Goal: Check status: Check status

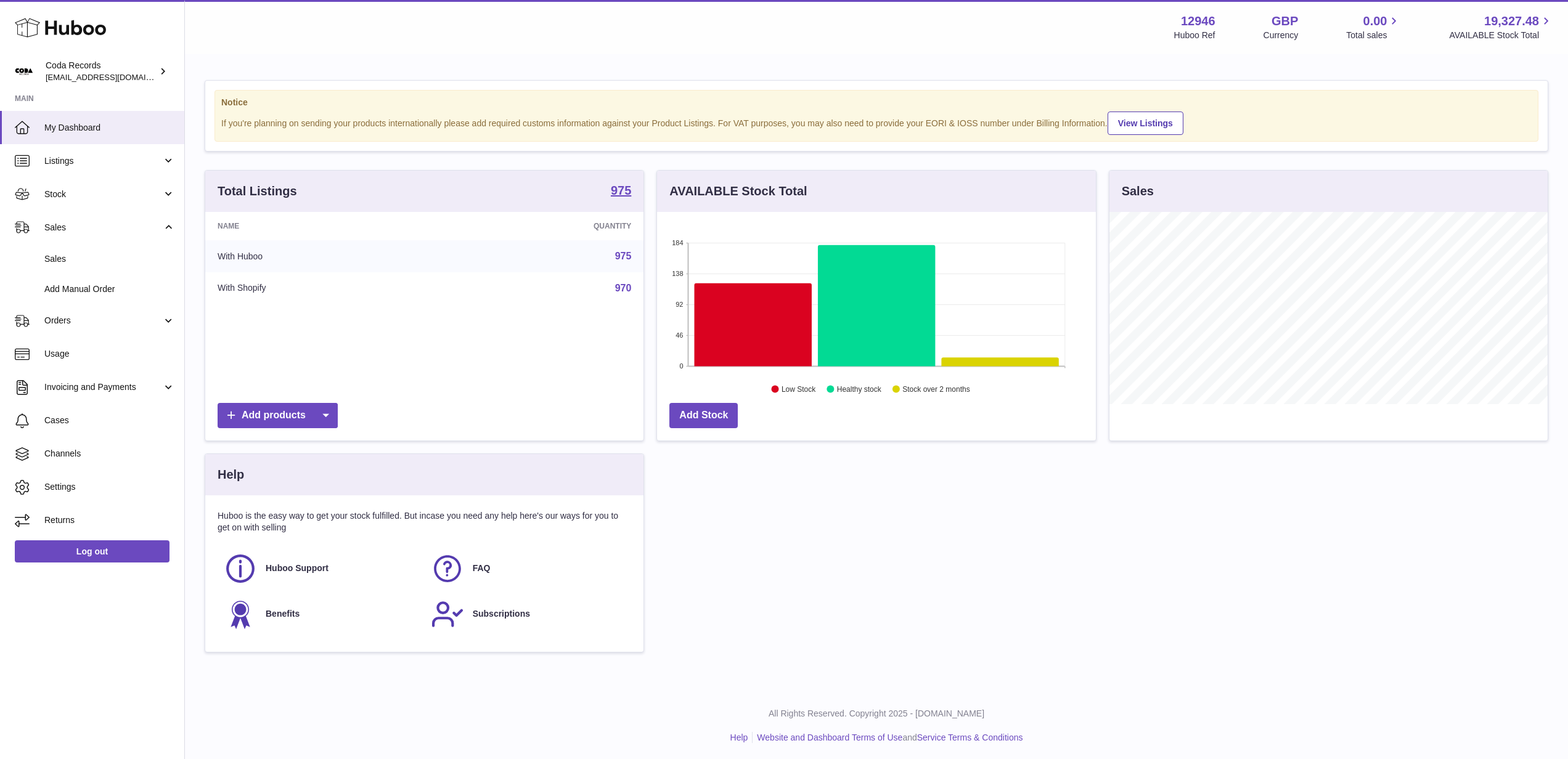
scroll to position [192, 439]
click at [133, 259] on span "Sales" at bounding box center [110, 259] width 131 height 12
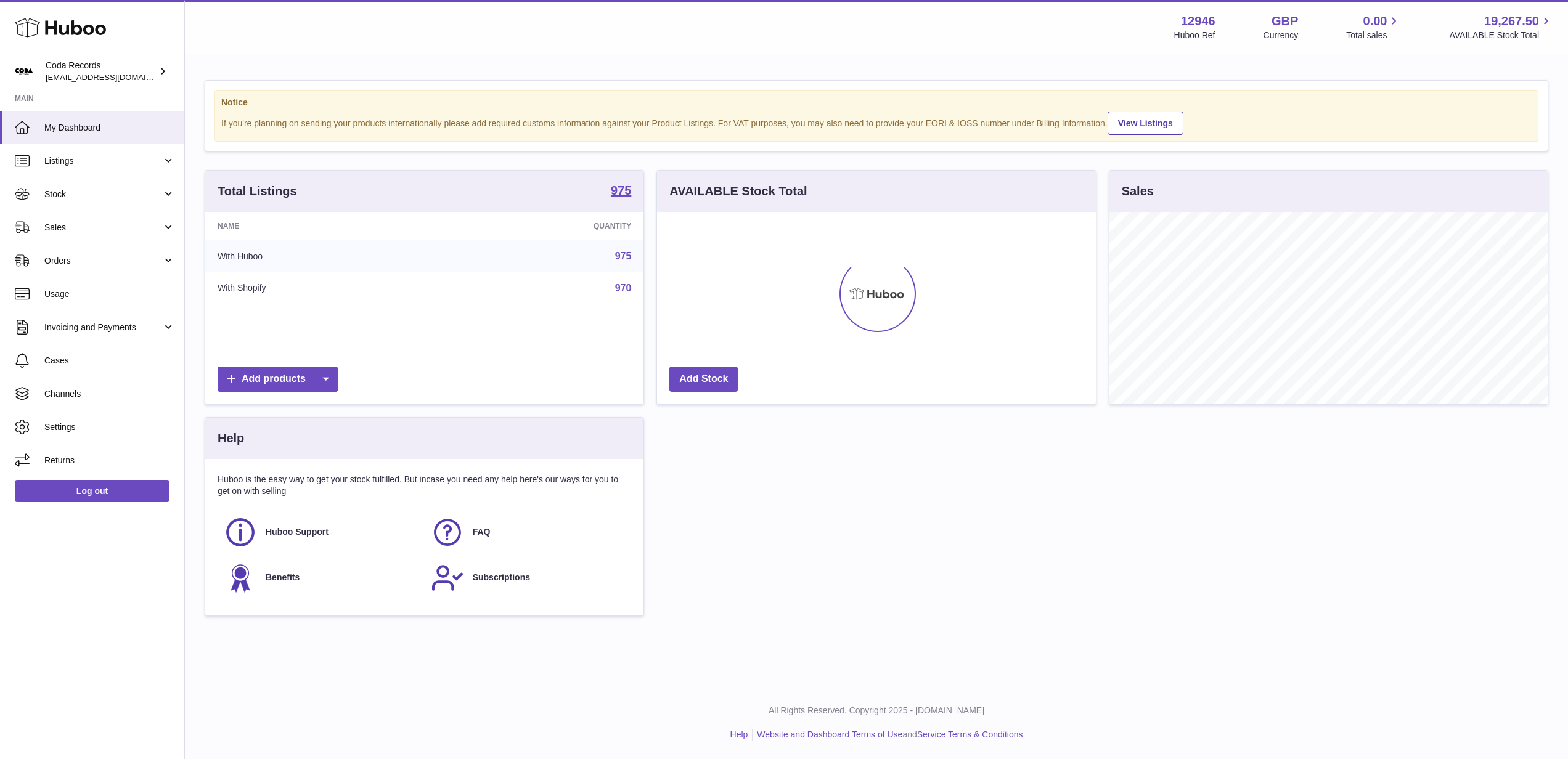
scroll to position [192, 439]
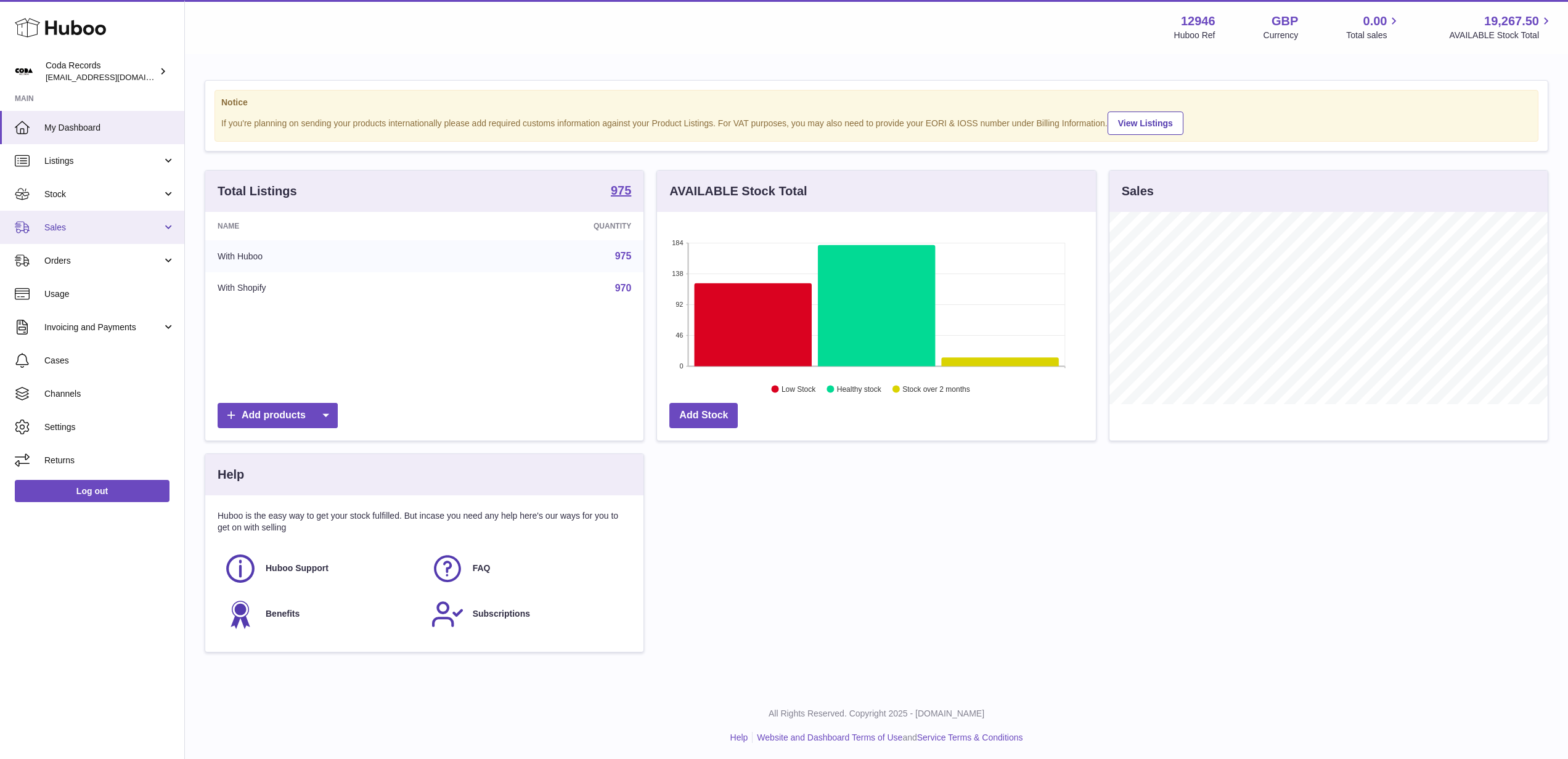
click at [126, 230] on span "Sales" at bounding box center [104, 227] width 118 height 12
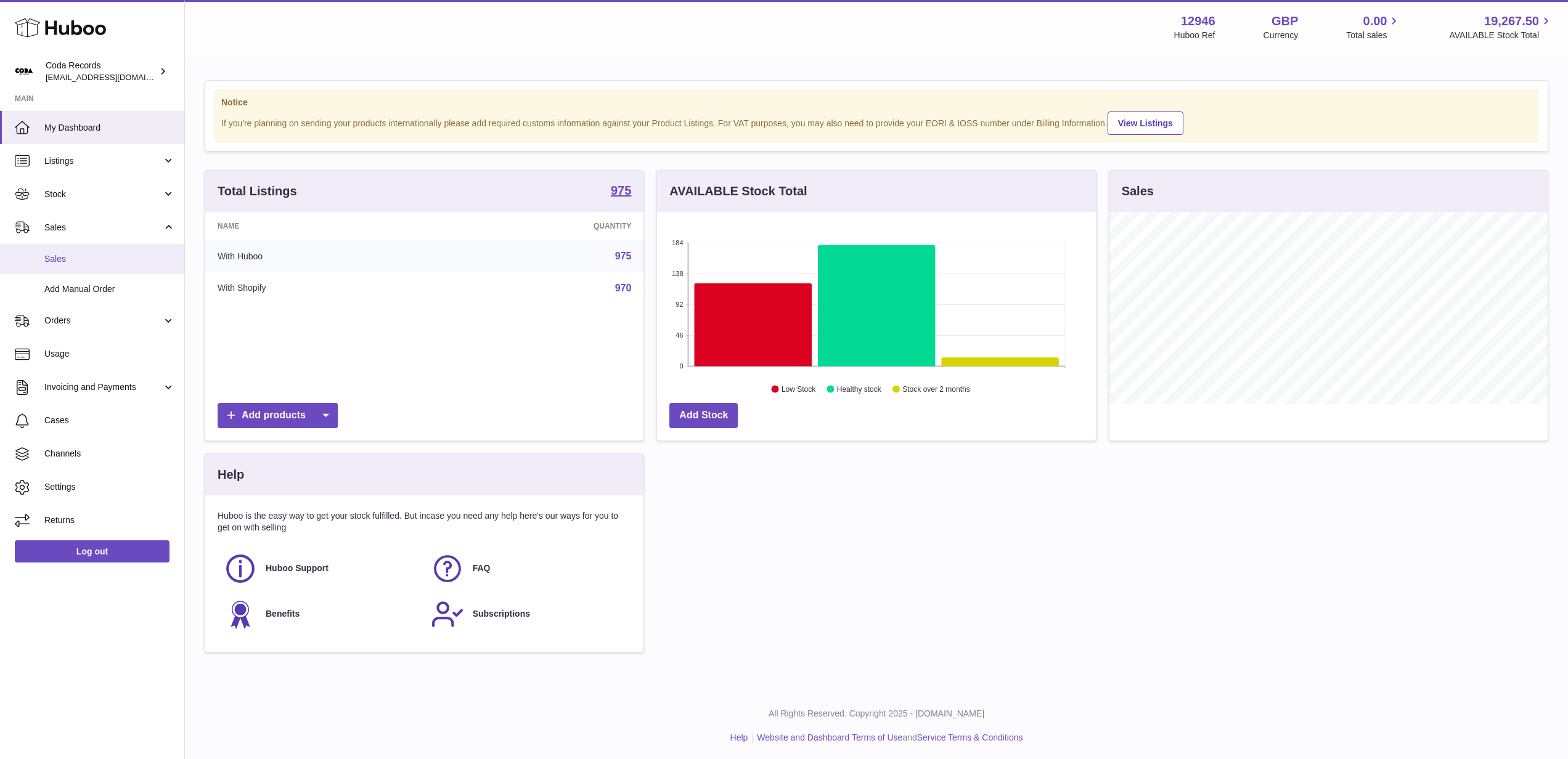
click at [122, 260] on span "Sales" at bounding box center [110, 259] width 131 height 12
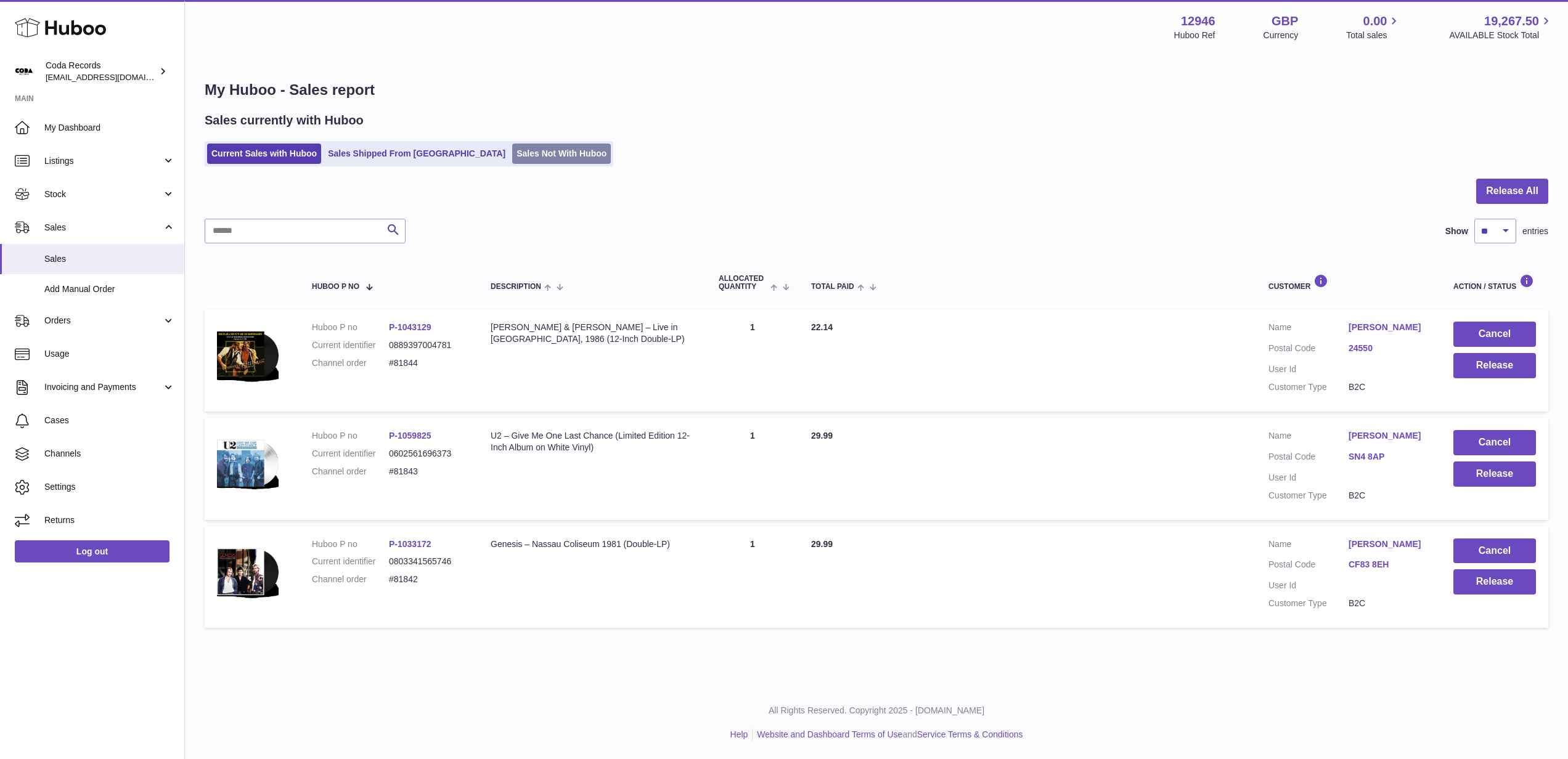
click at [512, 155] on link "Sales Not With Huboo" at bounding box center [561, 153] width 99 height 21
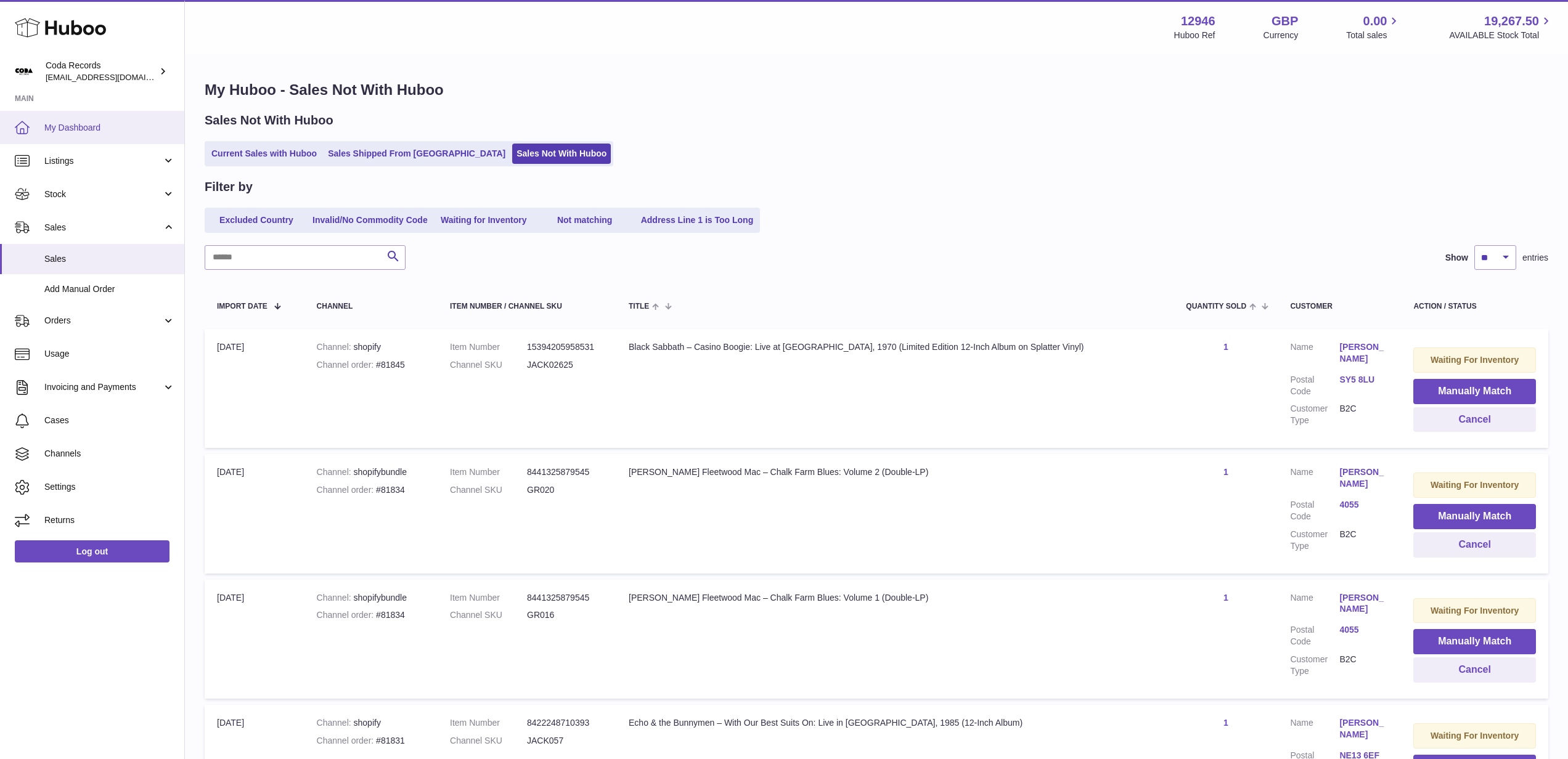
drag, startPoint x: 78, startPoint y: 127, endPoint x: 201, endPoint y: 124, distance: 123.0
click at [78, 127] on span "My Dashboard" at bounding box center [110, 127] width 131 height 12
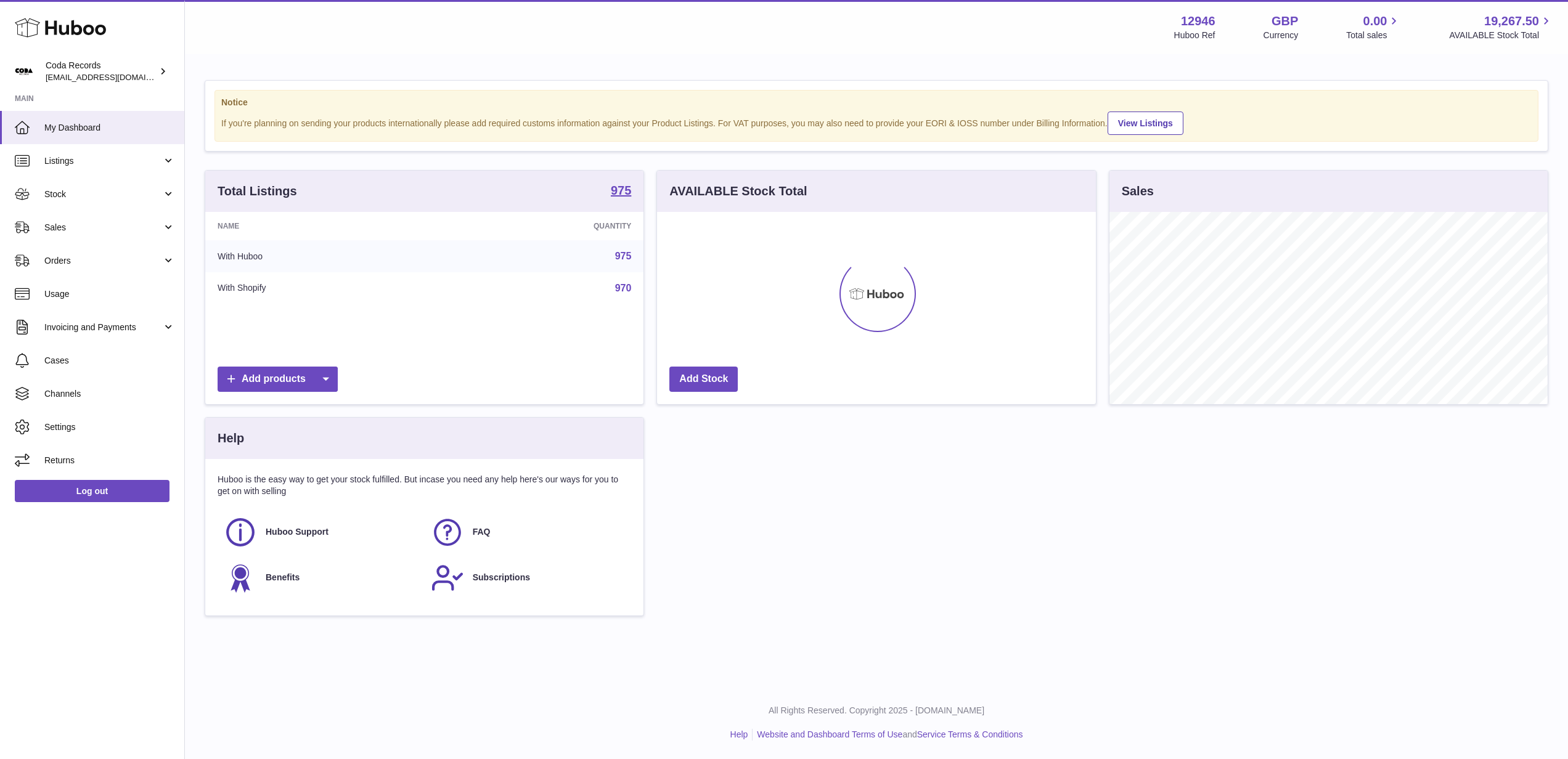
scroll to position [192, 439]
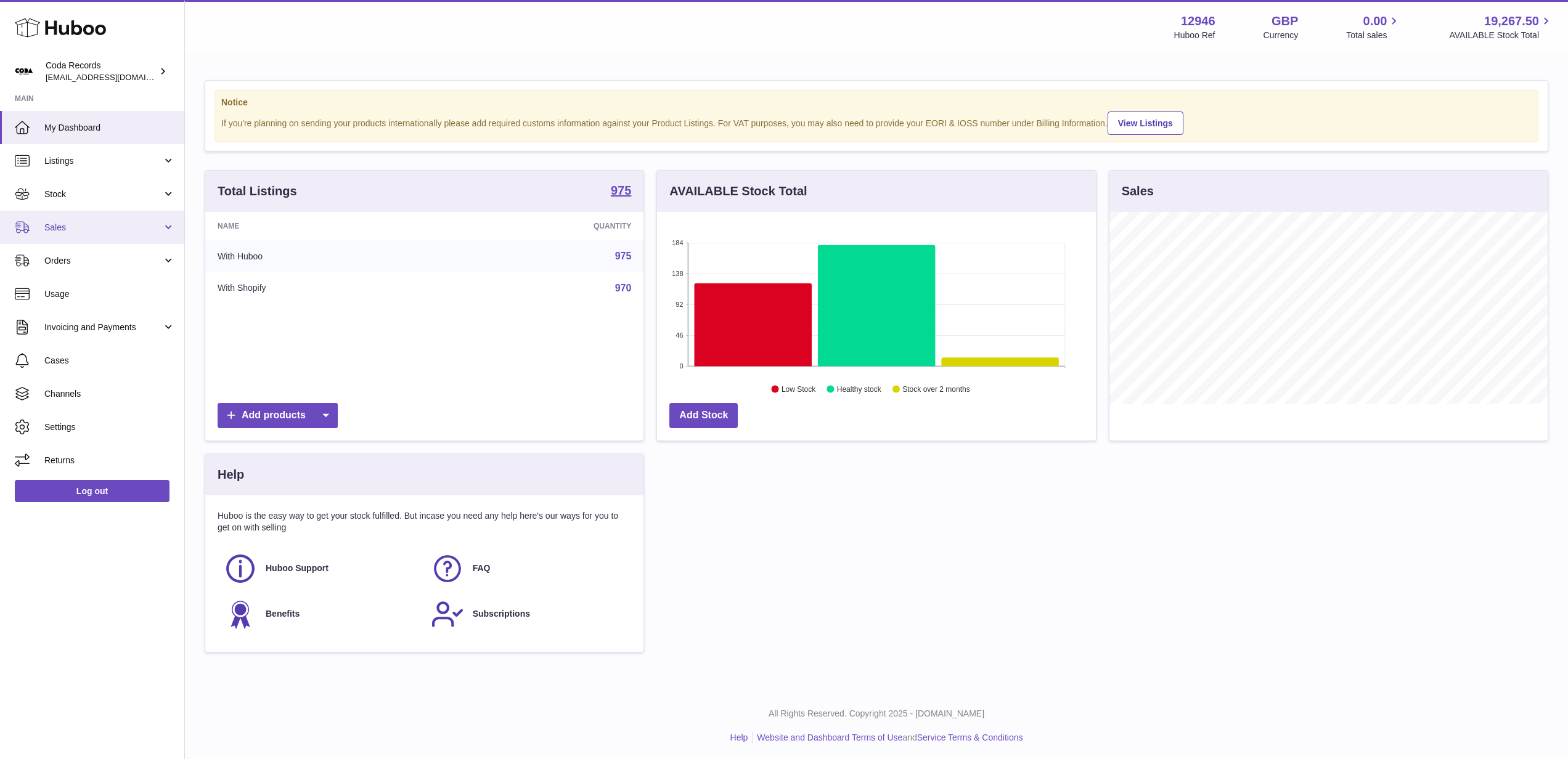
click at [135, 229] on span "Sales" at bounding box center [104, 227] width 118 height 12
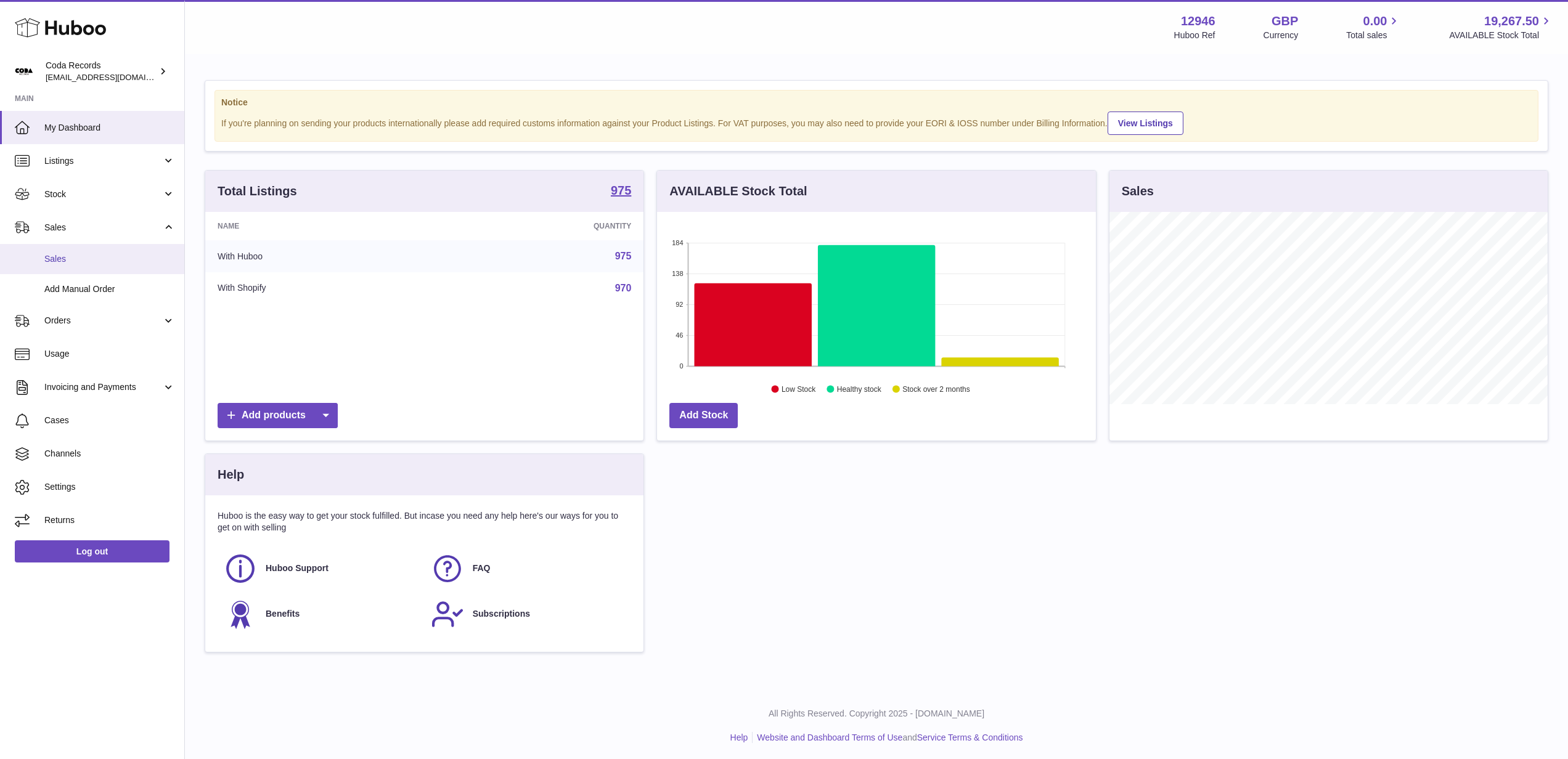
click at [125, 265] on link "Sales" at bounding box center [92, 260] width 184 height 30
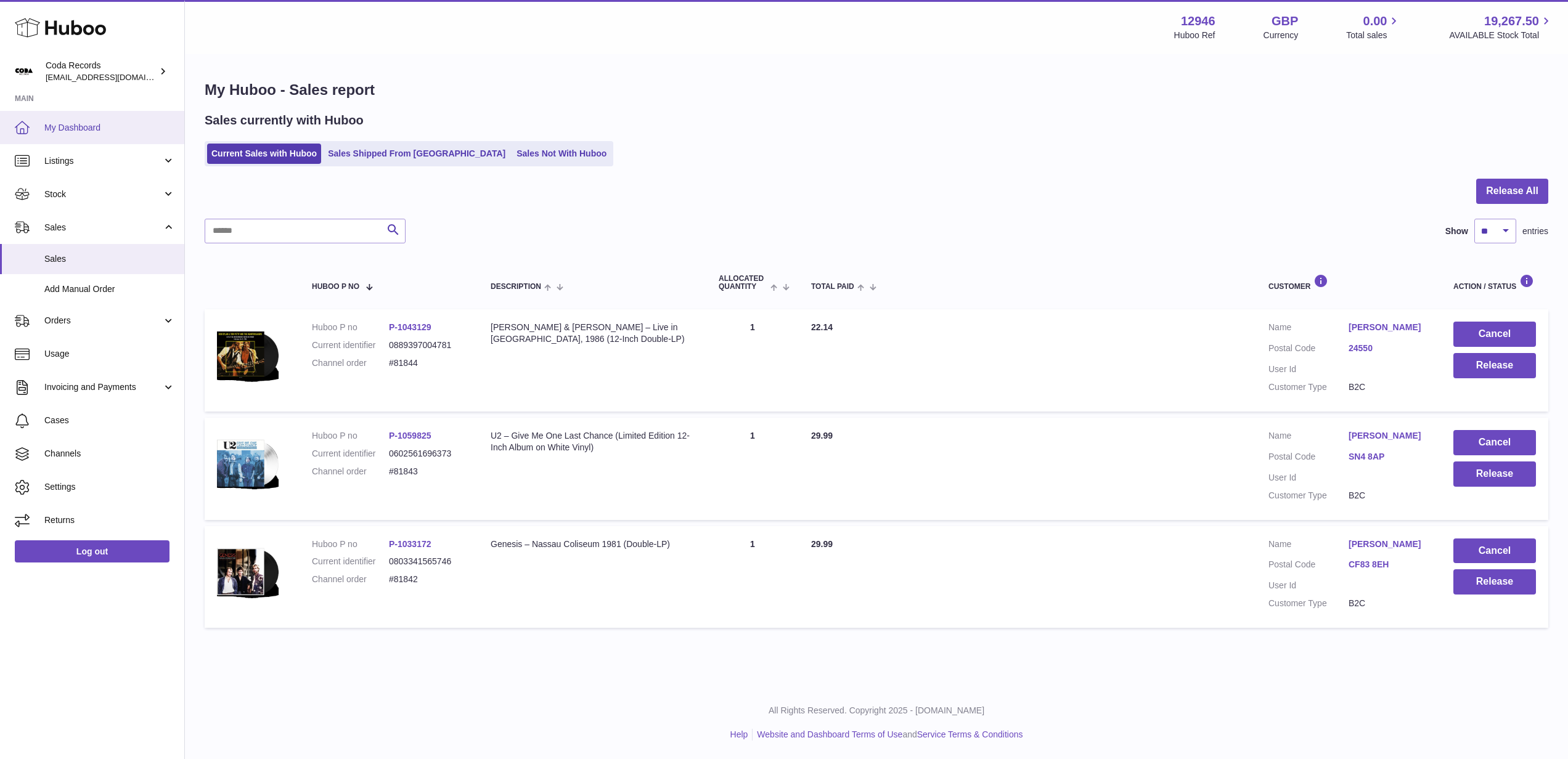
click at [101, 121] on link "My Dashboard" at bounding box center [92, 127] width 184 height 33
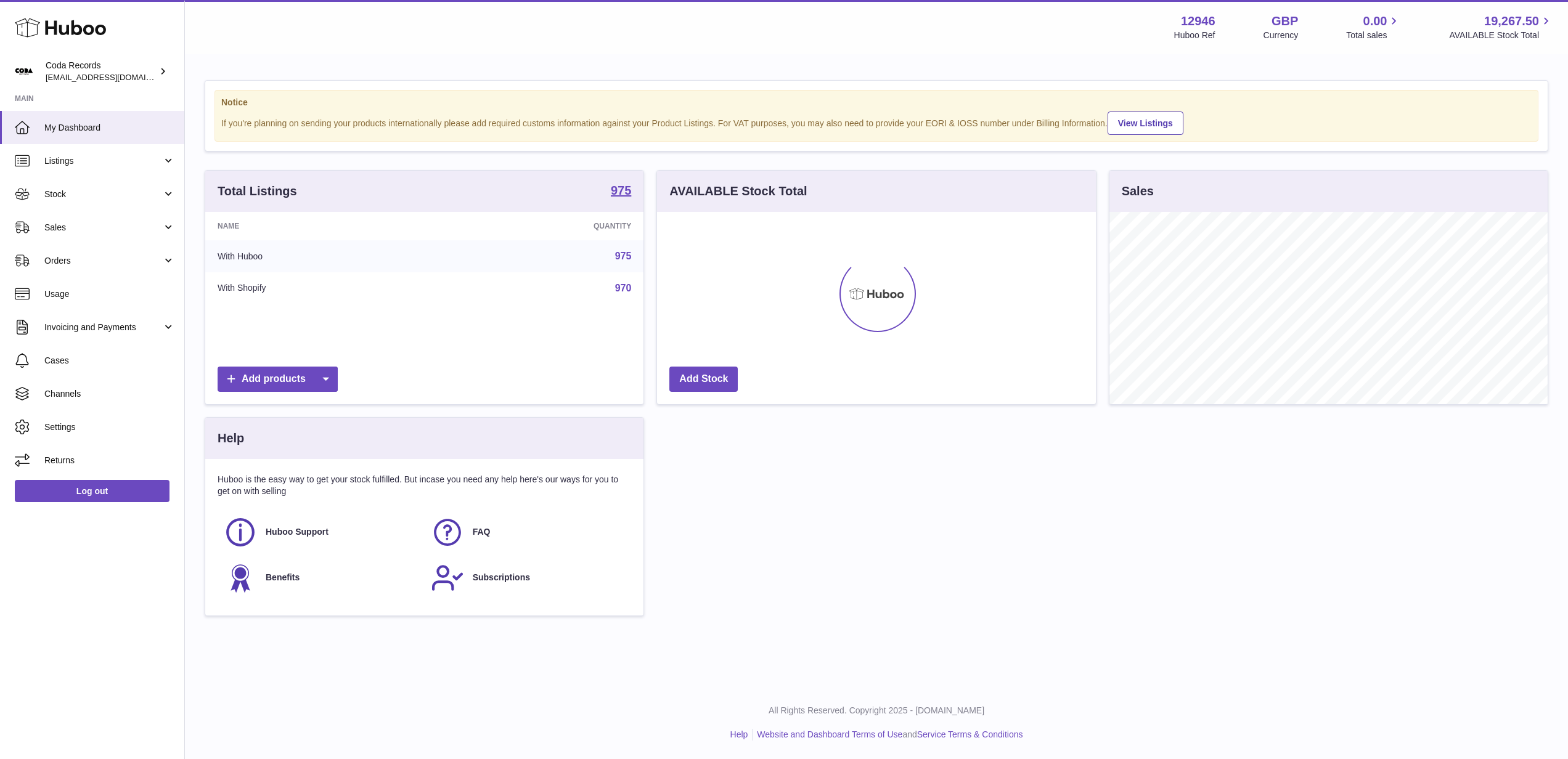
scroll to position [192, 439]
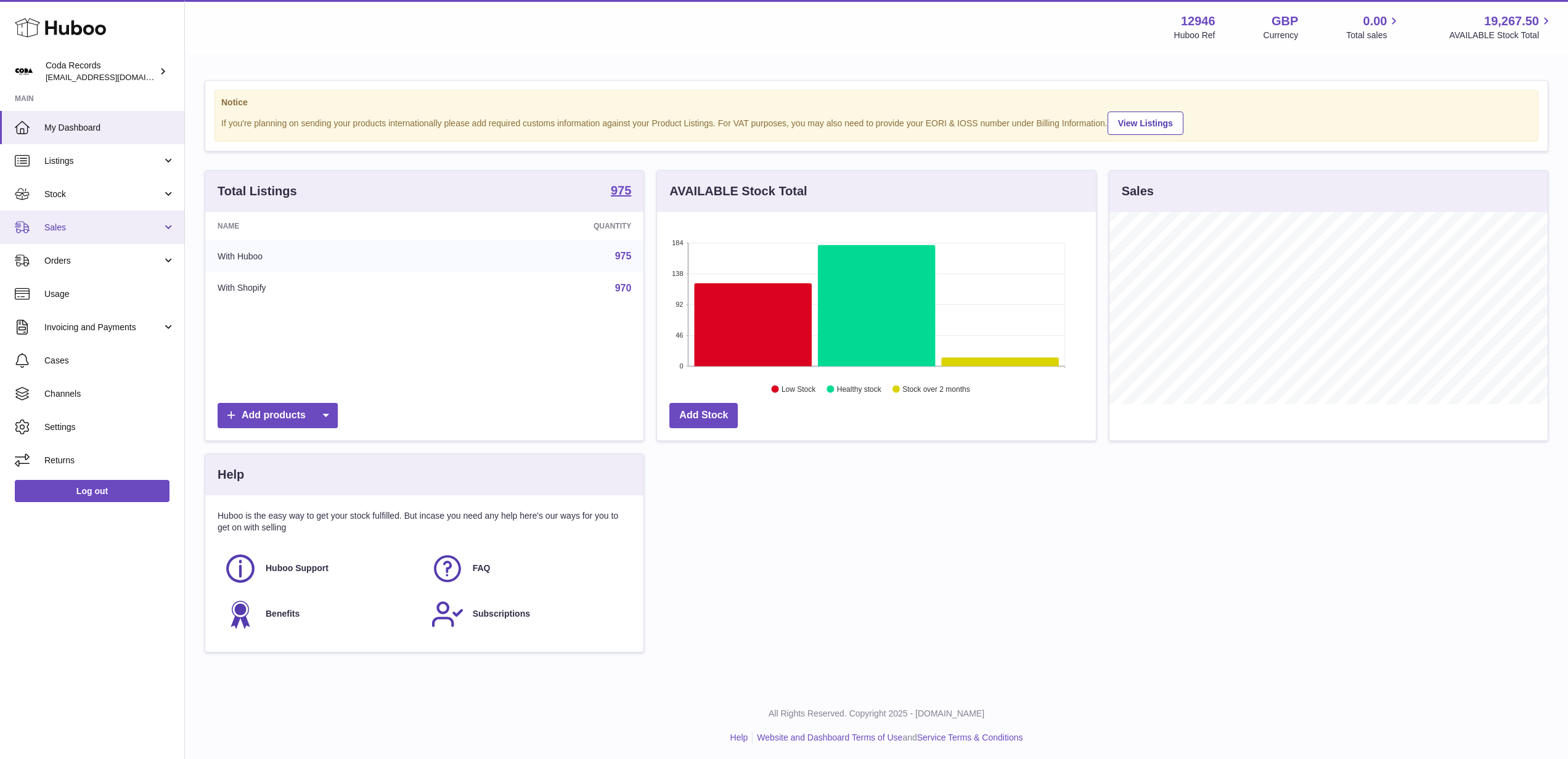
click at [108, 228] on span "Sales" at bounding box center [104, 227] width 118 height 12
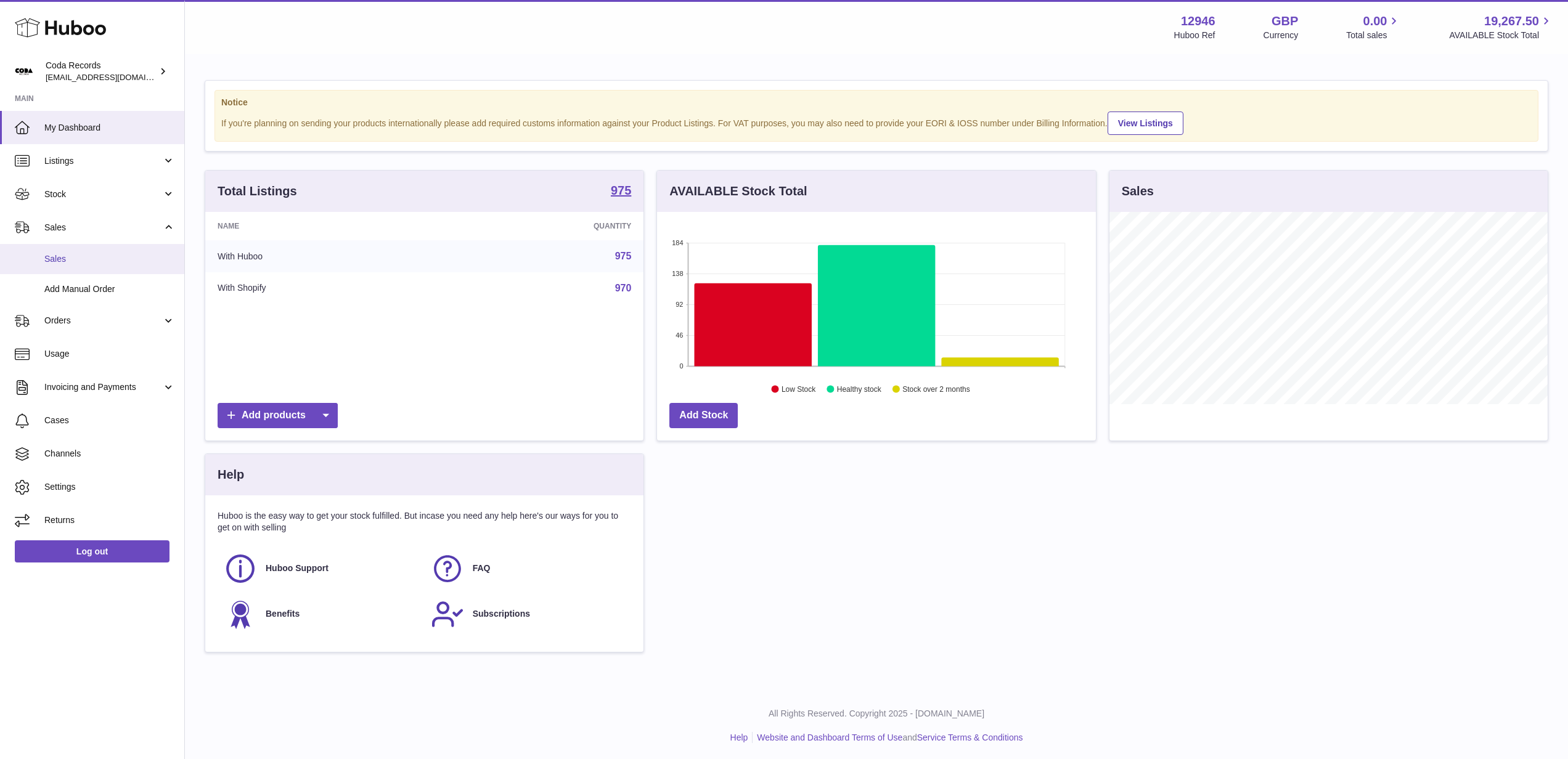
click at [113, 259] on span "Sales" at bounding box center [110, 259] width 131 height 12
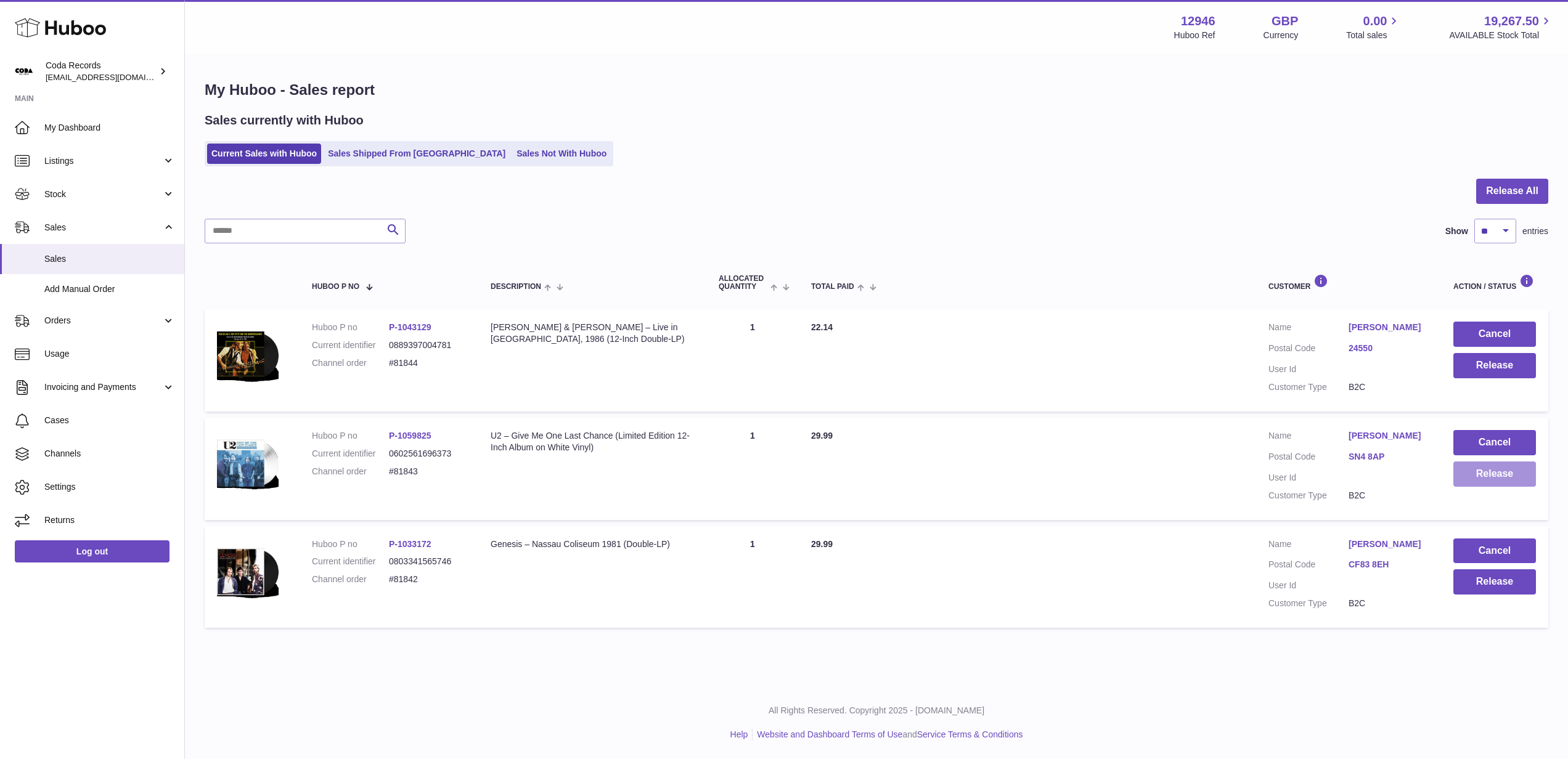
click at [1496, 480] on button "Release" at bounding box center [1495, 474] width 82 height 25
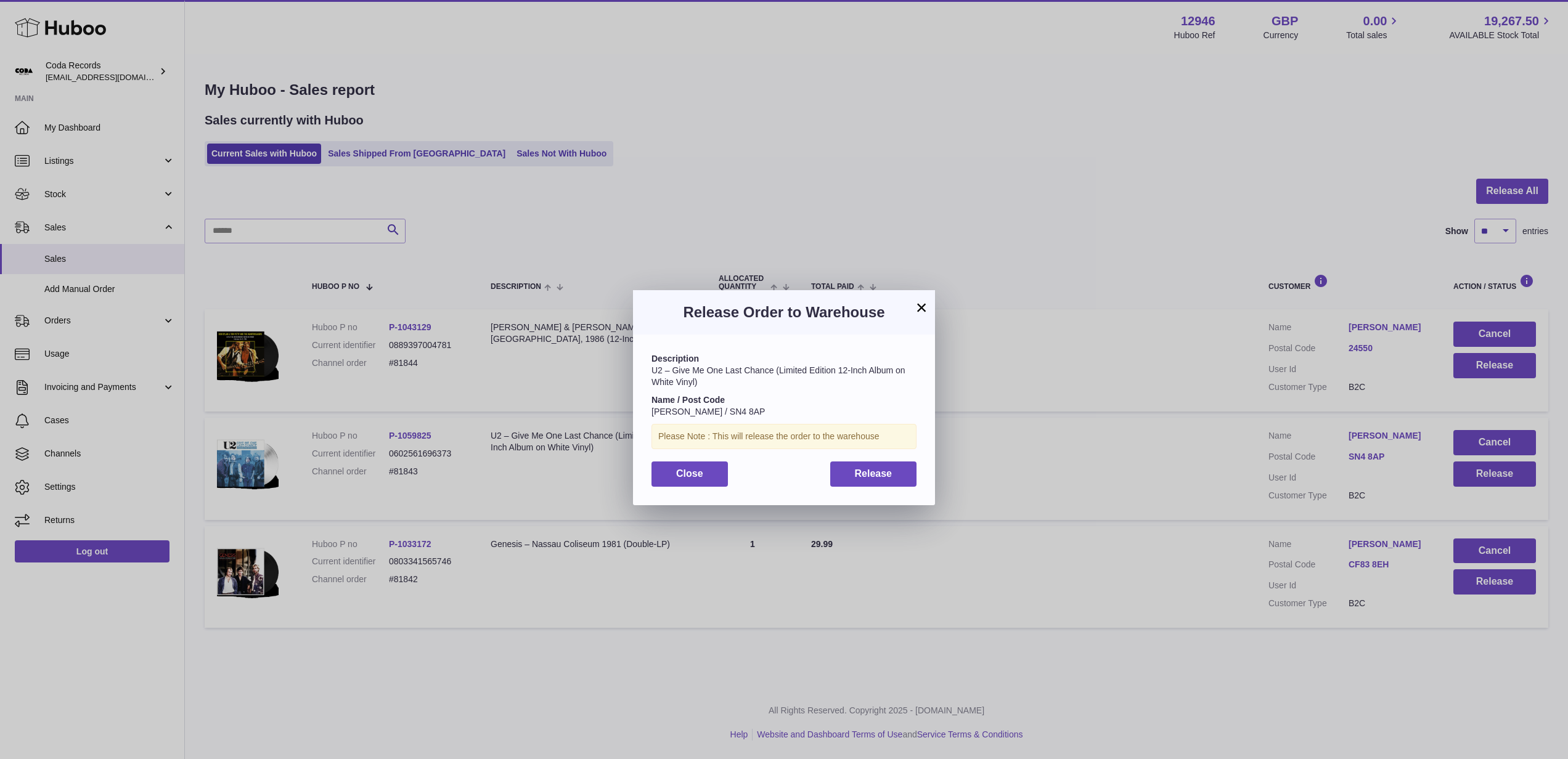
click at [921, 305] on button "×" at bounding box center [921, 307] width 15 height 15
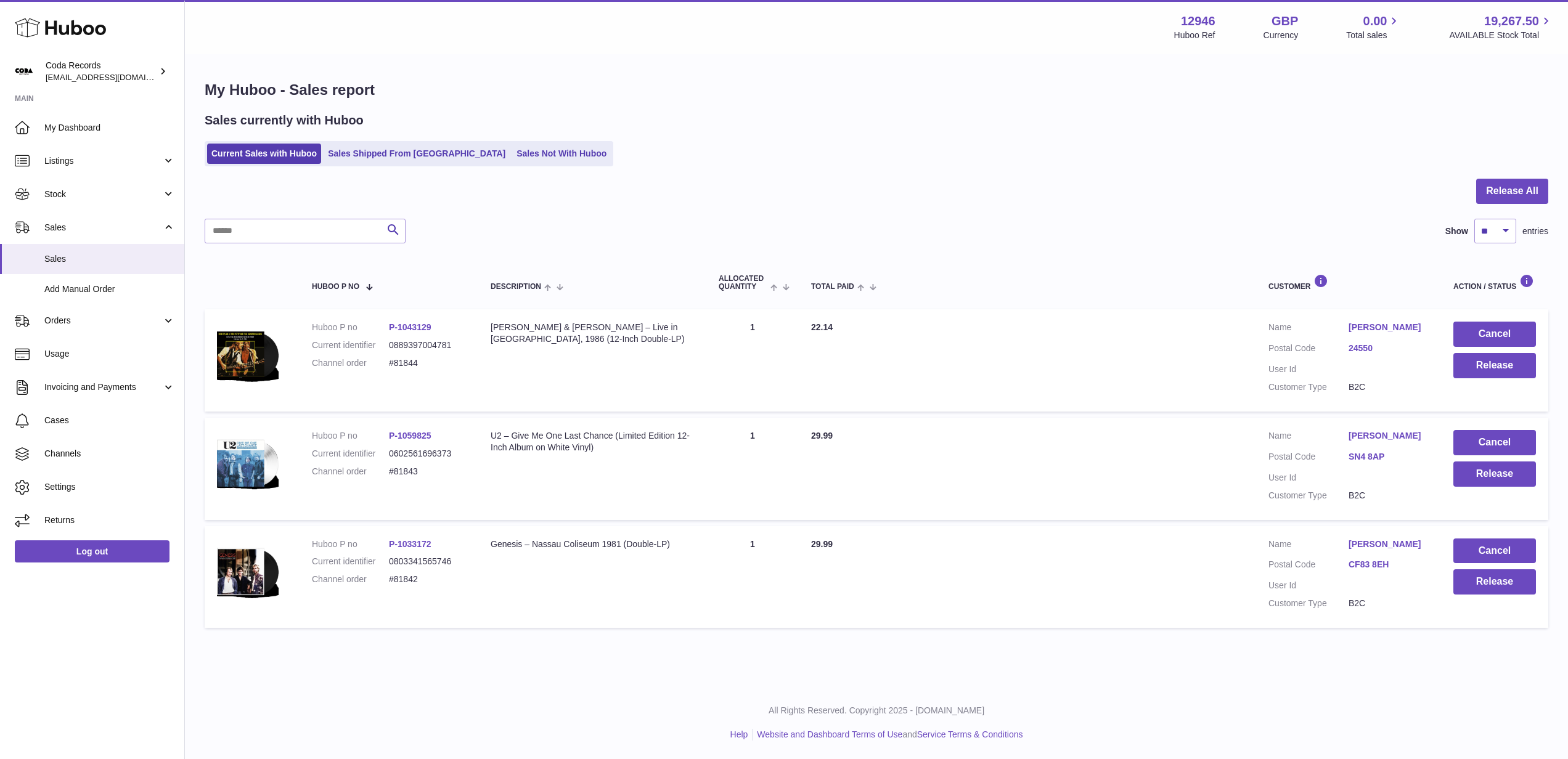
click at [1206, 391] on td "Total Paid 22.14" at bounding box center [1027, 361] width 458 height 102
click at [1497, 438] on button "Cancel" at bounding box center [1495, 443] width 82 height 25
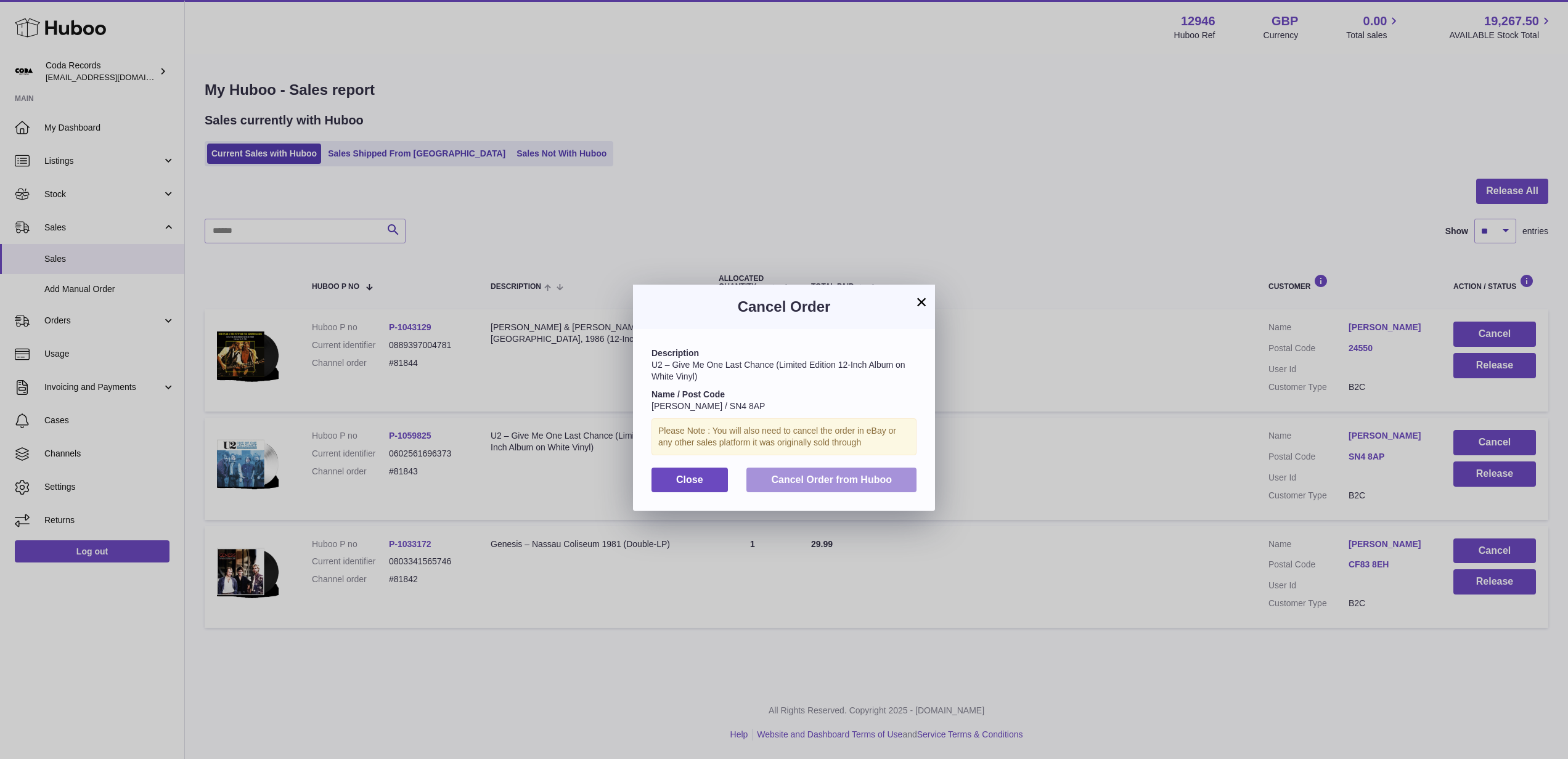
click at [879, 480] on span "Cancel Order from Huboo" at bounding box center [831, 480] width 121 height 11
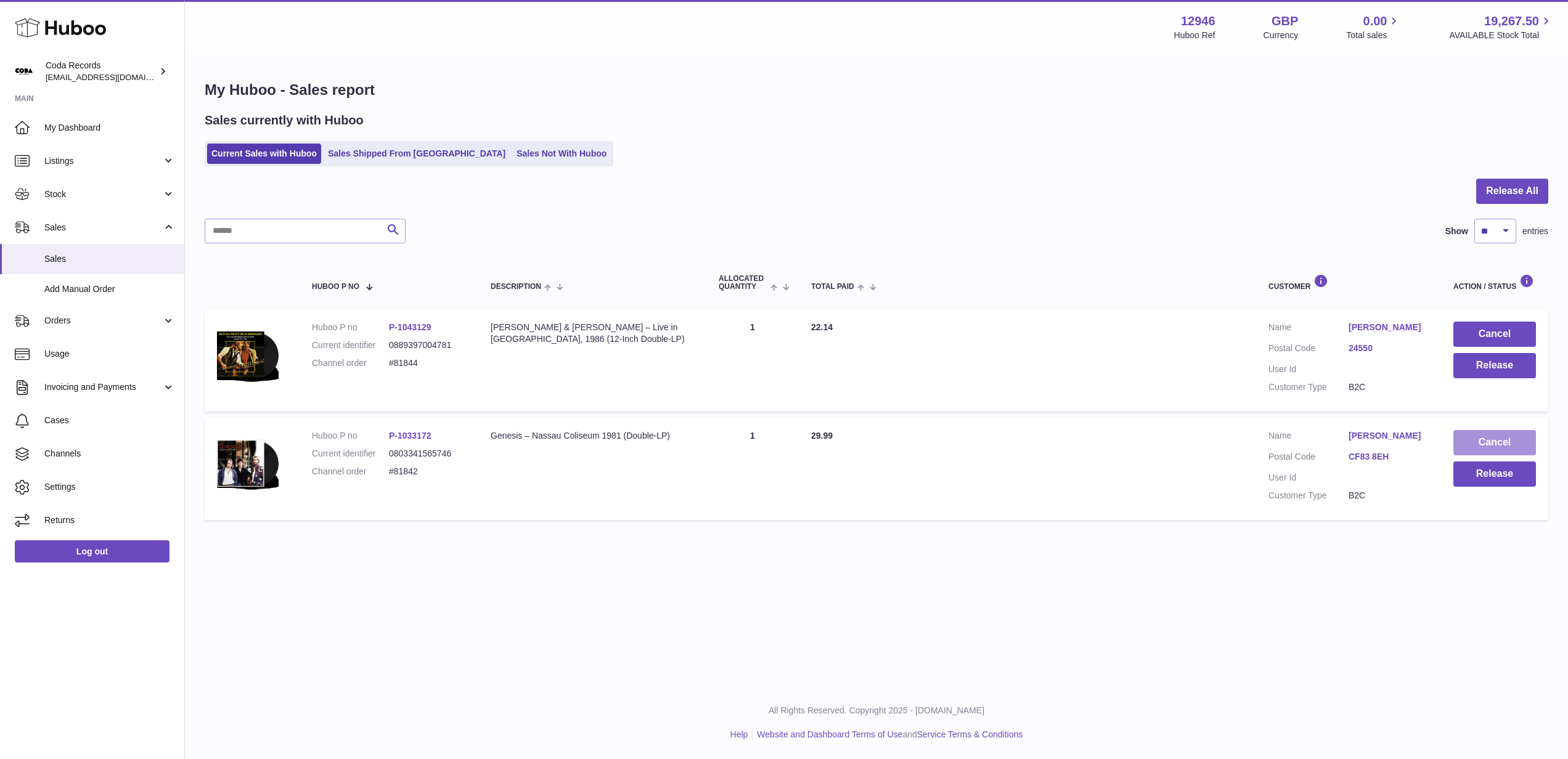
click at [1522, 447] on button "Cancel" at bounding box center [1495, 443] width 82 height 25
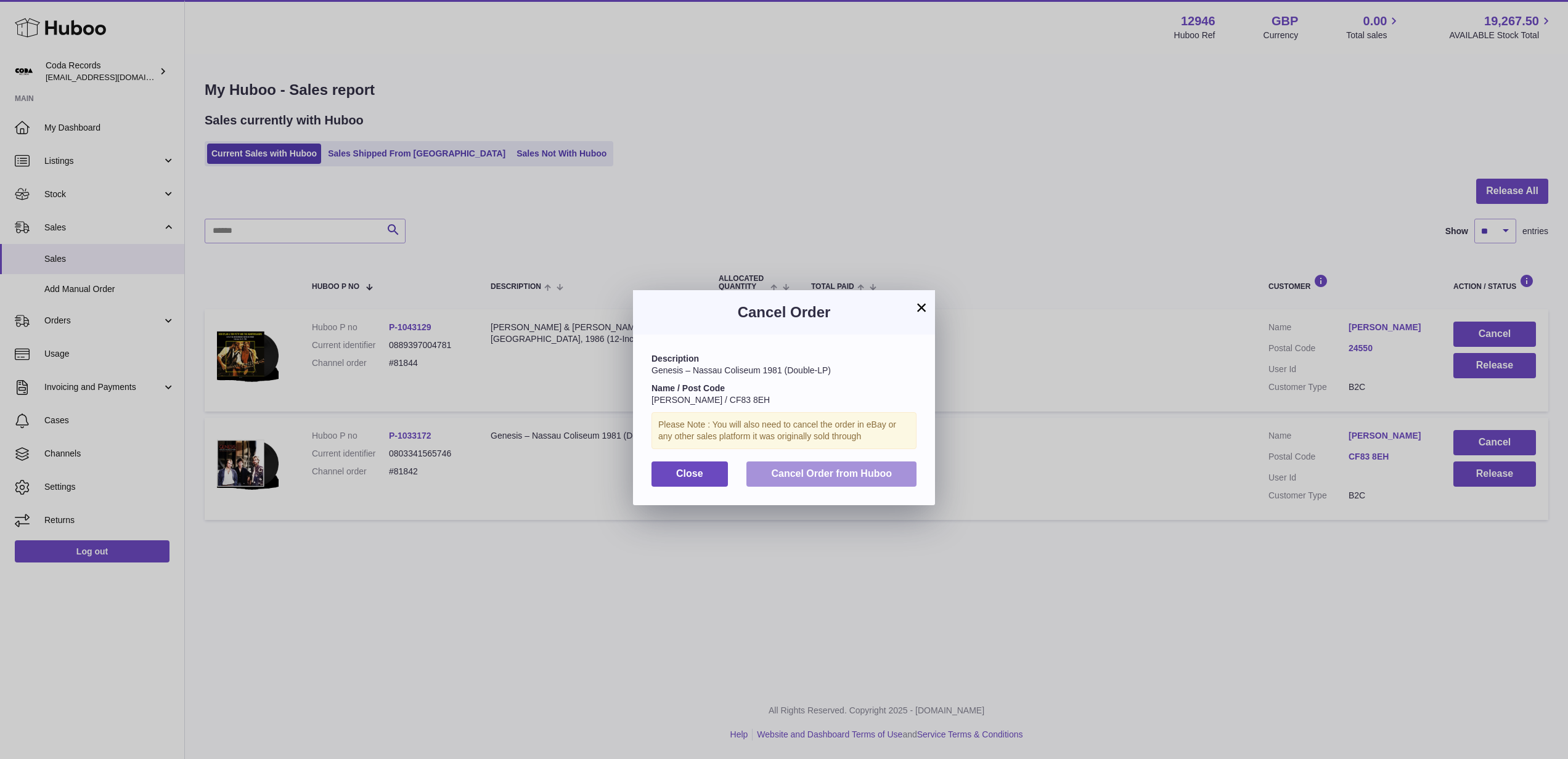
click at [860, 468] on span "Cancel Order from Huboo" at bounding box center [831, 473] width 121 height 11
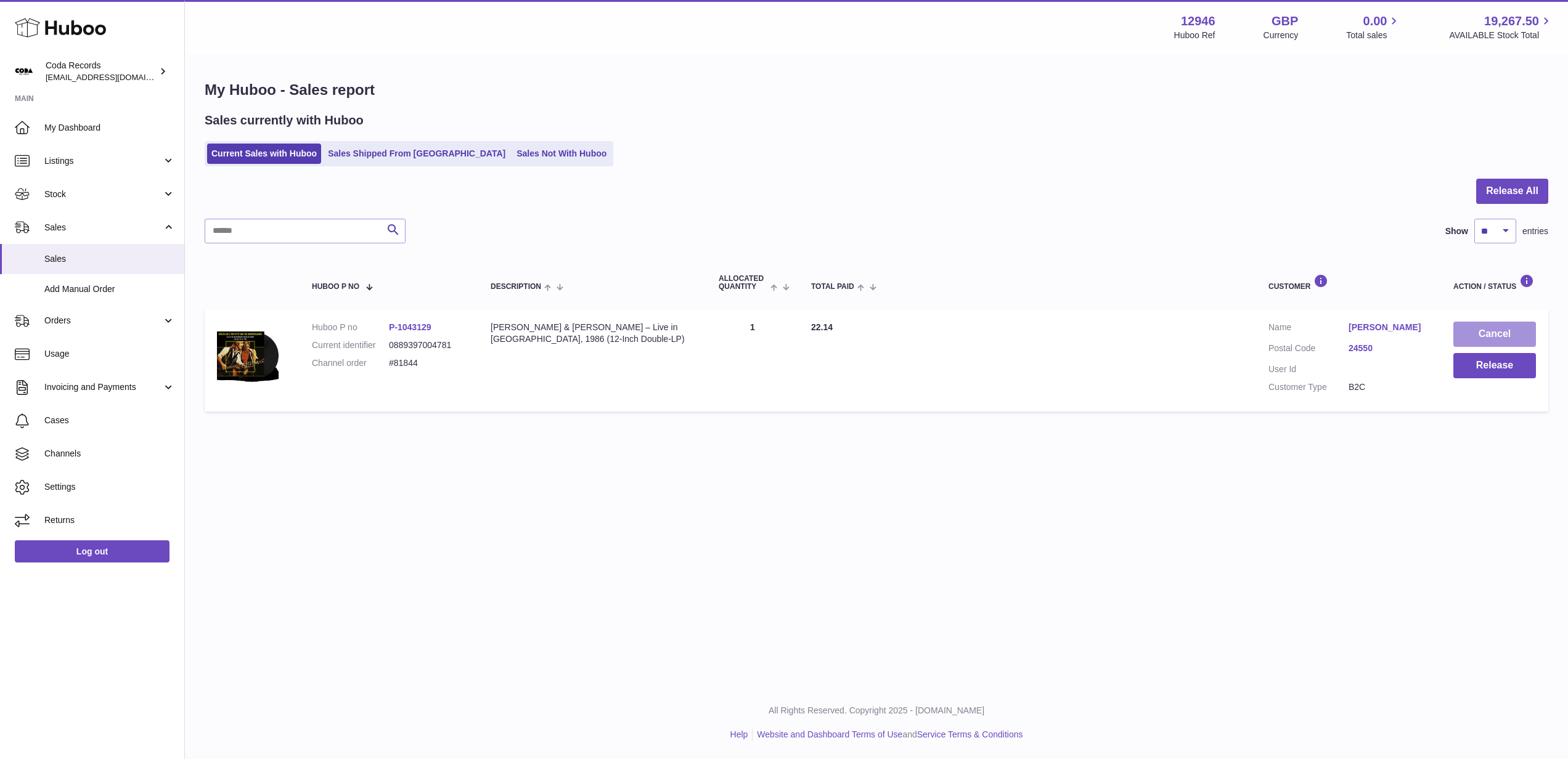
click at [1469, 328] on button "Cancel" at bounding box center [1495, 334] width 82 height 25
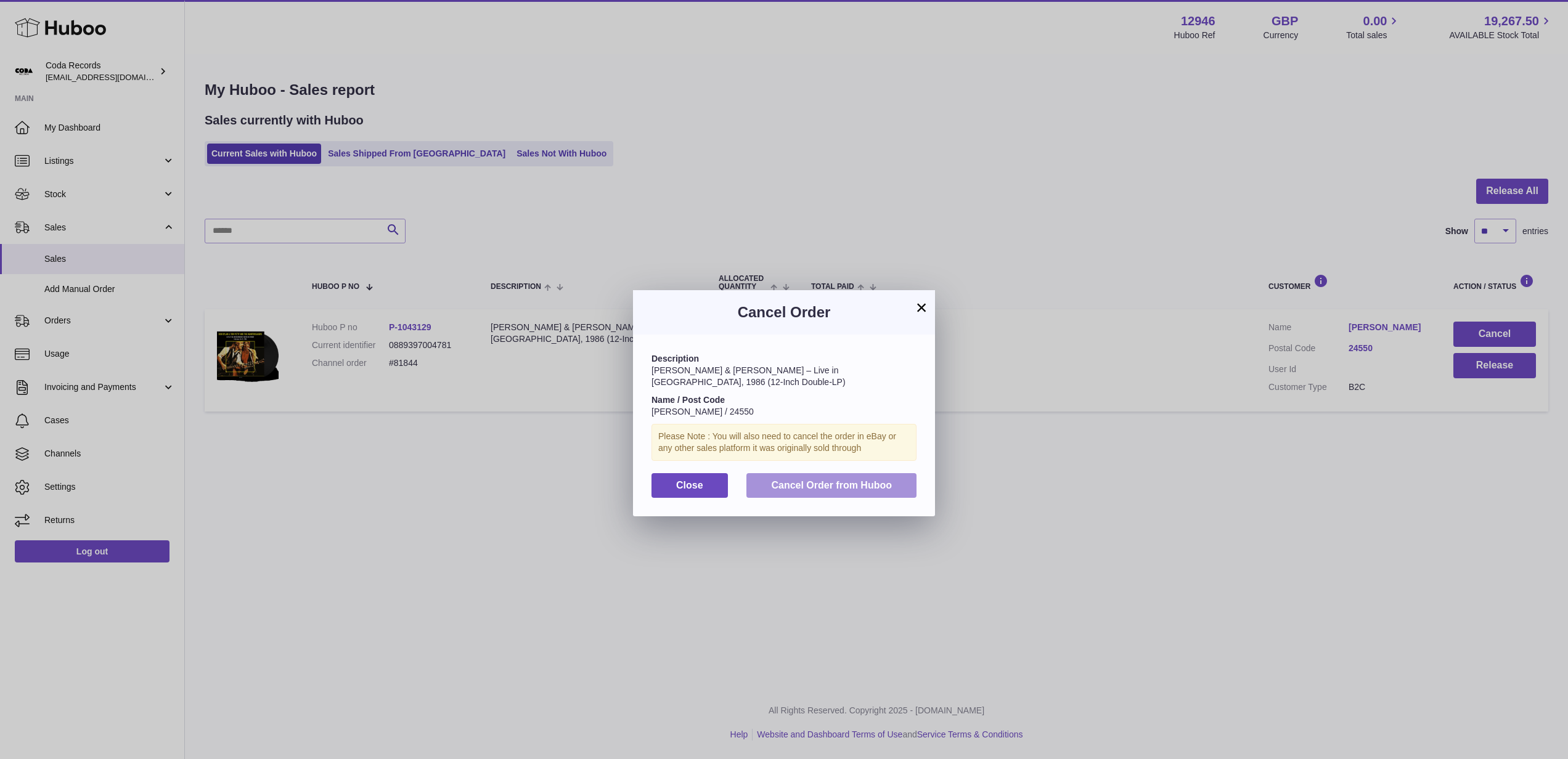
click at [892, 473] on button "Cancel Order from Huboo" at bounding box center [832, 486] width 170 height 25
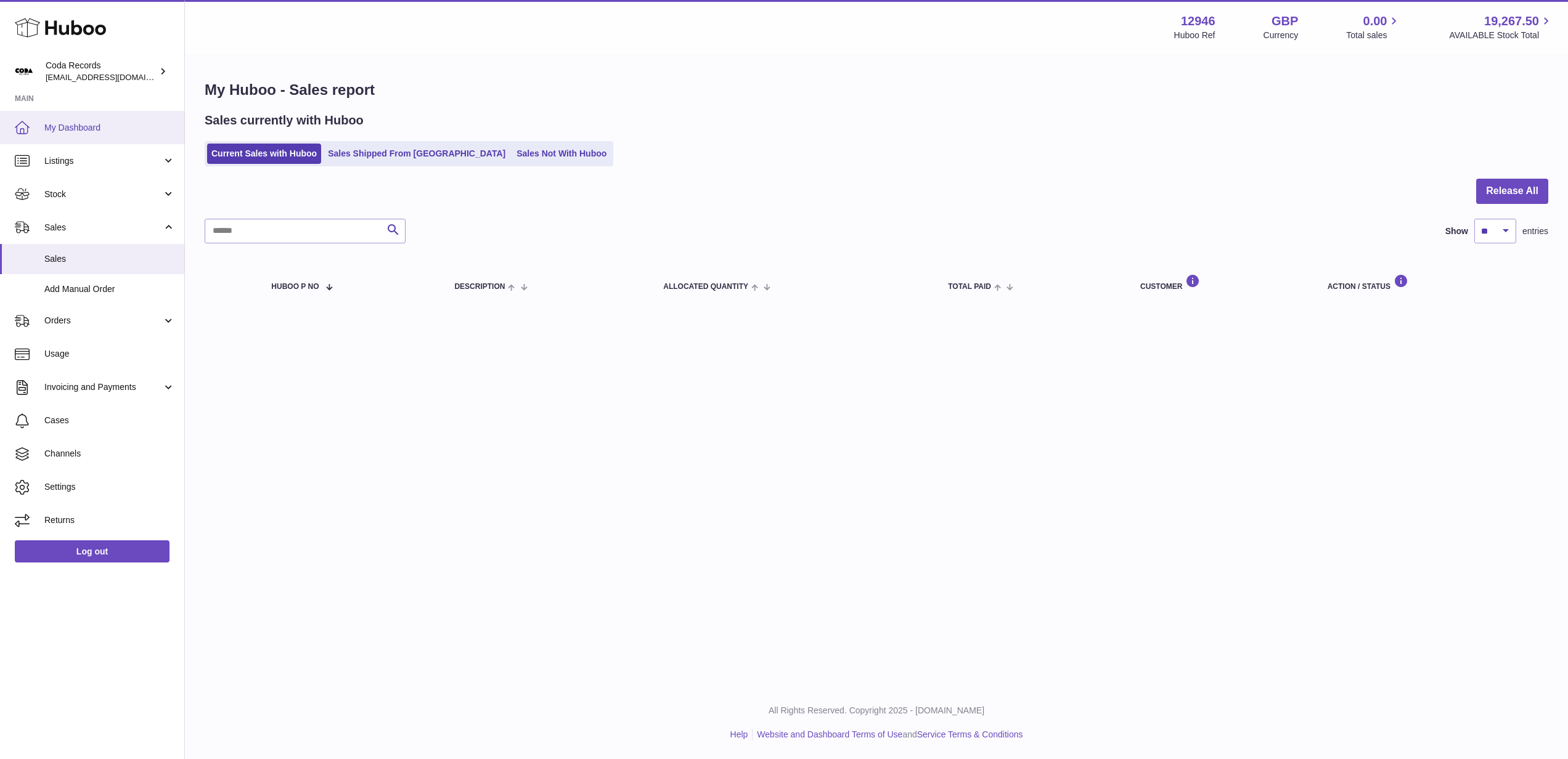
click at [107, 132] on span "My Dashboard" at bounding box center [110, 127] width 131 height 12
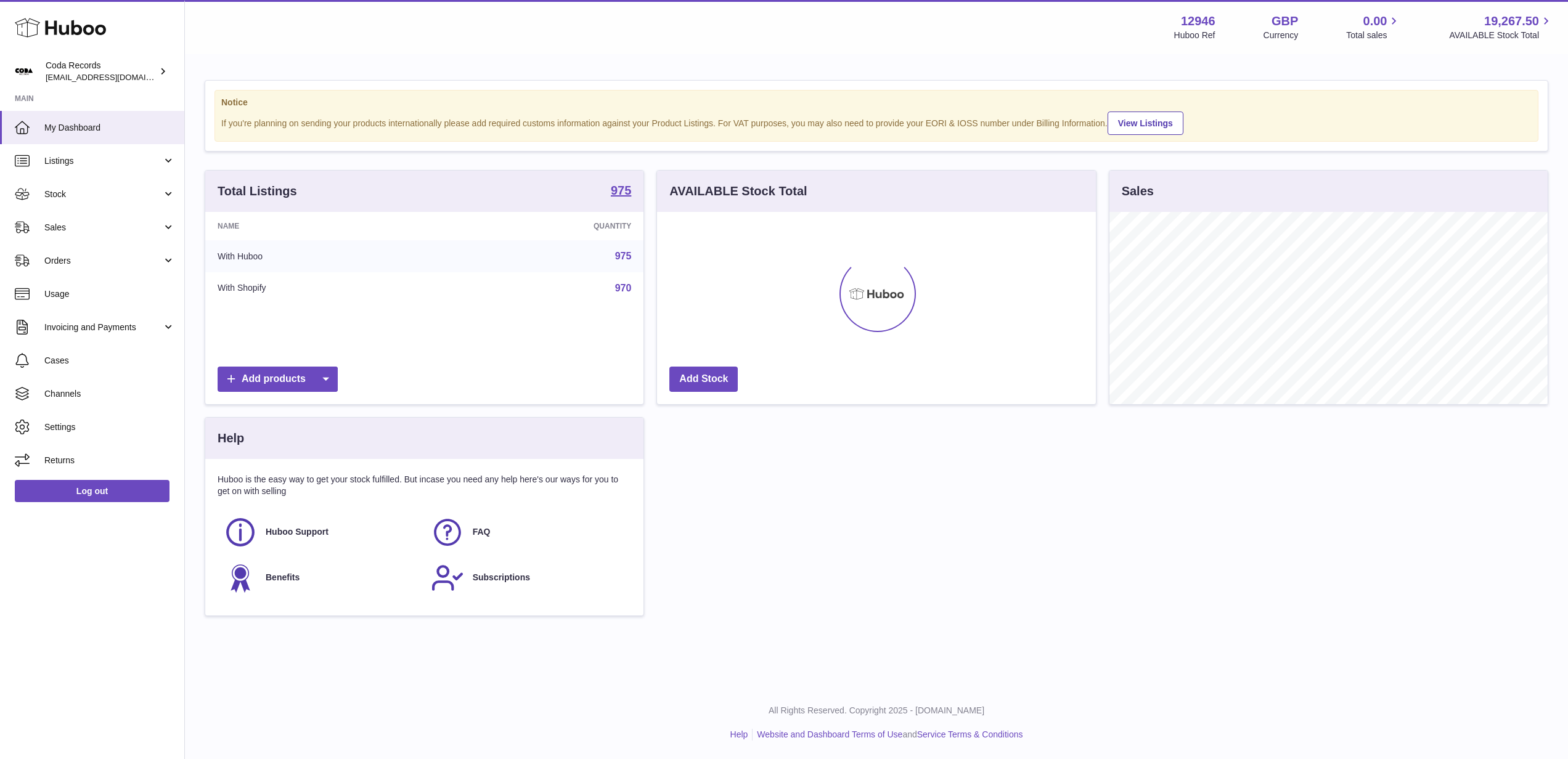
scroll to position [192, 439]
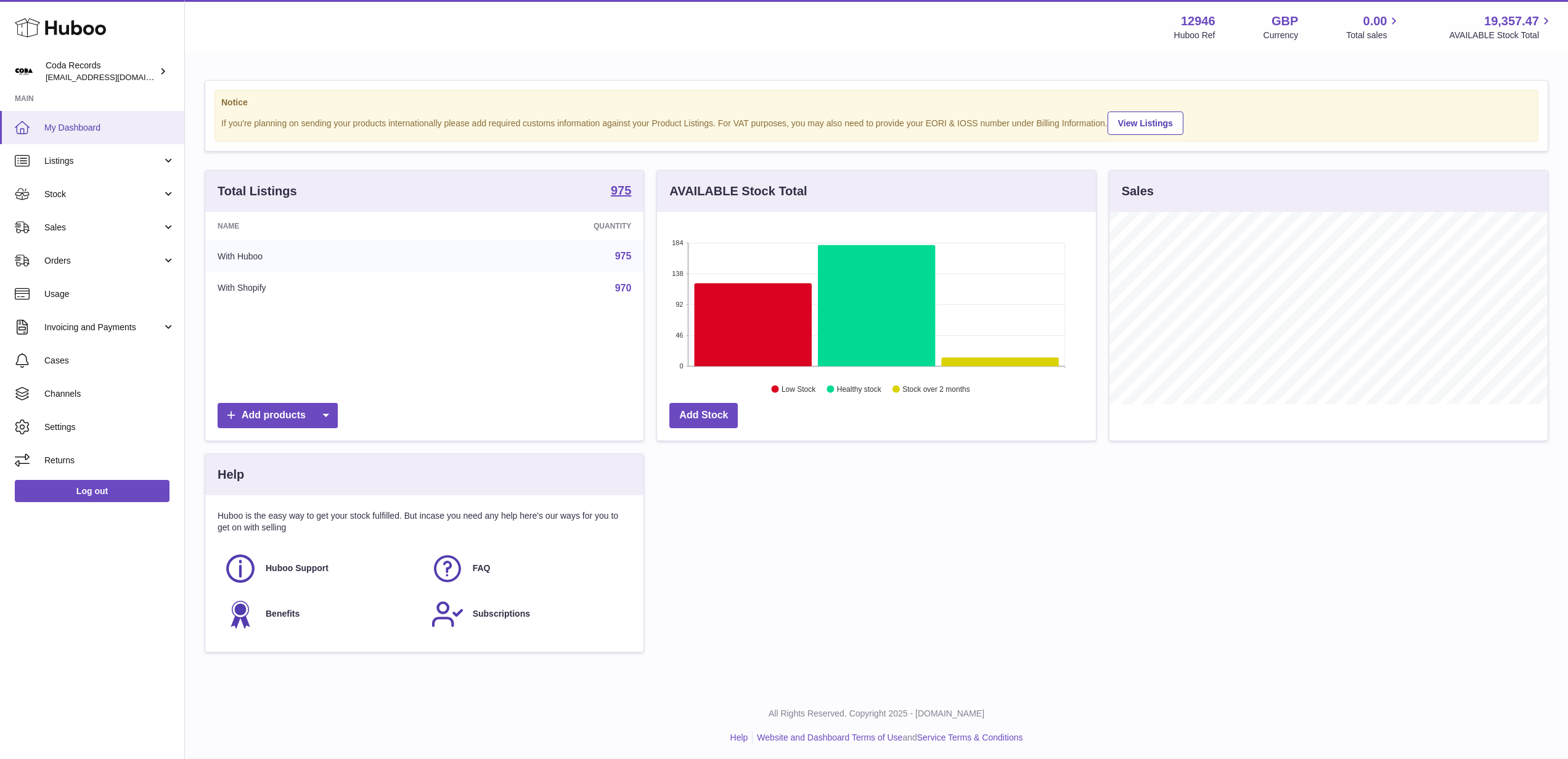
drag, startPoint x: 79, startPoint y: 123, endPoint x: 86, endPoint y: 122, distance: 7.1
click at [79, 123] on span "My Dashboard" at bounding box center [110, 127] width 131 height 12
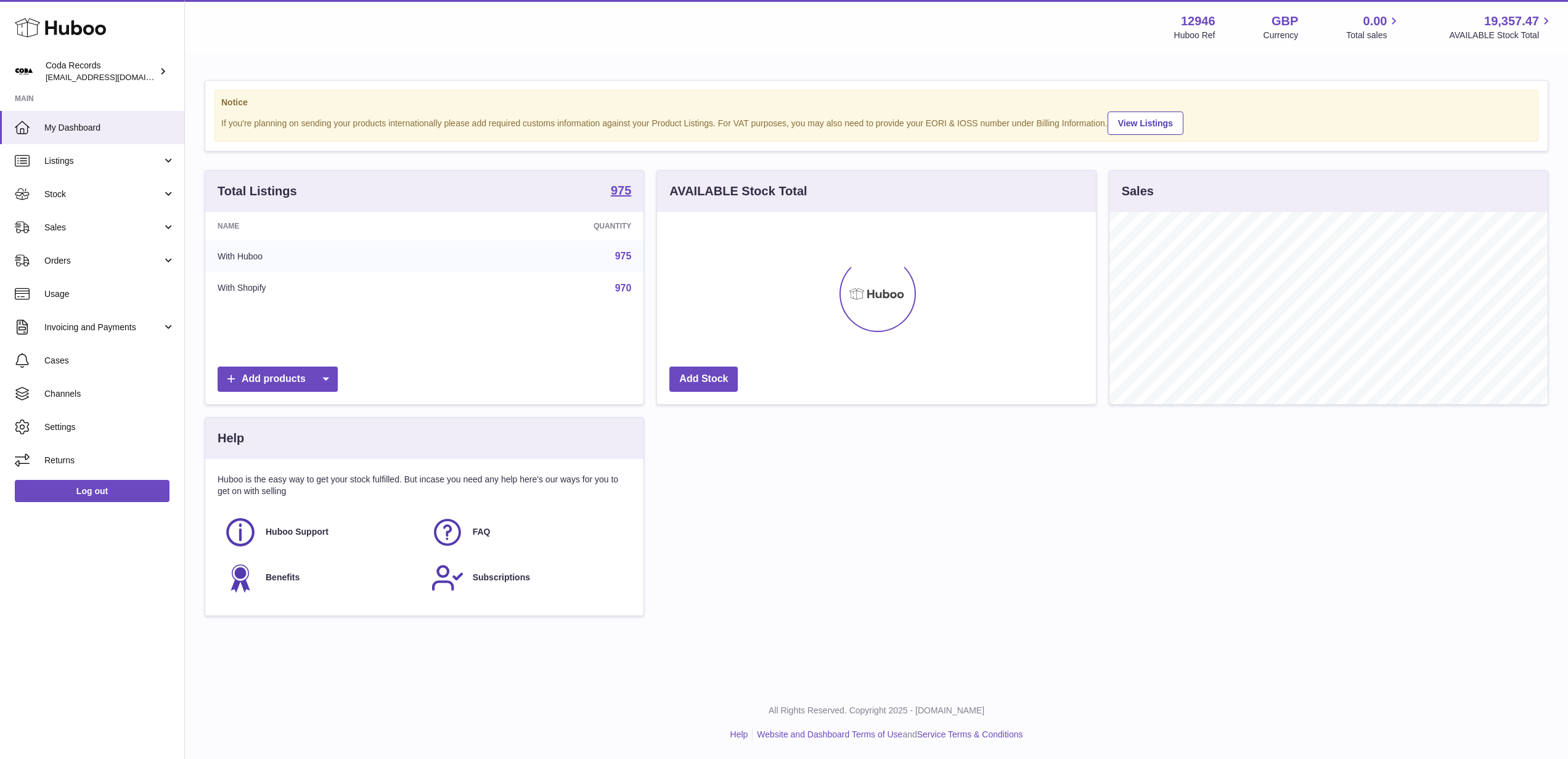
scroll to position [192, 439]
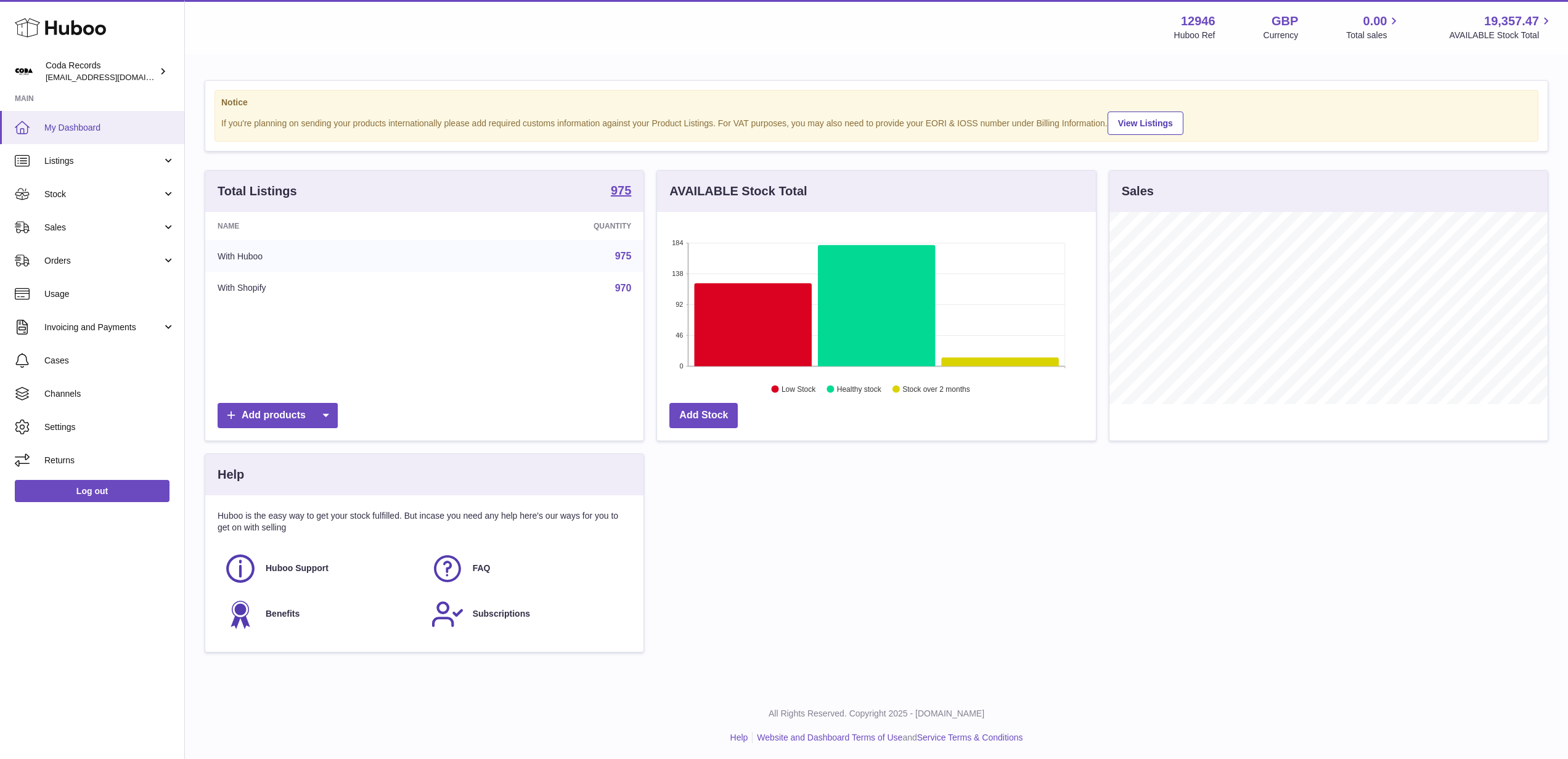
drag, startPoint x: 87, startPoint y: 132, endPoint x: 112, endPoint y: 128, distance: 25.3
click at [87, 132] on span "My Dashboard" at bounding box center [110, 127] width 131 height 12
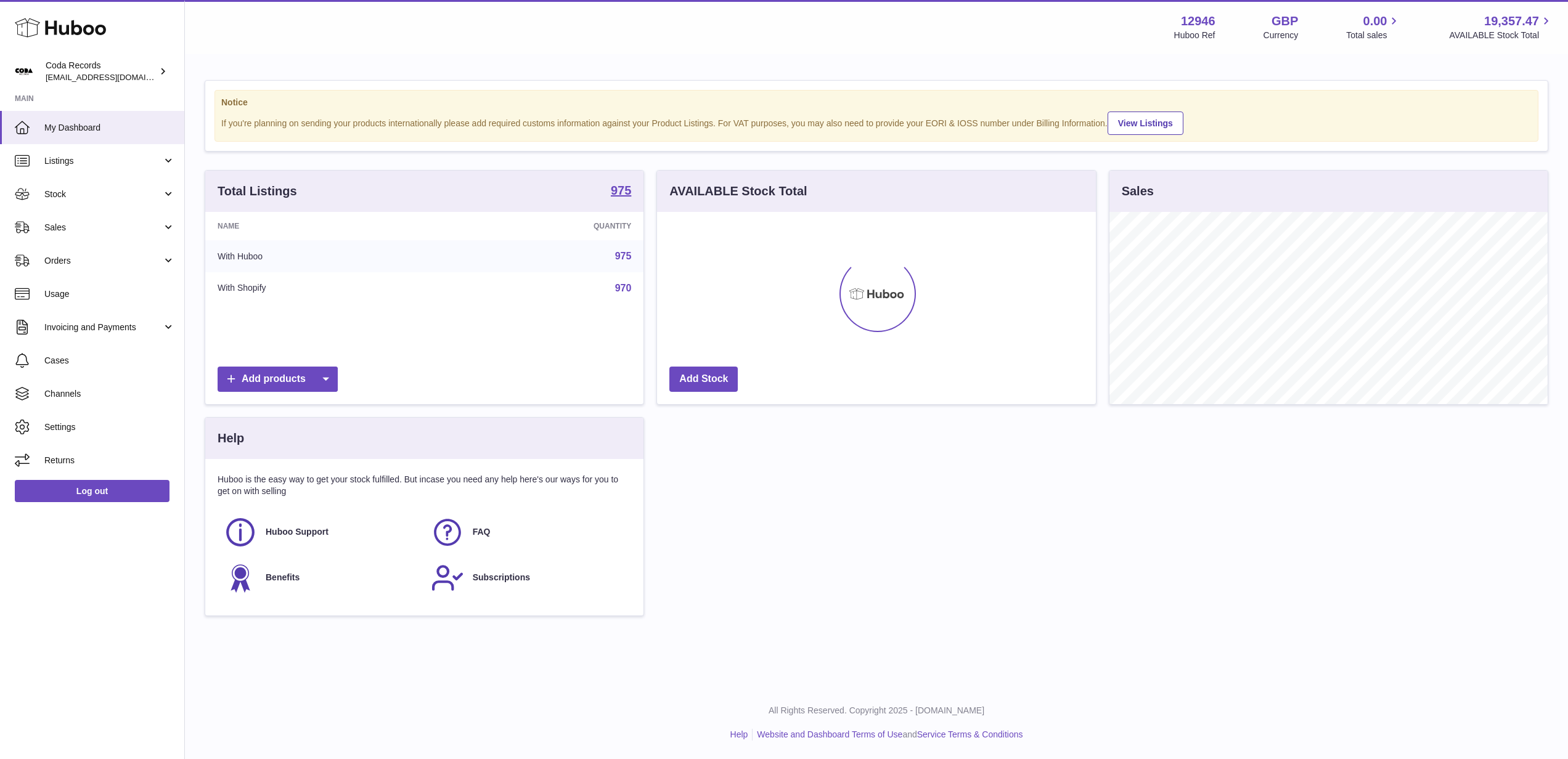
scroll to position [192, 439]
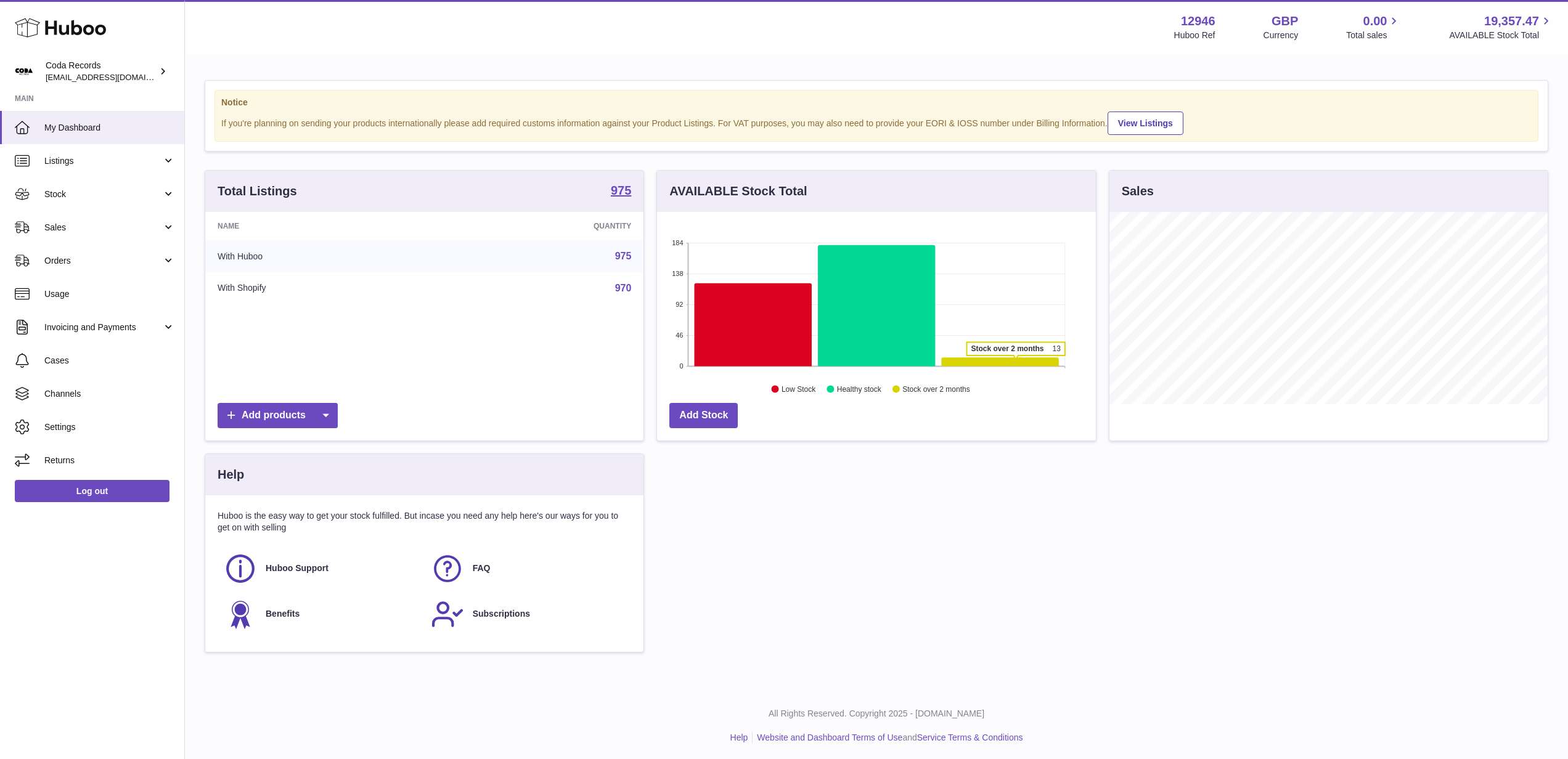
click at [1016, 362] on icon at bounding box center [1000, 362] width 117 height 9
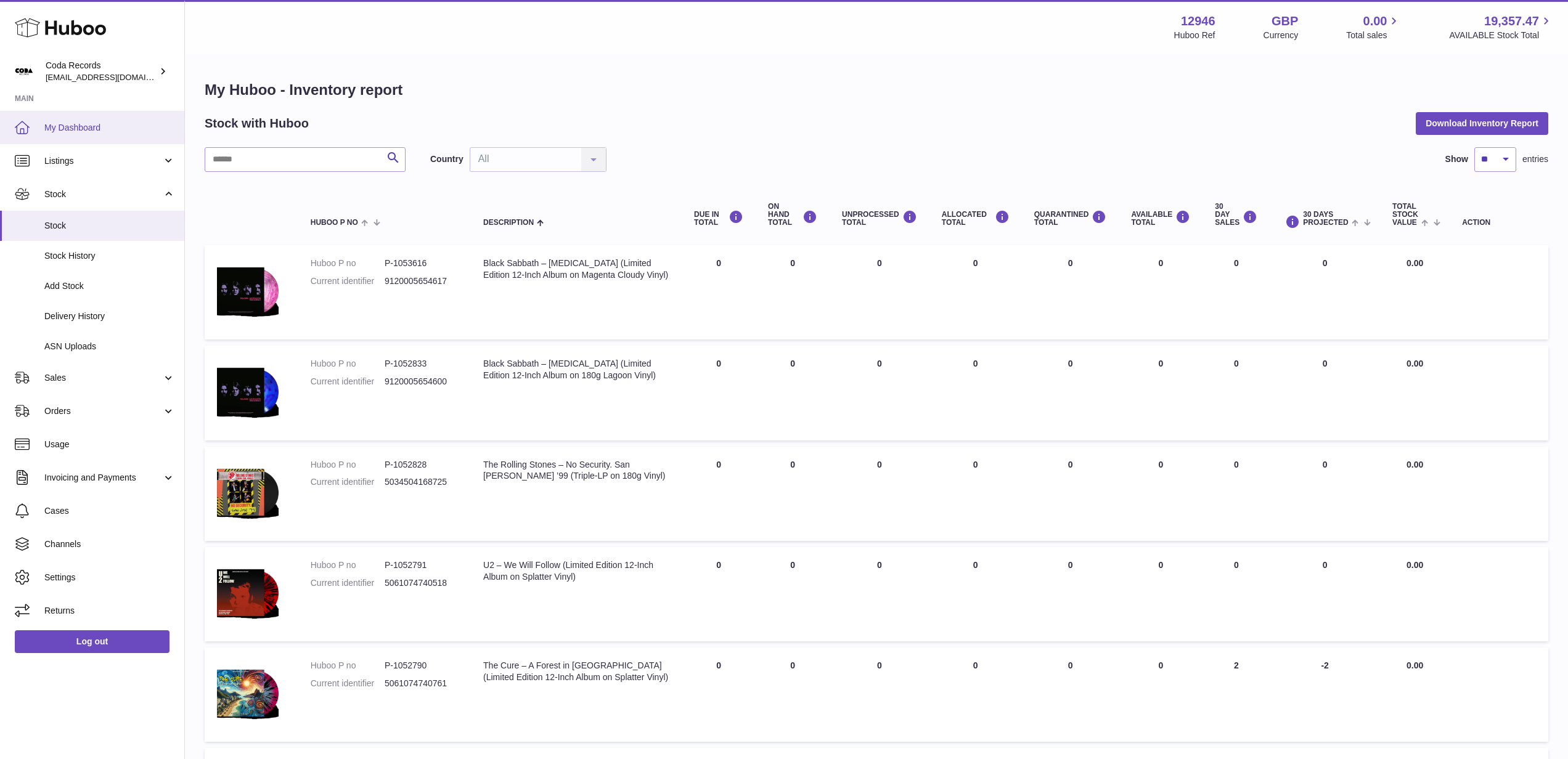
click at [94, 128] on span "My Dashboard" at bounding box center [110, 127] width 131 height 12
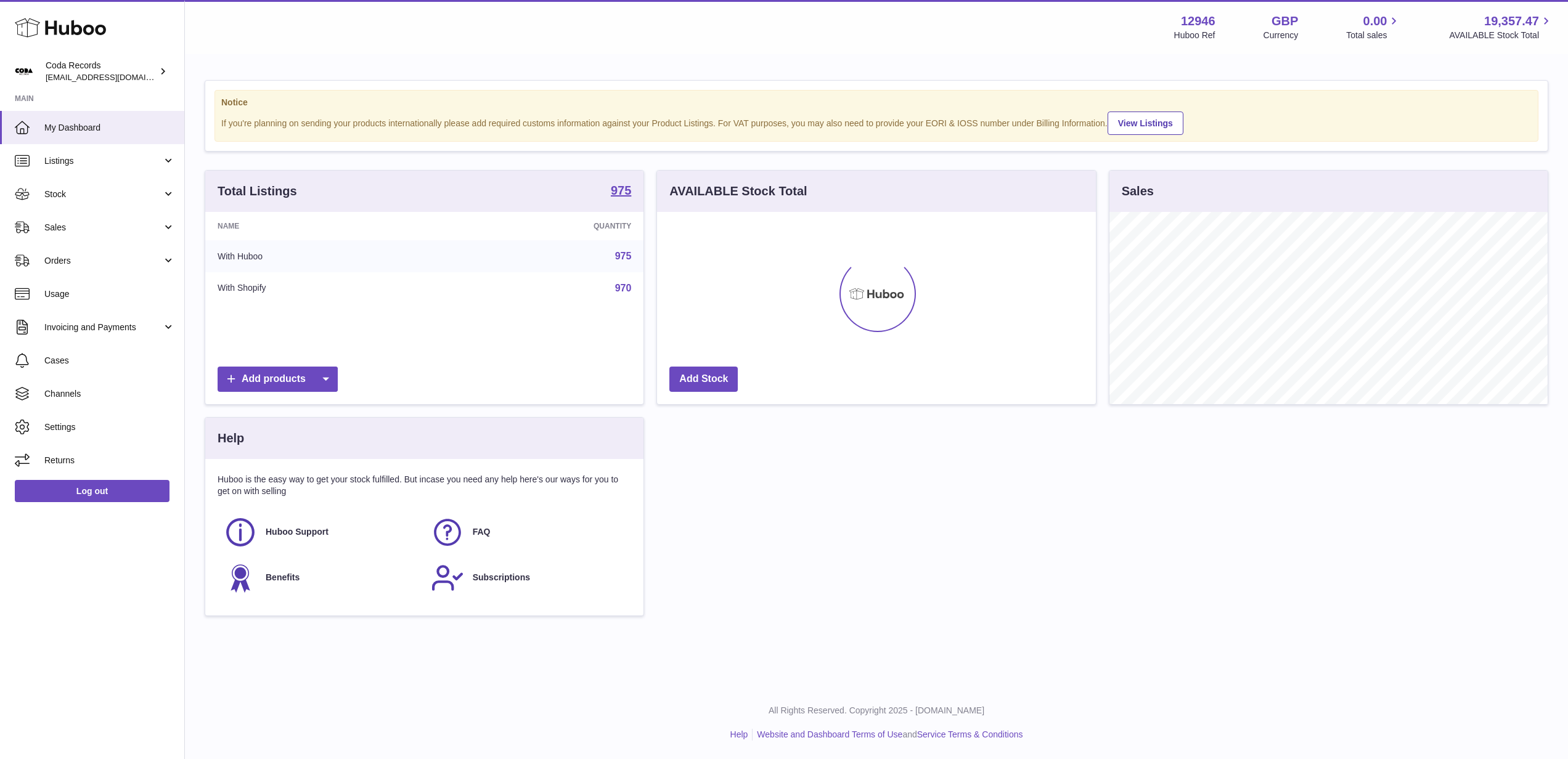
scroll to position [192, 439]
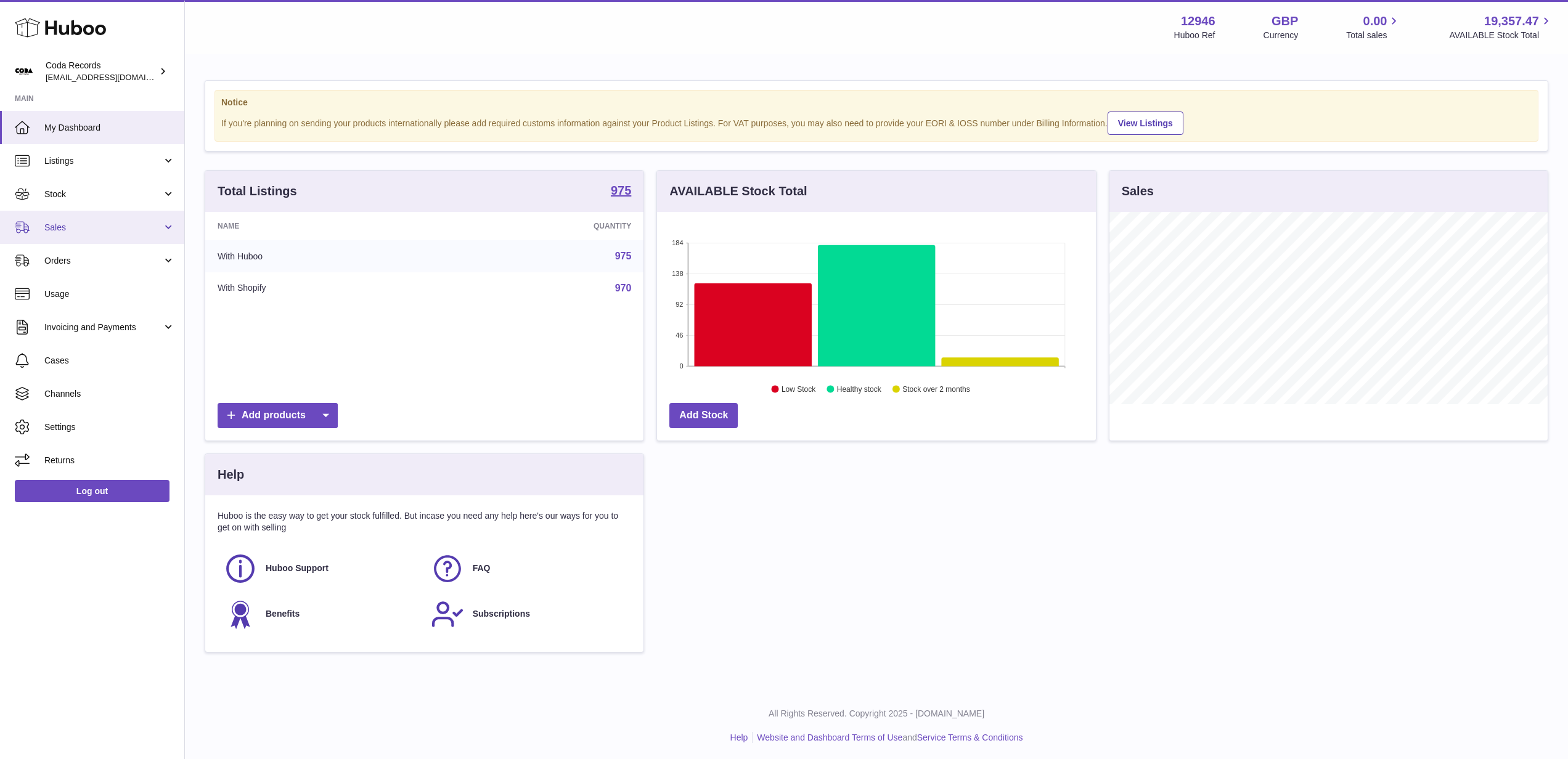
click at [122, 230] on span "Sales" at bounding box center [104, 227] width 118 height 12
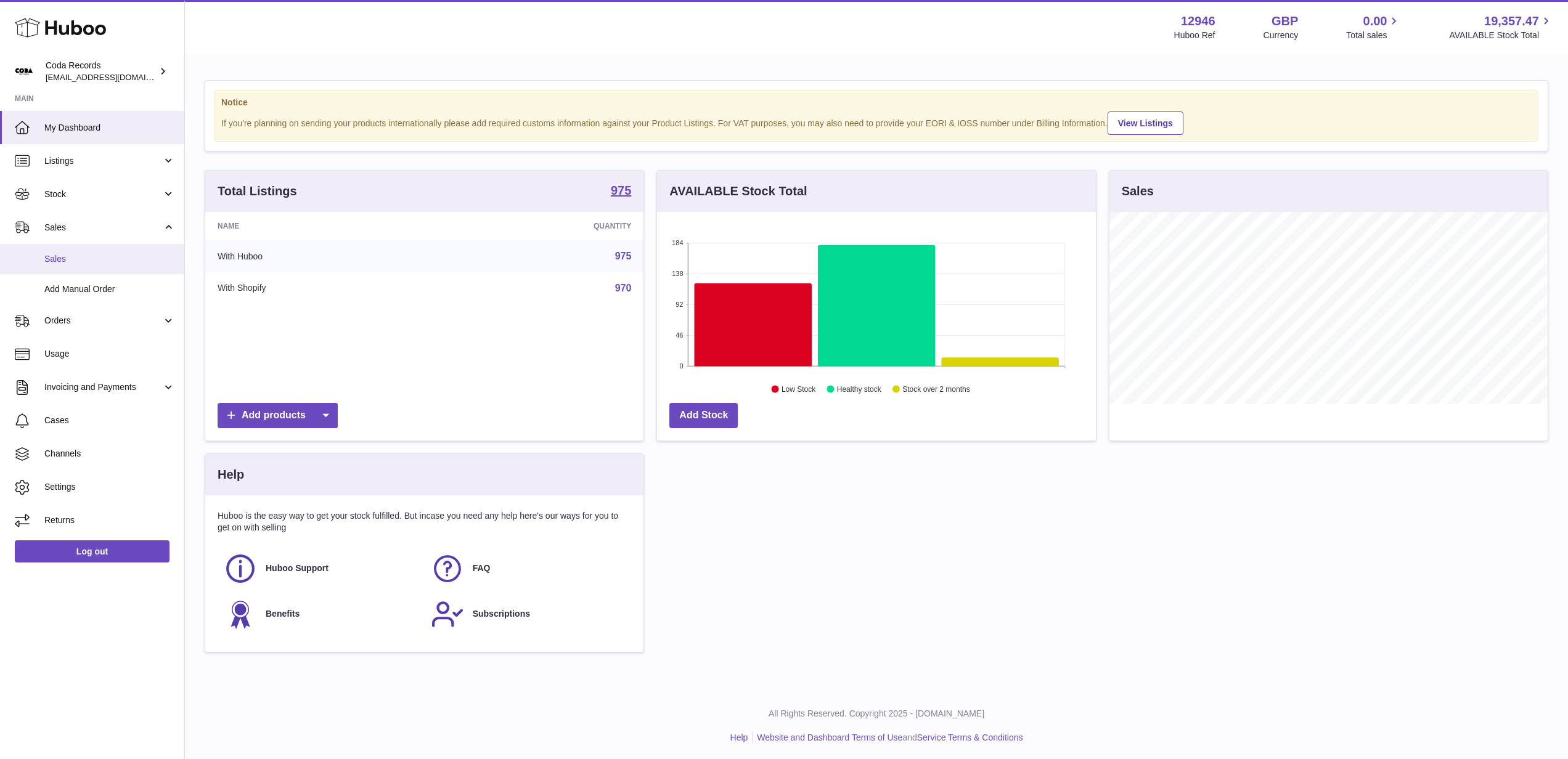
click at [118, 252] on link "Sales" at bounding box center [92, 260] width 184 height 30
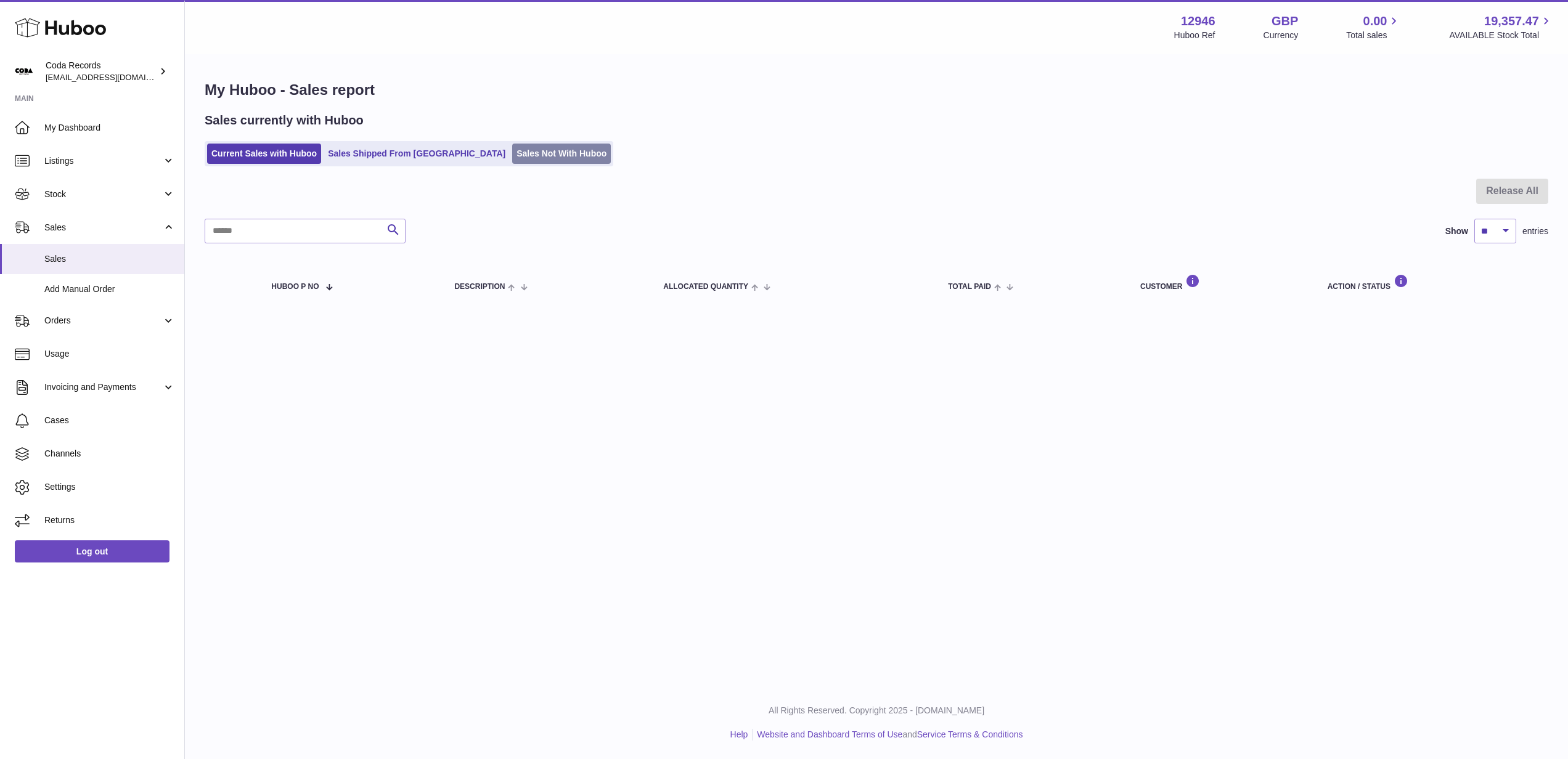
click at [512, 153] on link "Sales Not With Huboo" at bounding box center [561, 153] width 99 height 21
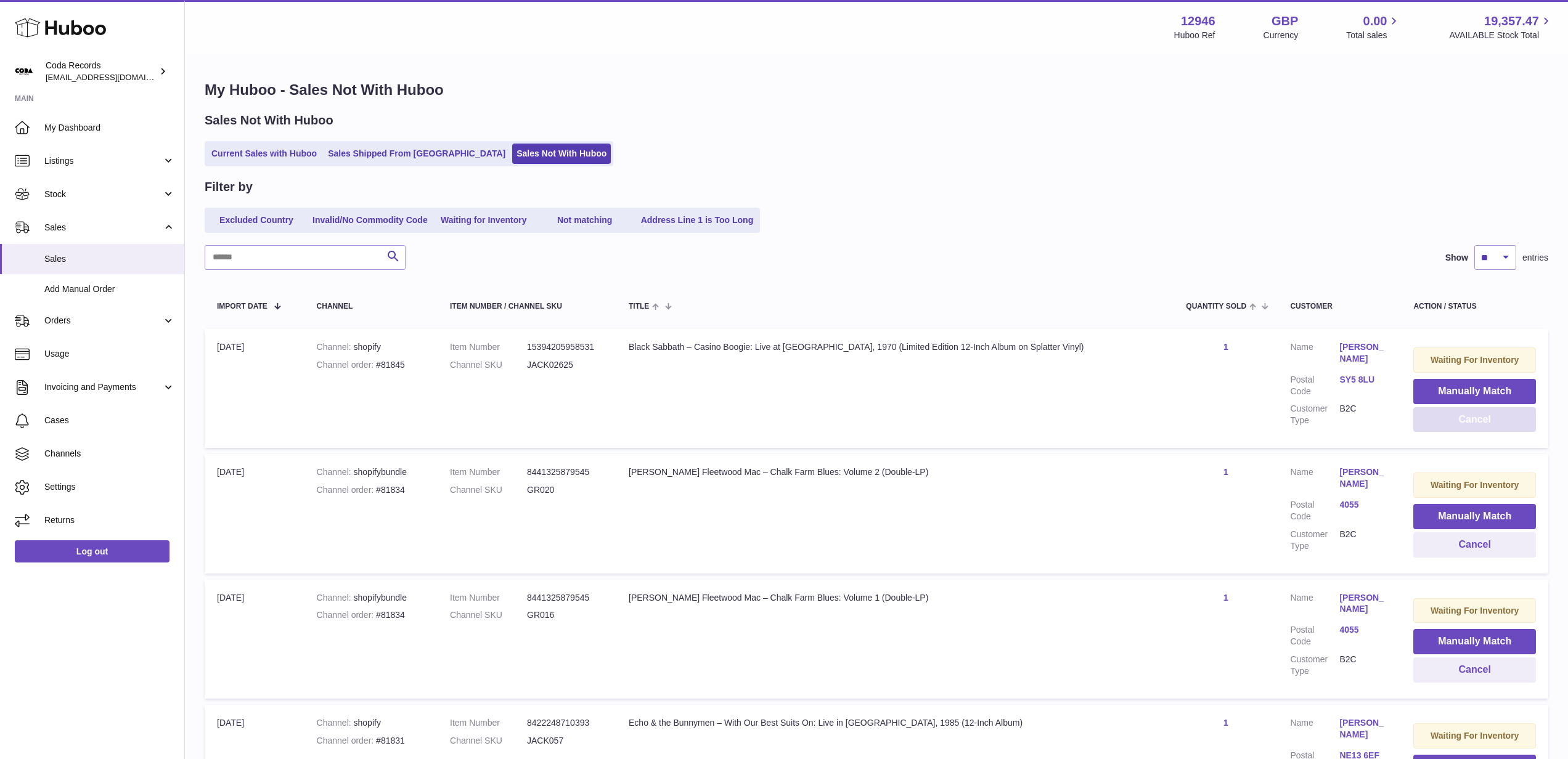
click at [1448, 418] on button "Cancel" at bounding box center [1475, 420] width 123 height 25
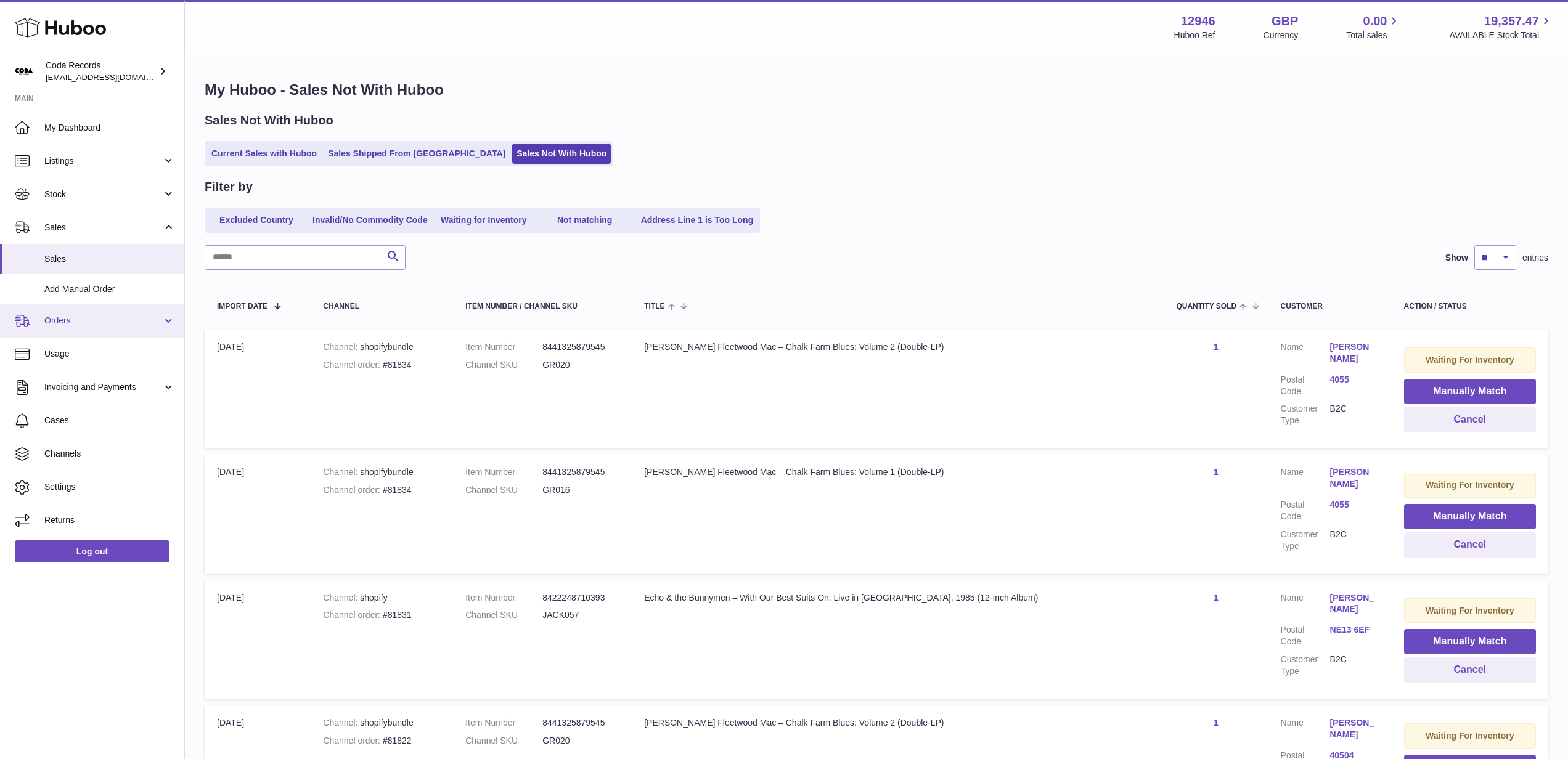
click at [88, 318] on span "Orders" at bounding box center [104, 320] width 118 height 12
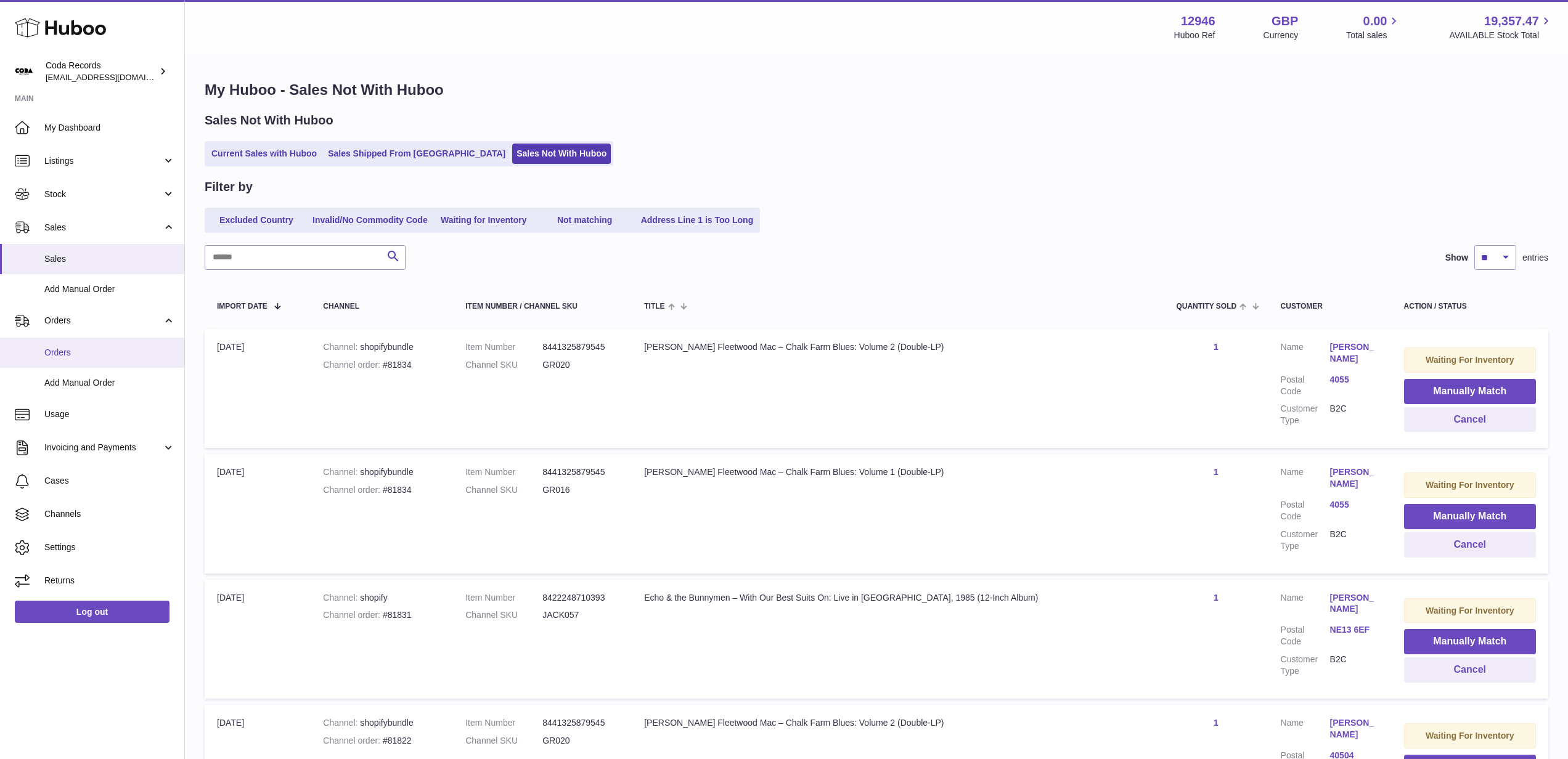
drag, startPoint x: 97, startPoint y: 355, endPoint x: 138, endPoint y: 354, distance: 41.0
click at [97, 355] on span "Orders" at bounding box center [110, 353] width 131 height 12
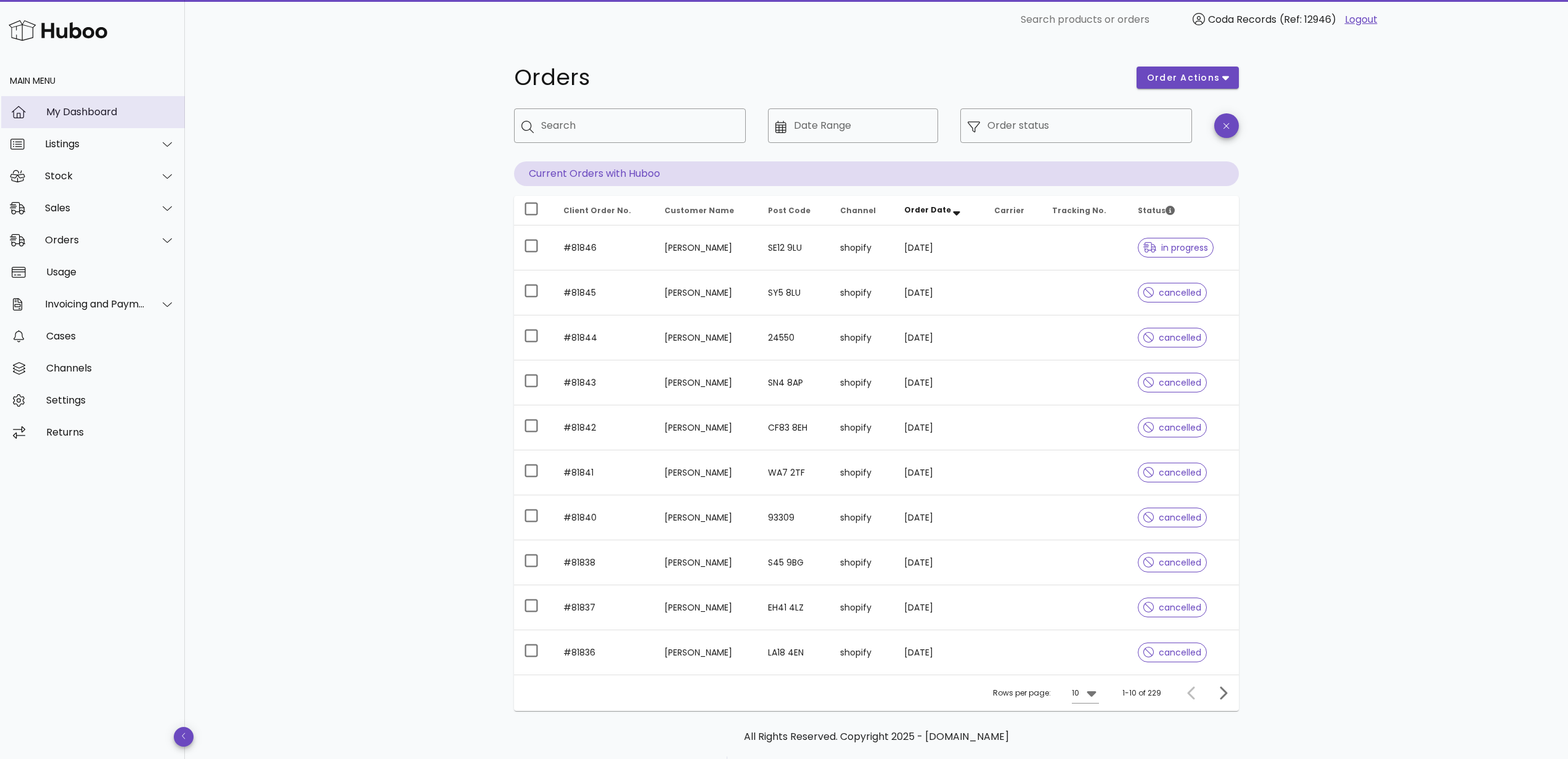
click at [107, 106] on div "My Dashboard" at bounding box center [111, 112] width 129 height 27
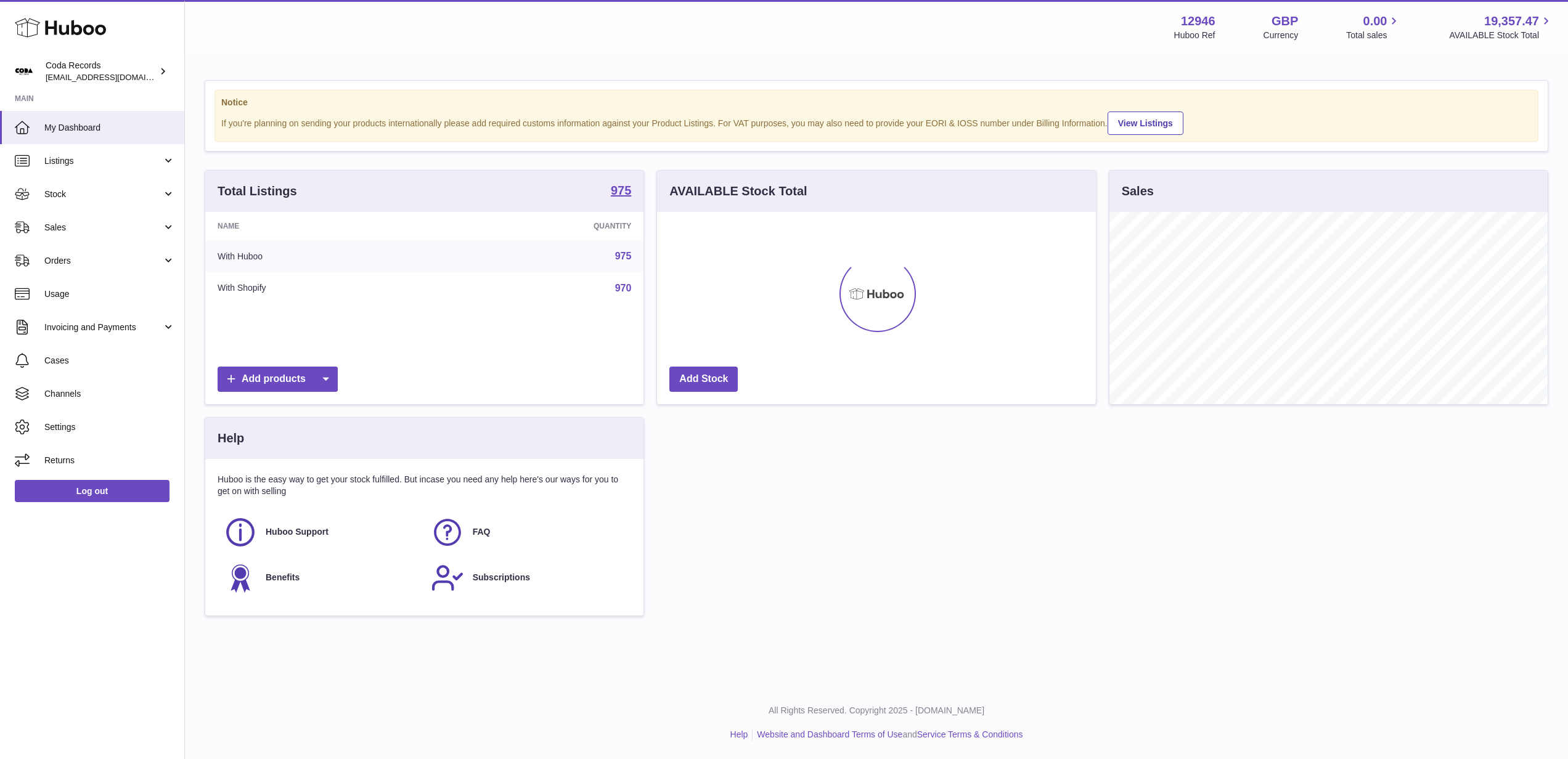
scroll to position [192, 439]
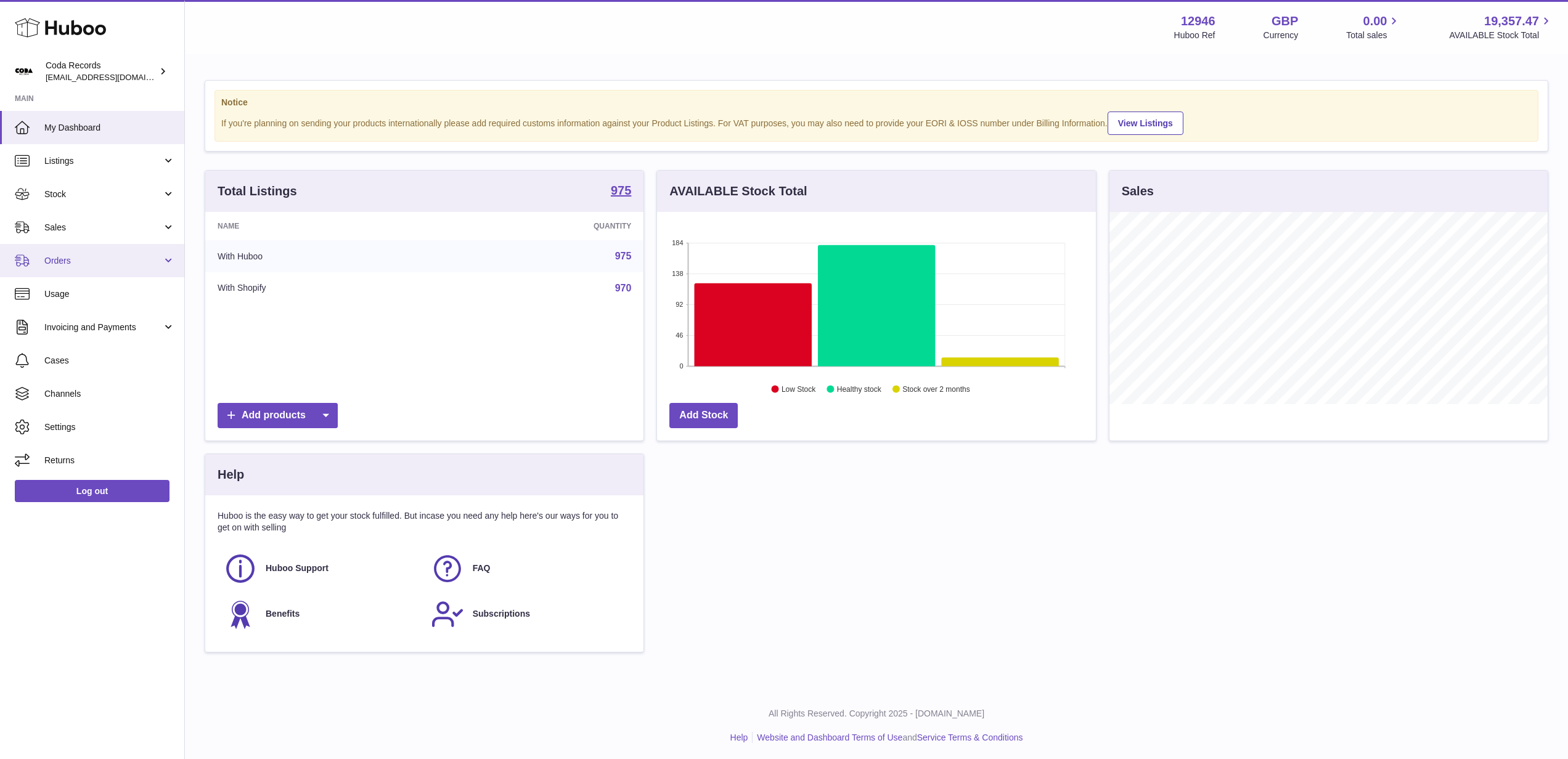
click at [94, 259] on span "Orders" at bounding box center [104, 260] width 118 height 12
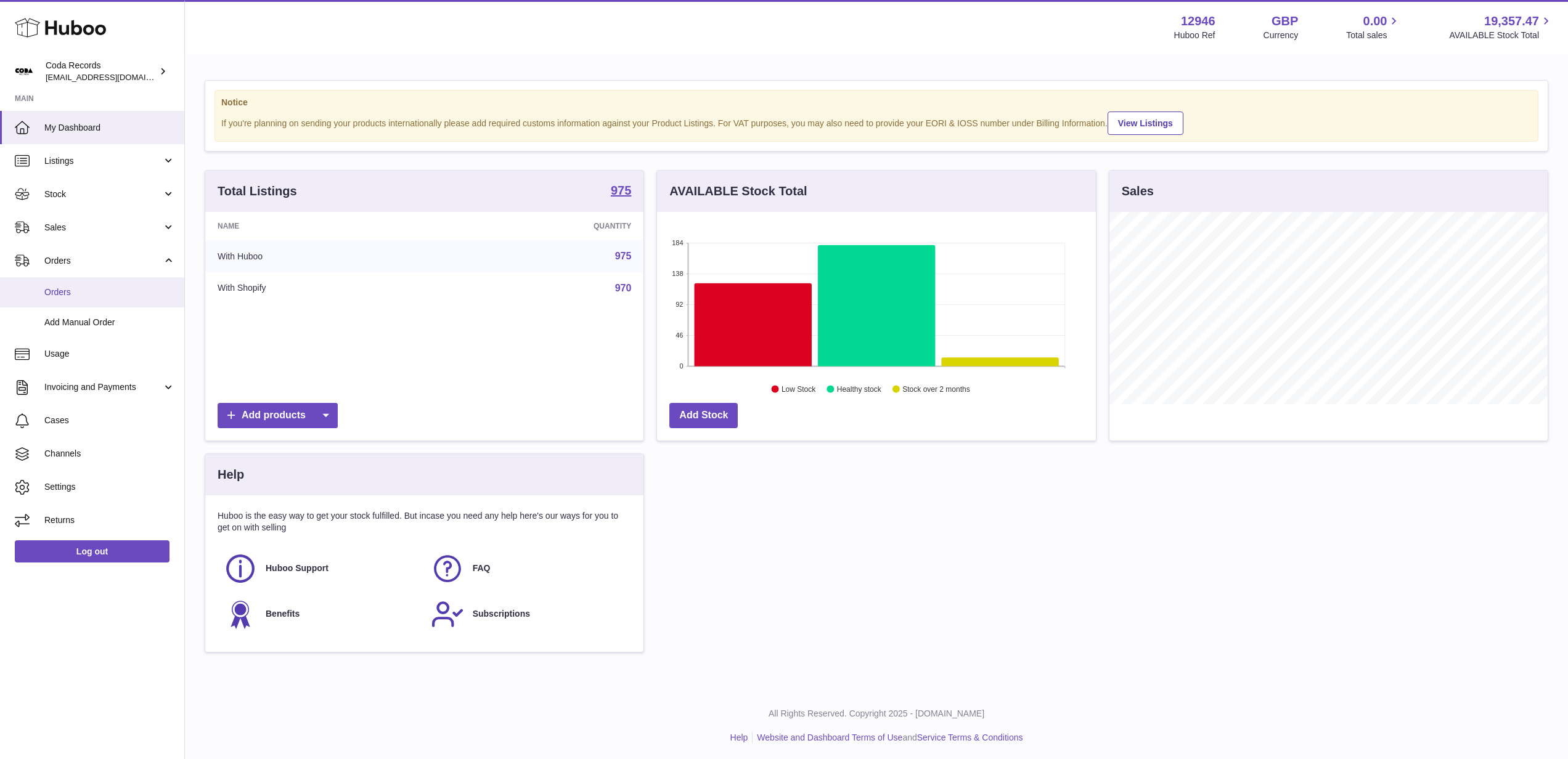
click at [92, 289] on span "Orders" at bounding box center [110, 292] width 131 height 12
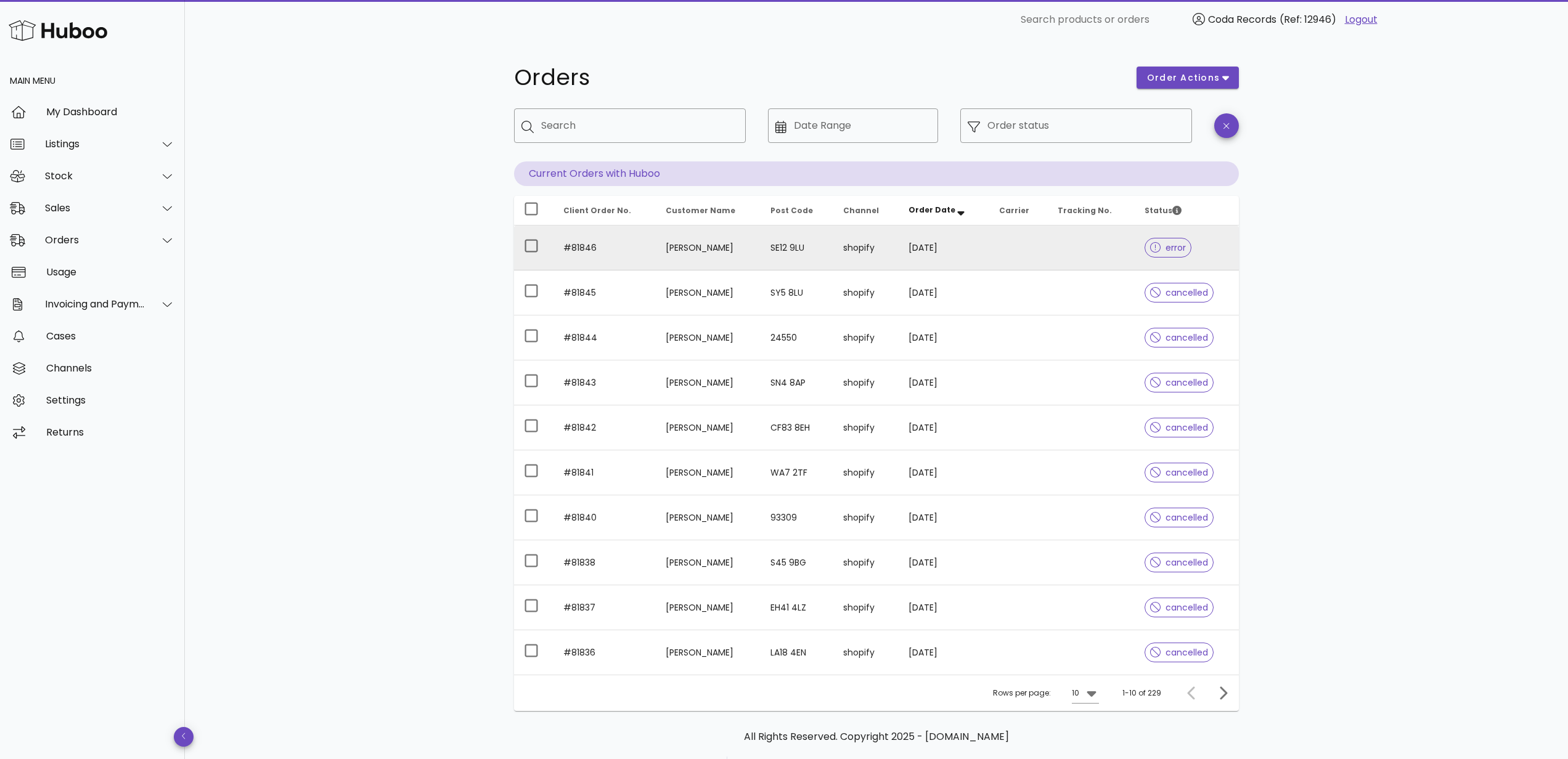
click at [689, 252] on td "Harry Oades" at bounding box center [708, 248] width 105 height 45
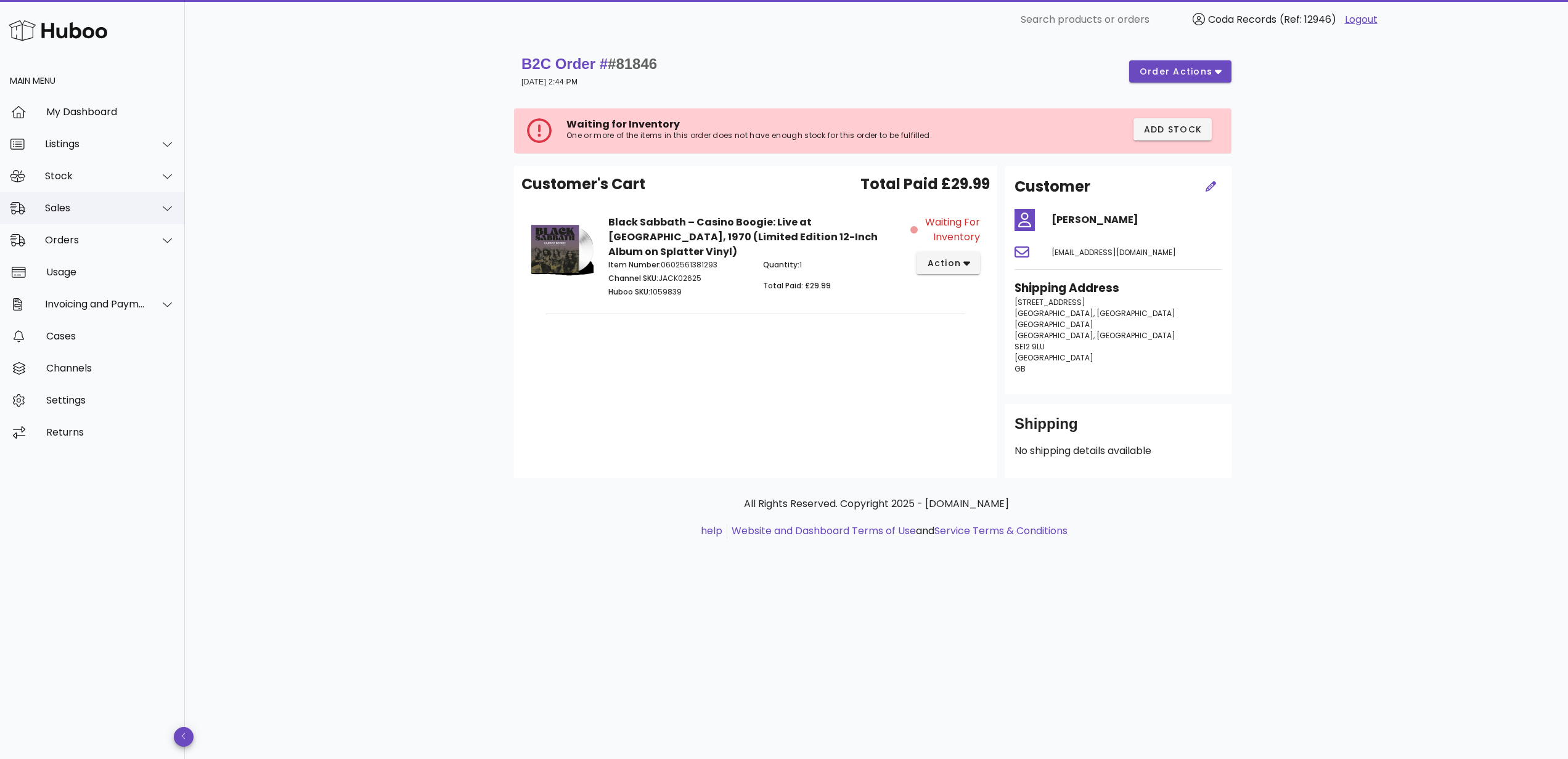
click at [108, 205] on div "Sales" at bounding box center [95, 208] width 100 height 12
click at [124, 239] on div "Sales" at bounding box center [110, 238] width 131 height 12
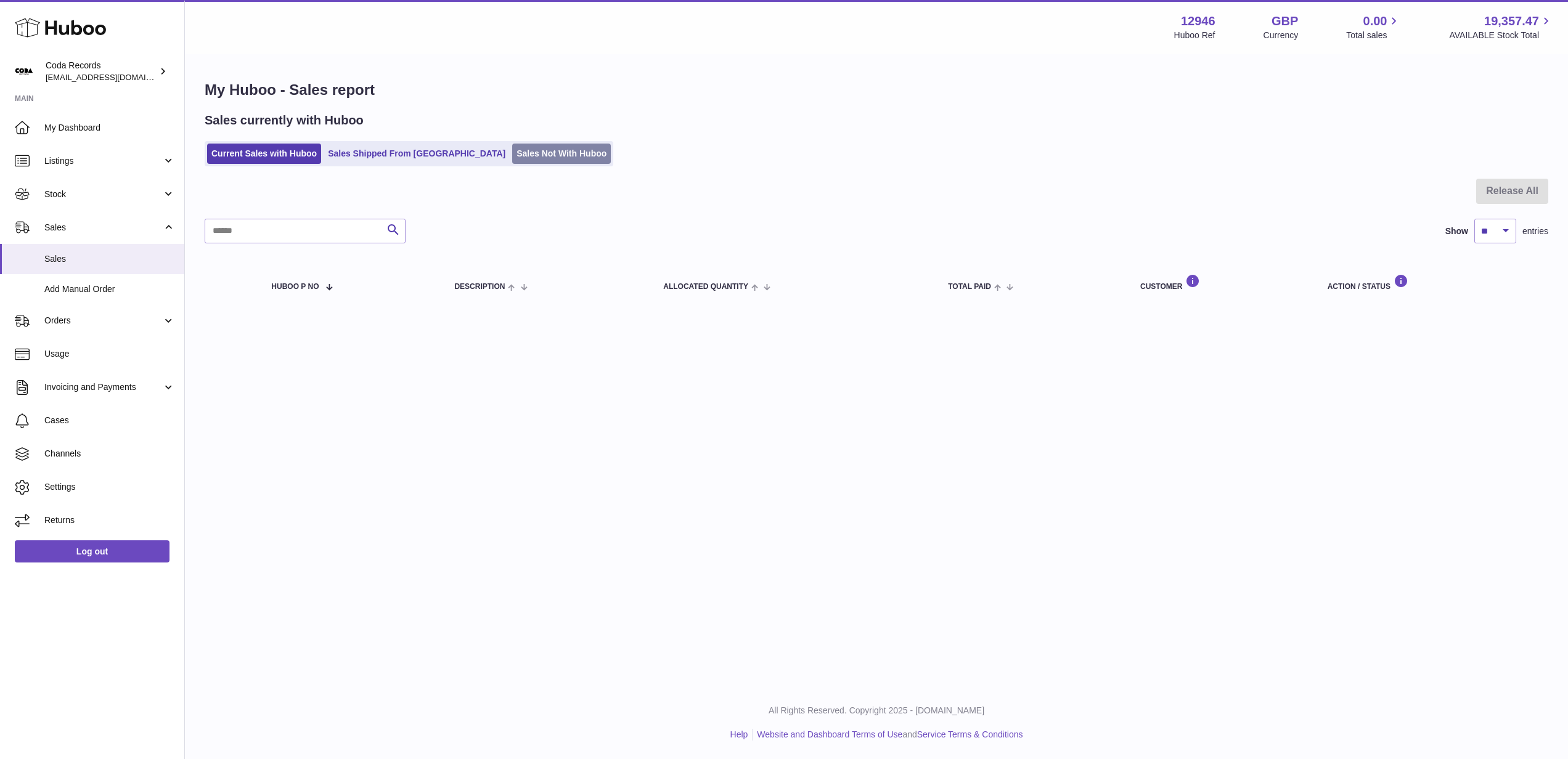
click at [512, 155] on link "Sales Not With Huboo" at bounding box center [561, 153] width 99 height 21
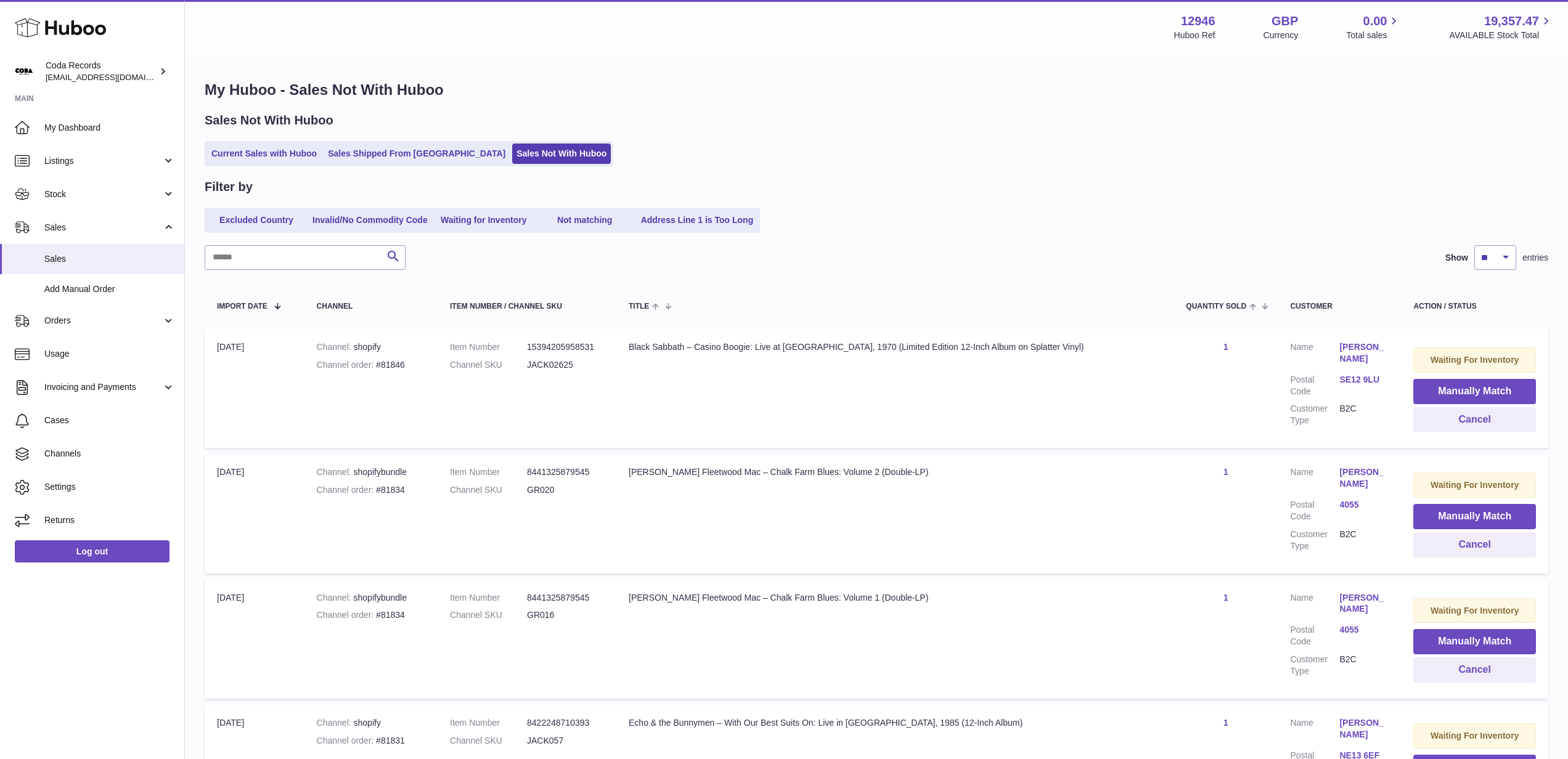
drag, startPoint x: 614, startPoint y: 83, endPoint x: 833, endPoint y: 141, distance: 226.6
drag, startPoint x: 842, startPoint y: 141, endPoint x: 705, endPoint y: 132, distance: 137.3
click at [842, 141] on div "Sales Not With Huboo Current Sales with Huboo Sales Shipped From [GEOGRAPHIC_DA…" at bounding box center [877, 139] width 1344 height 55
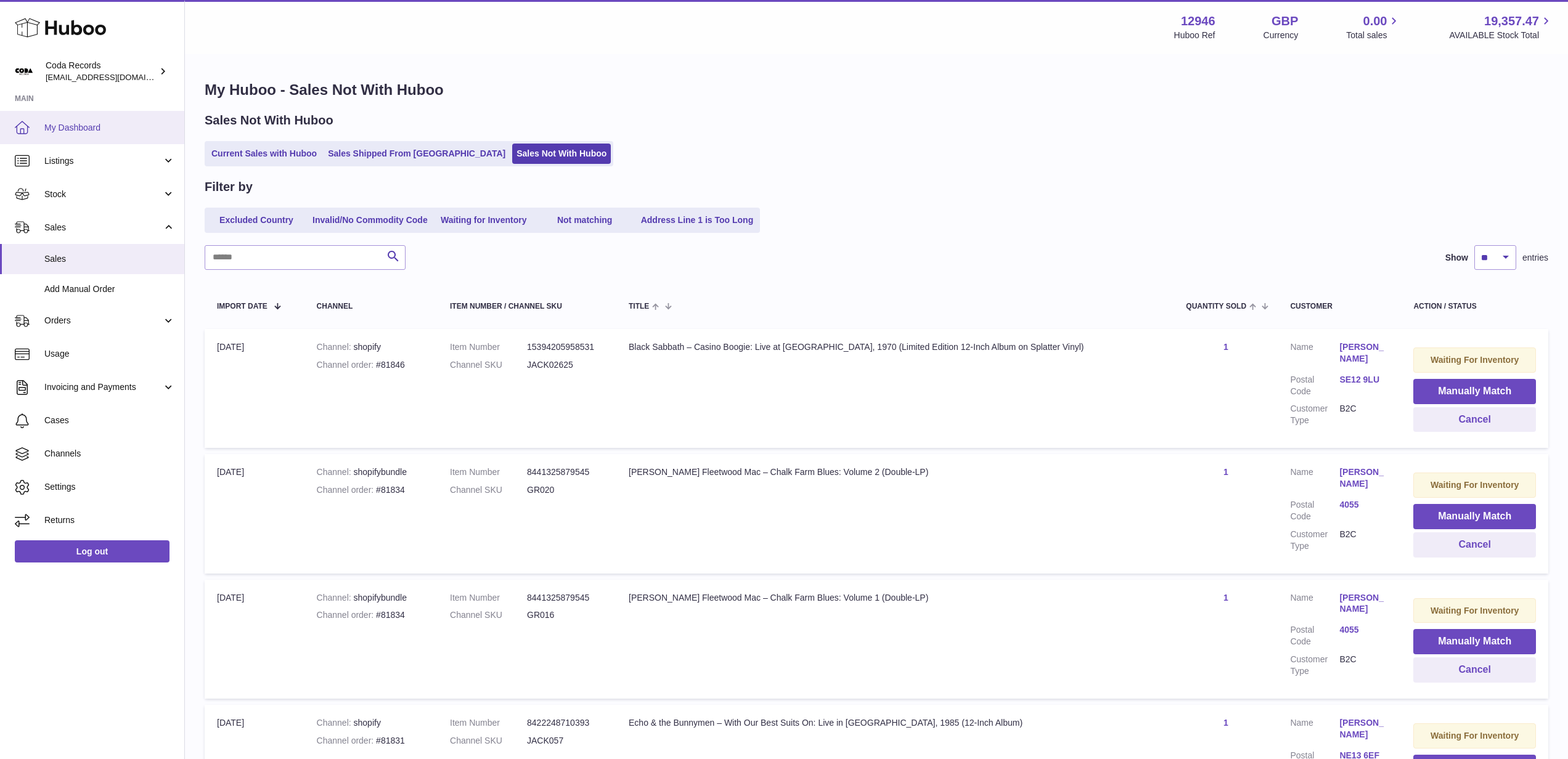
click at [88, 129] on span "My Dashboard" at bounding box center [110, 127] width 131 height 12
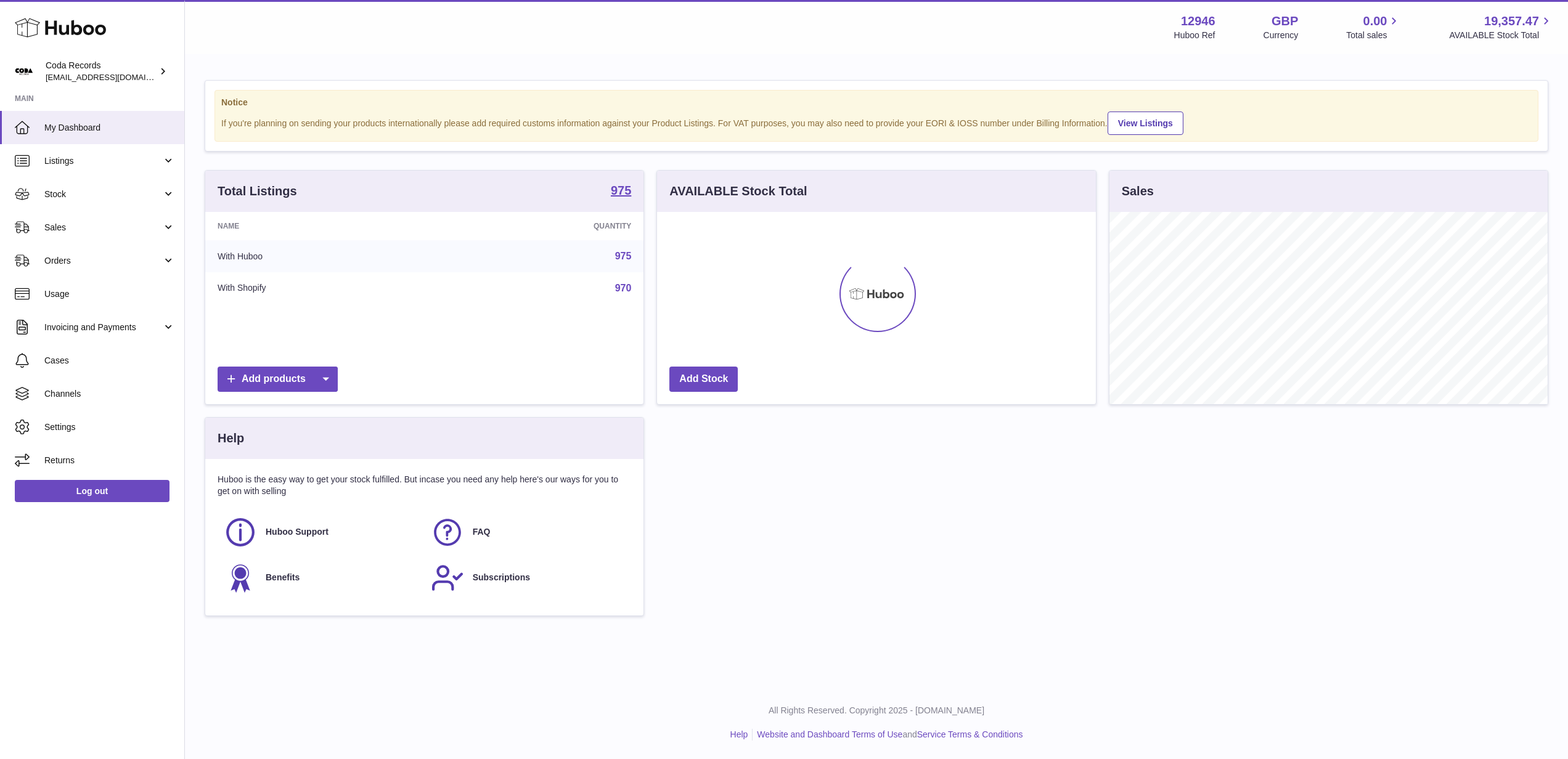
scroll to position [192, 439]
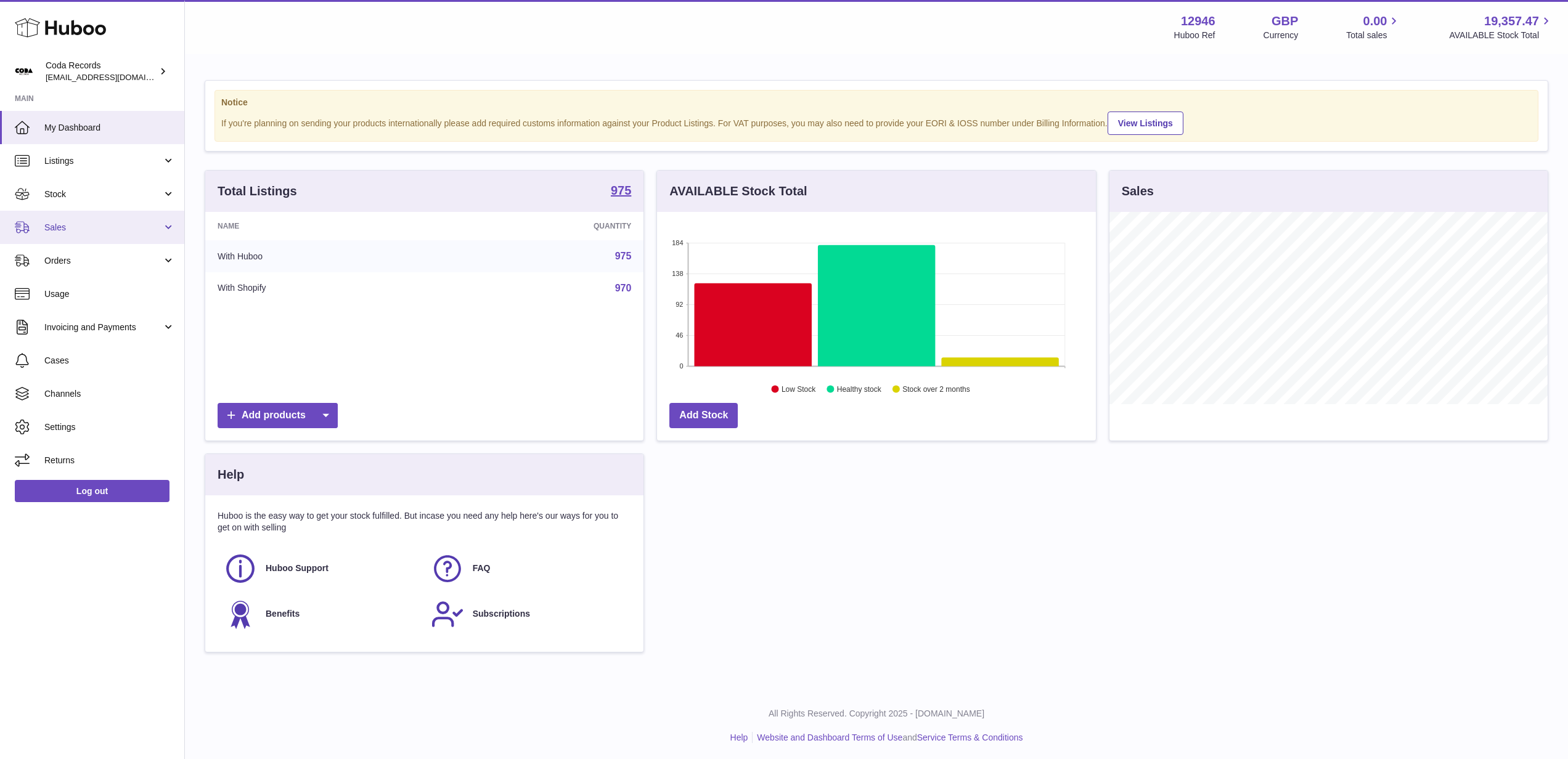
click at [125, 229] on span "Sales" at bounding box center [104, 227] width 118 height 12
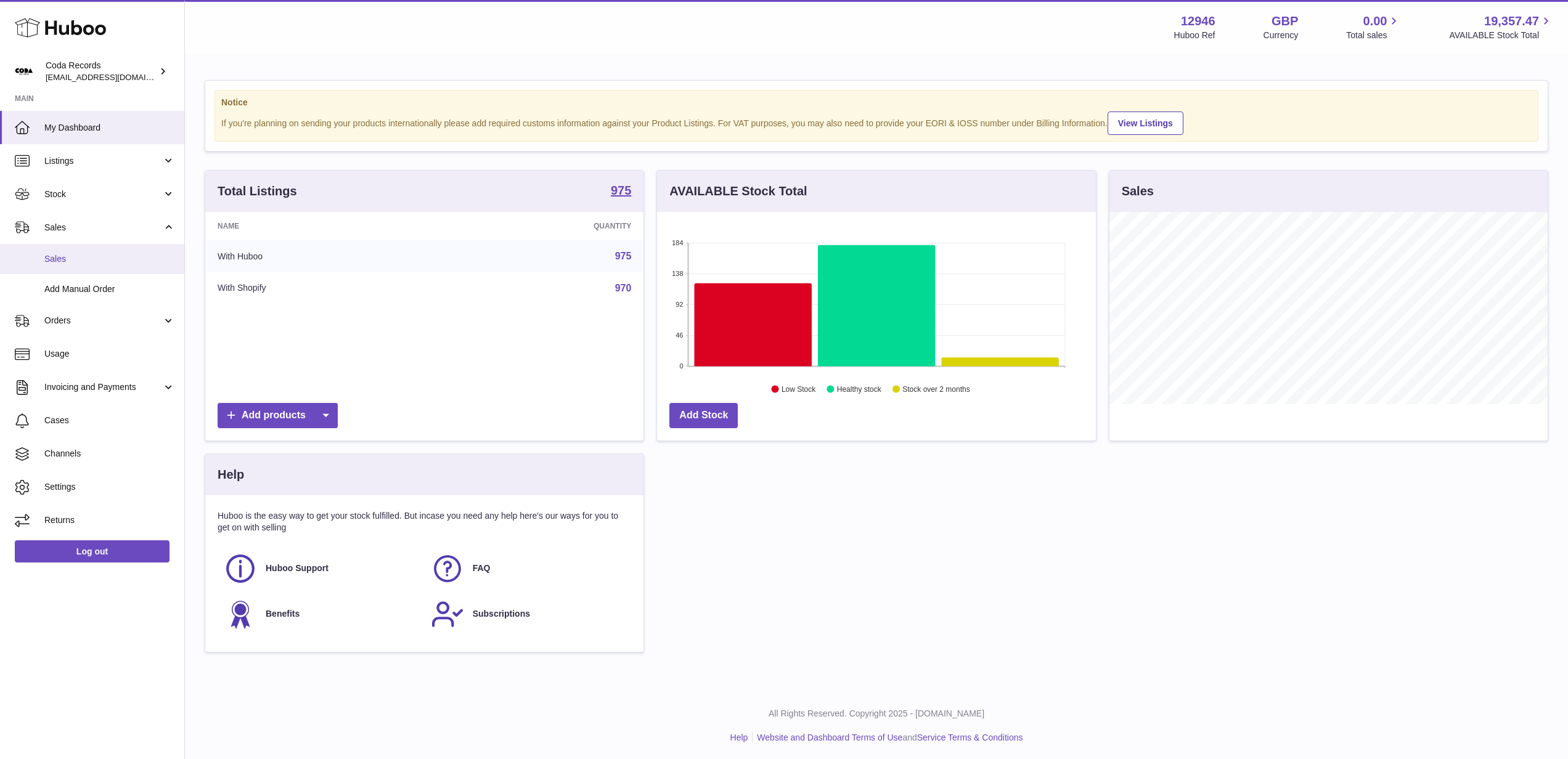
click at [119, 266] on link "Sales" at bounding box center [92, 260] width 184 height 30
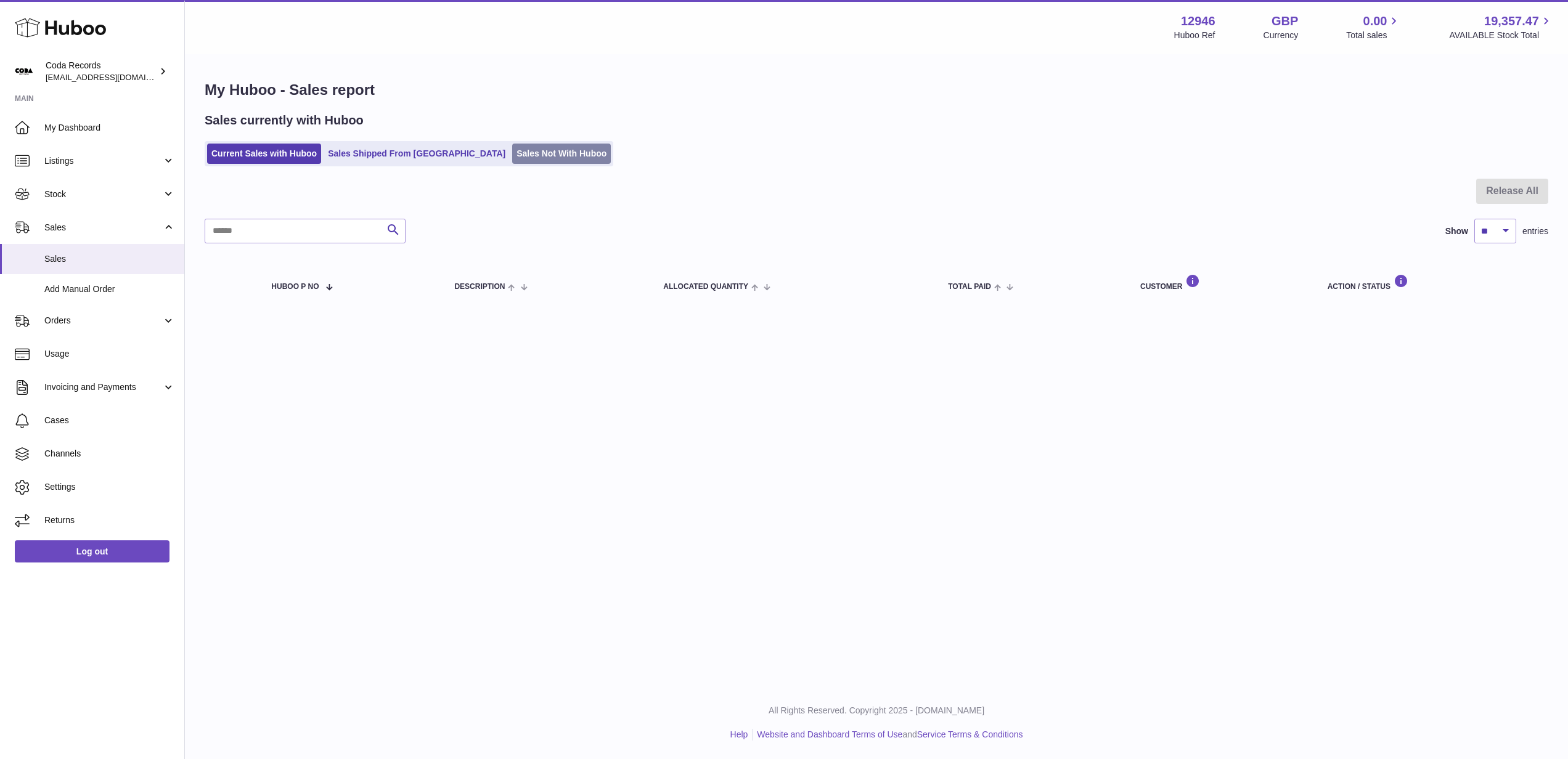
click at [512, 153] on link "Sales Not With Huboo" at bounding box center [561, 153] width 99 height 21
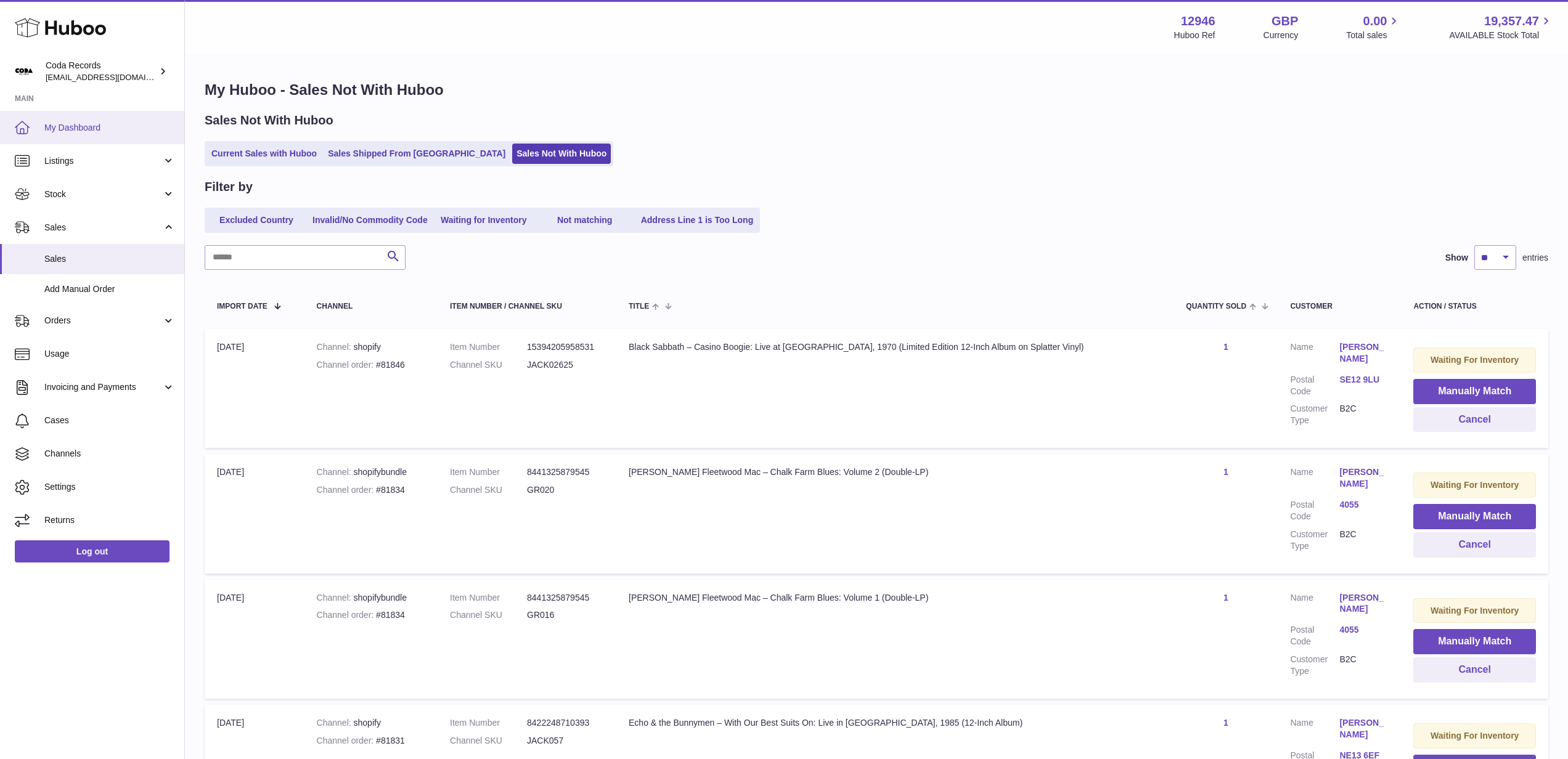
click at [102, 128] on span "My Dashboard" at bounding box center [110, 127] width 131 height 12
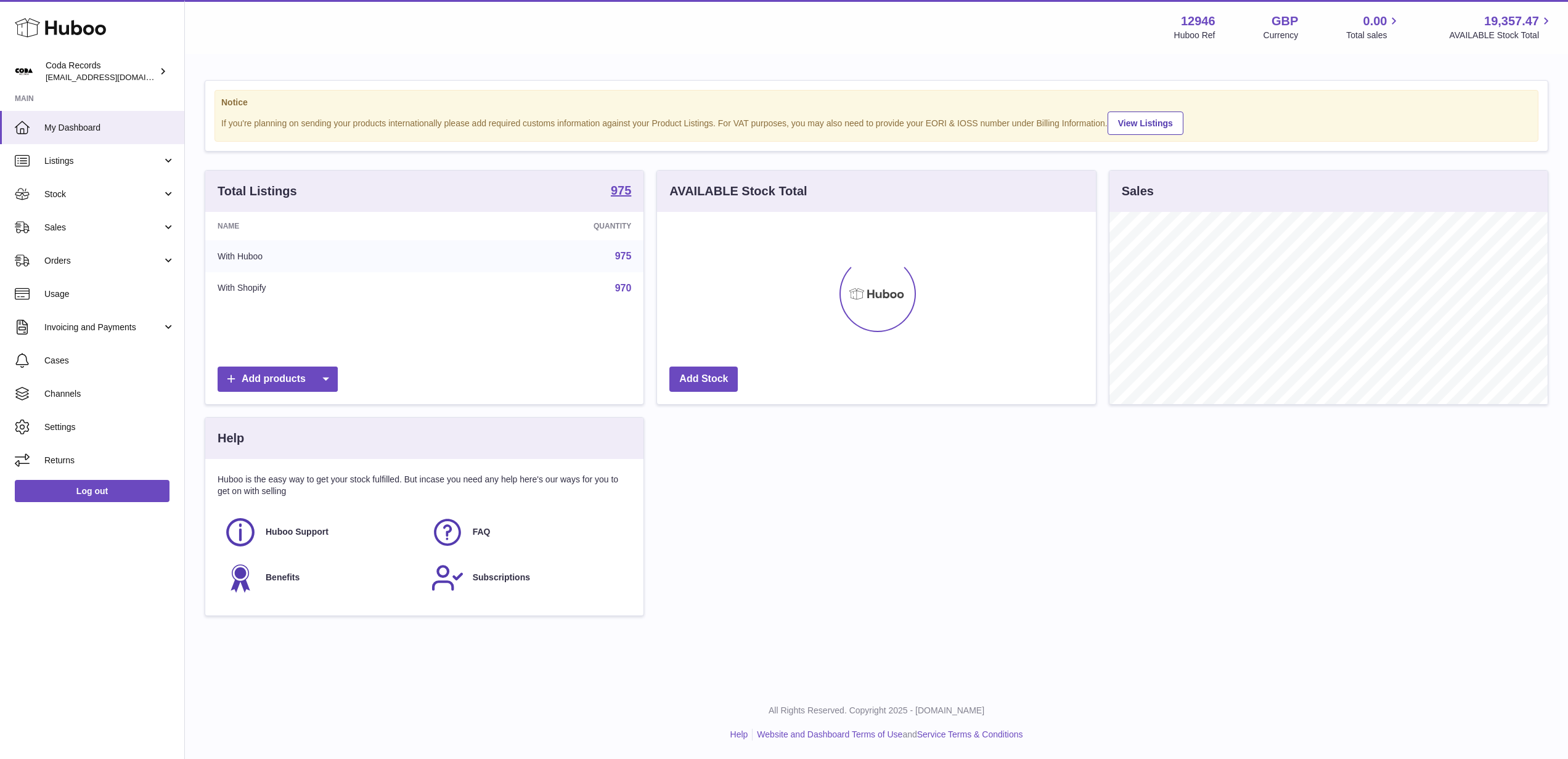
scroll to position [192, 439]
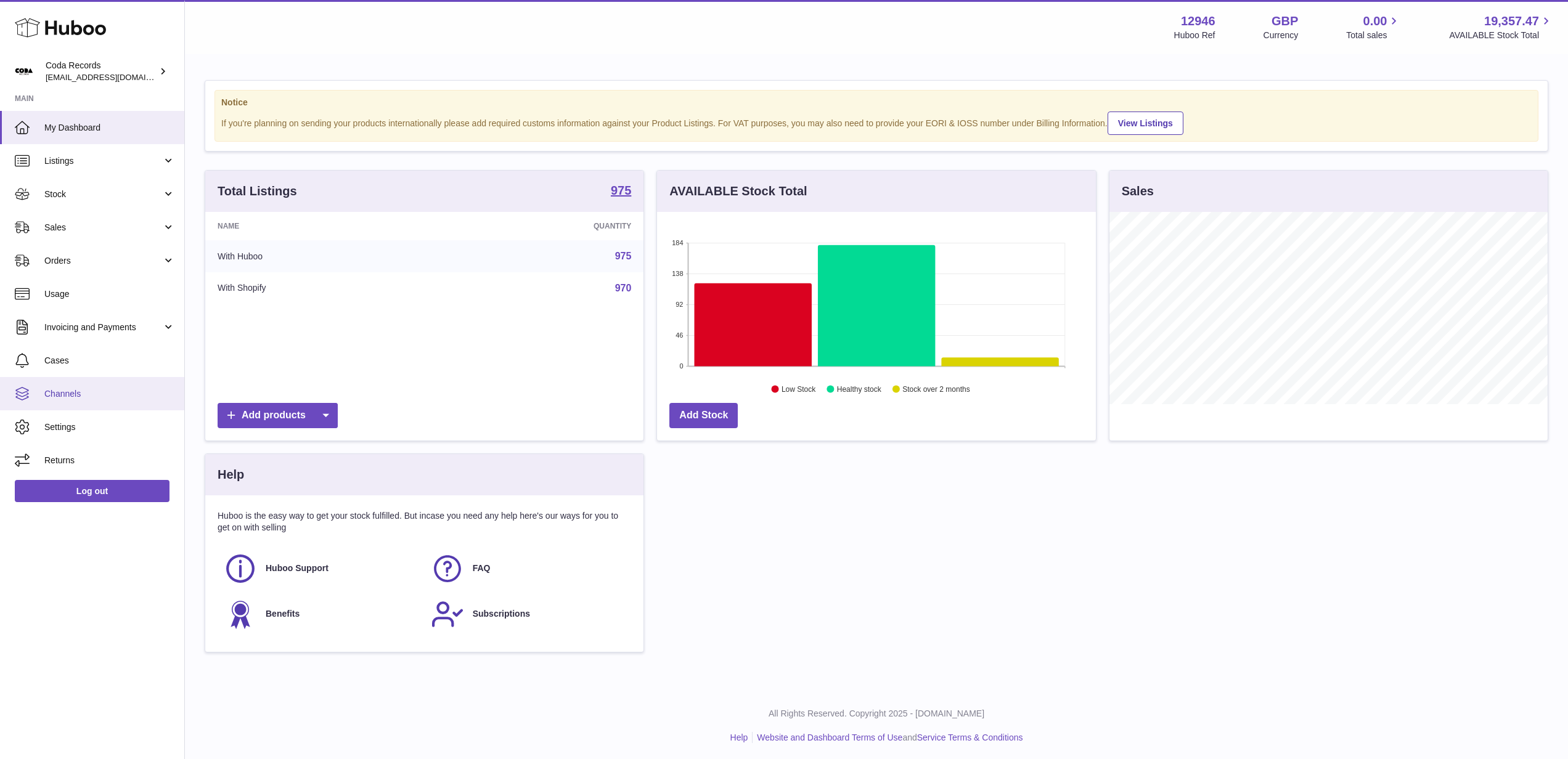
click at [99, 387] on link "Channels" at bounding box center [92, 393] width 184 height 33
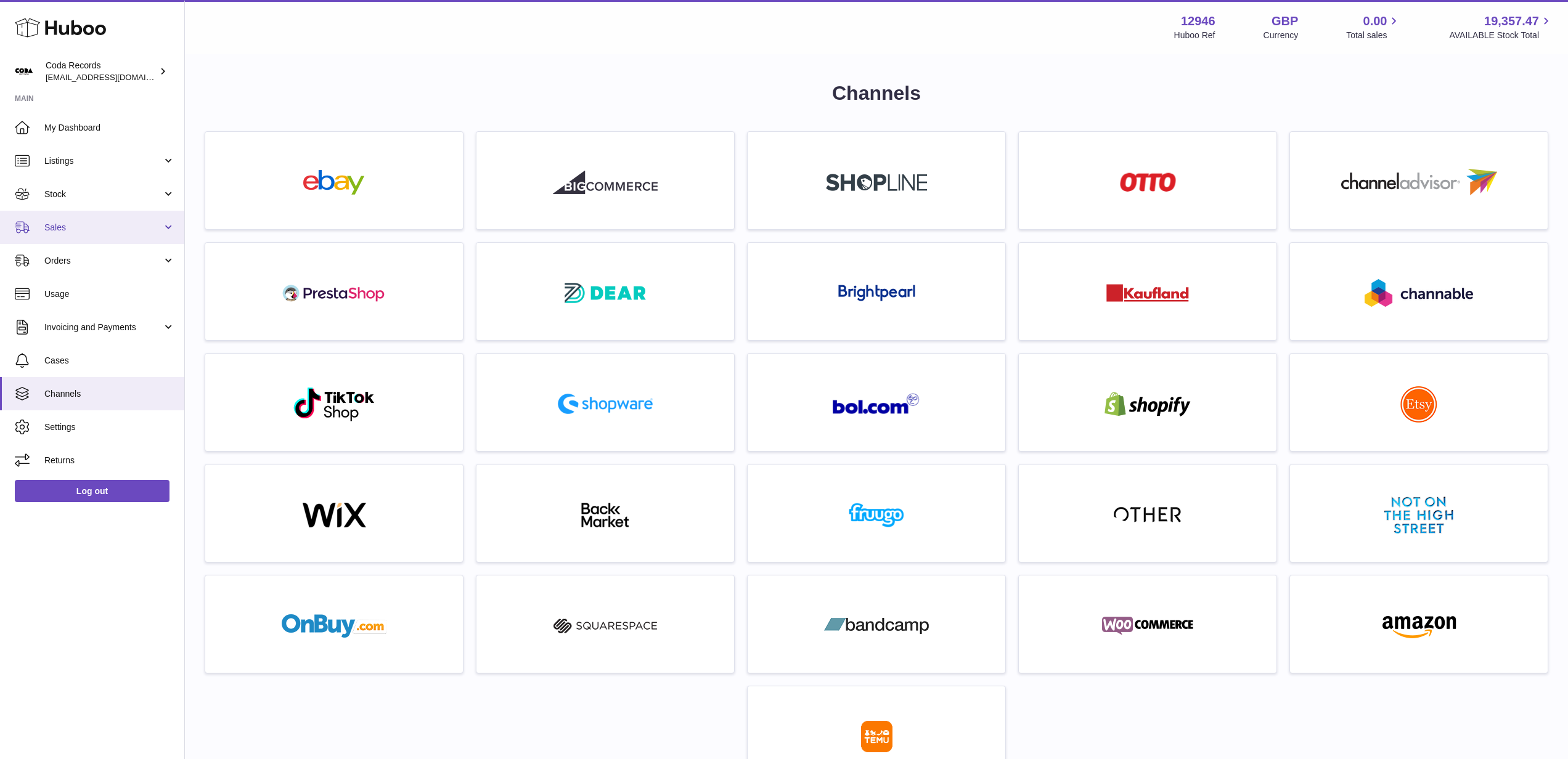
drag, startPoint x: 106, startPoint y: 233, endPoint x: 110, endPoint y: 252, distance: 19.4
click at [106, 233] on span "Sales" at bounding box center [104, 227] width 118 height 12
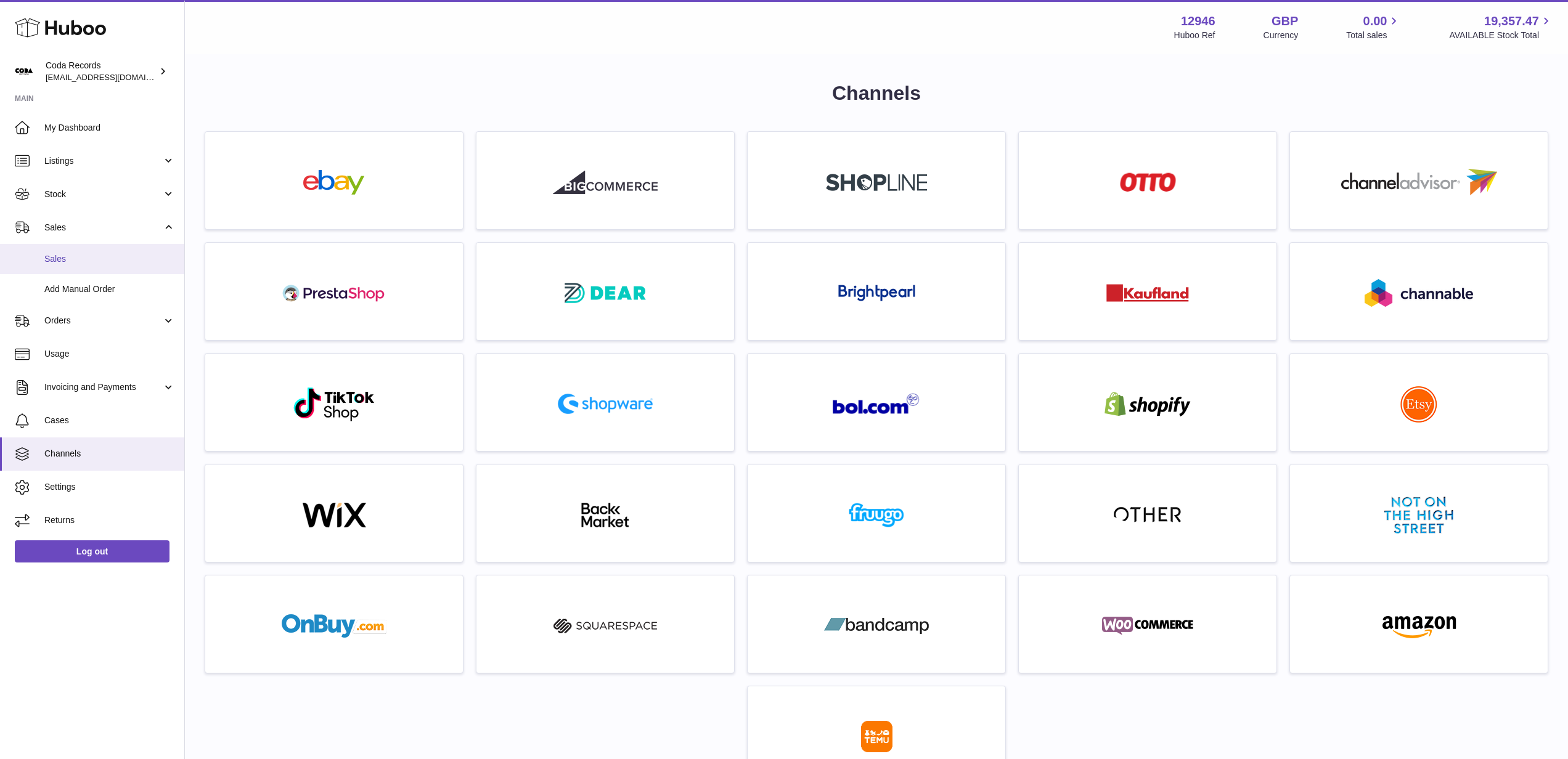
click at [111, 260] on span "Sales" at bounding box center [110, 259] width 131 height 12
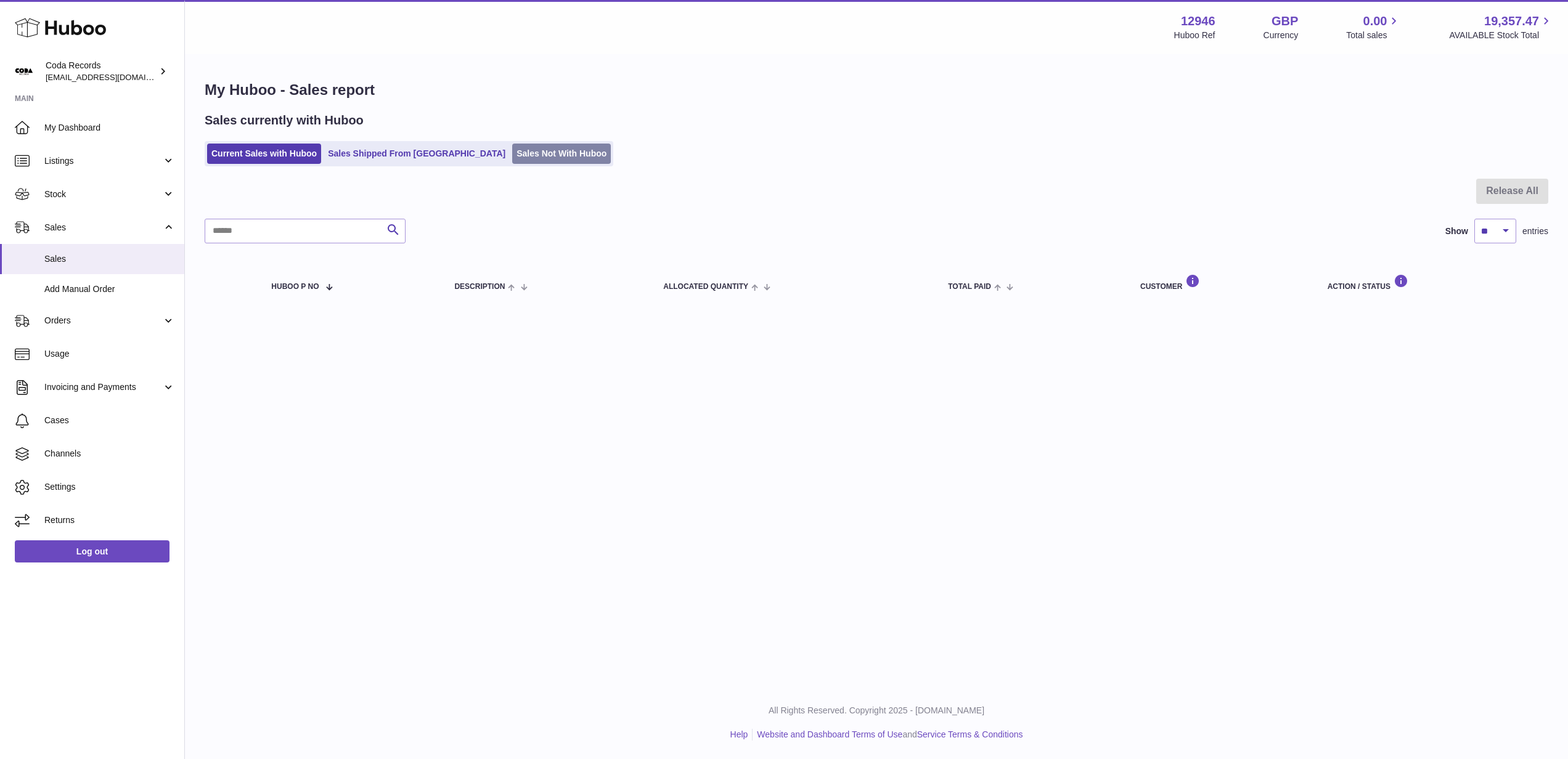
click at [518, 157] on link "Sales Not With Huboo" at bounding box center [561, 153] width 99 height 21
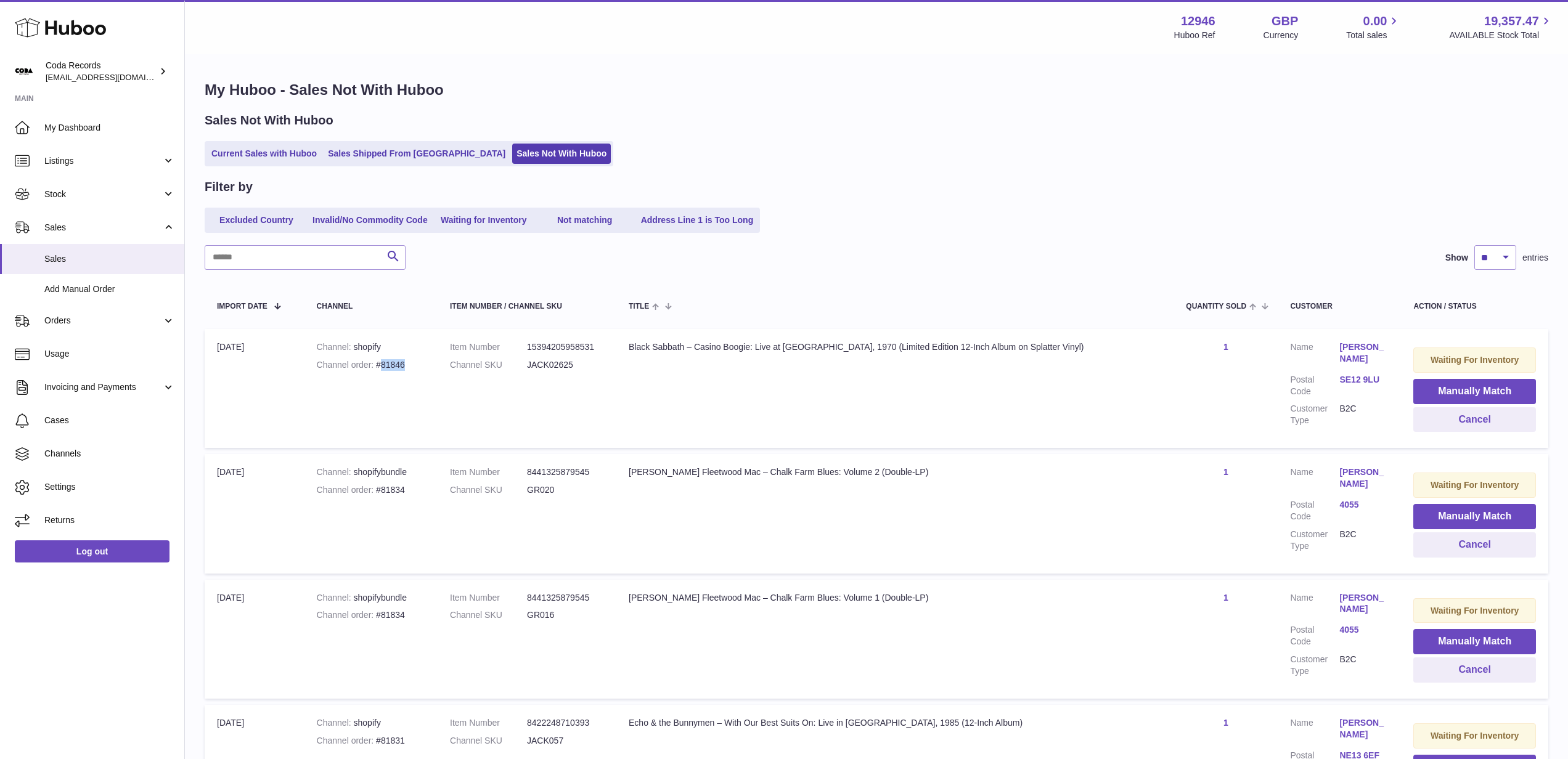
drag, startPoint x: 413, startPoint y: 365, endPoint x: 389, endPoint y: 365, distance: 24.0
click at [389, 365] on div "Channel order #81846" at bounding box center [371, 364] width 108 height 12
click at [381, 155] on link "Sales Shipped From [GEOGRAPHIC_DATA]" at bounding box center [416, 153] width 186 height 21
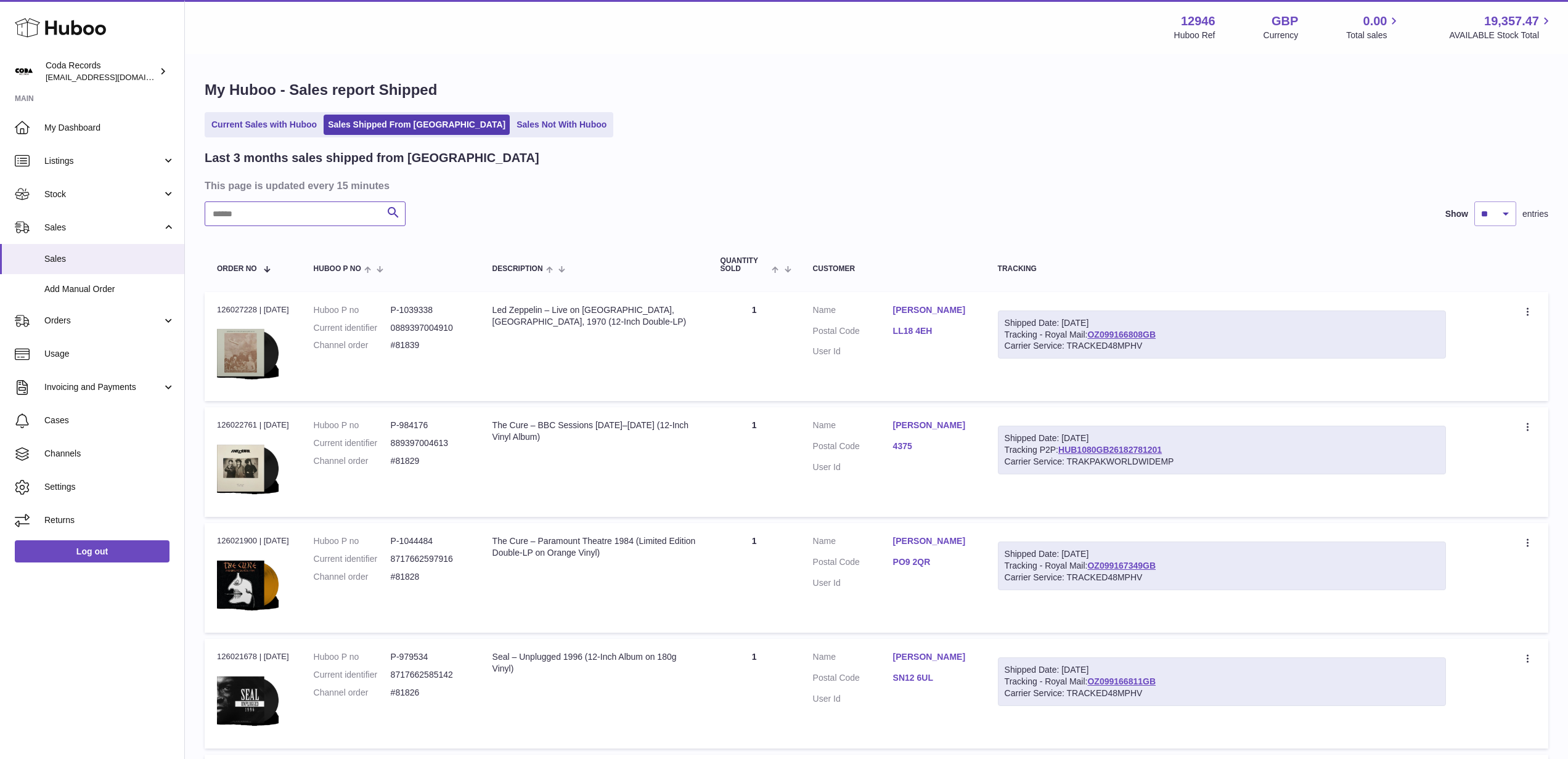
click at [310, 217] on input "text" at bounding box center [305, 214] width 201 height 25
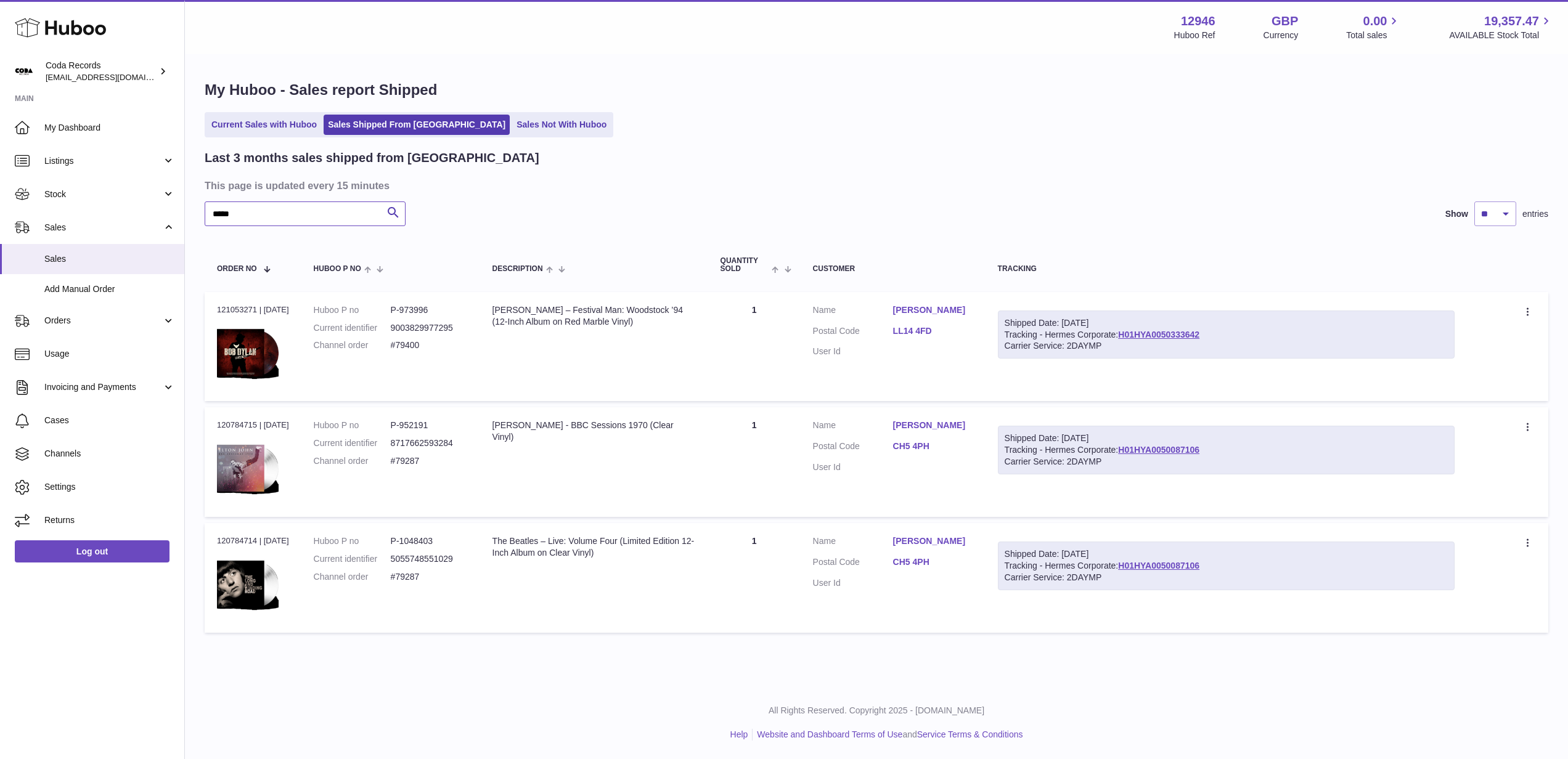
type input "*****"
click at [100, 138] on link "My Dashboard" at bounding box center [92, 127] width 184 height 33
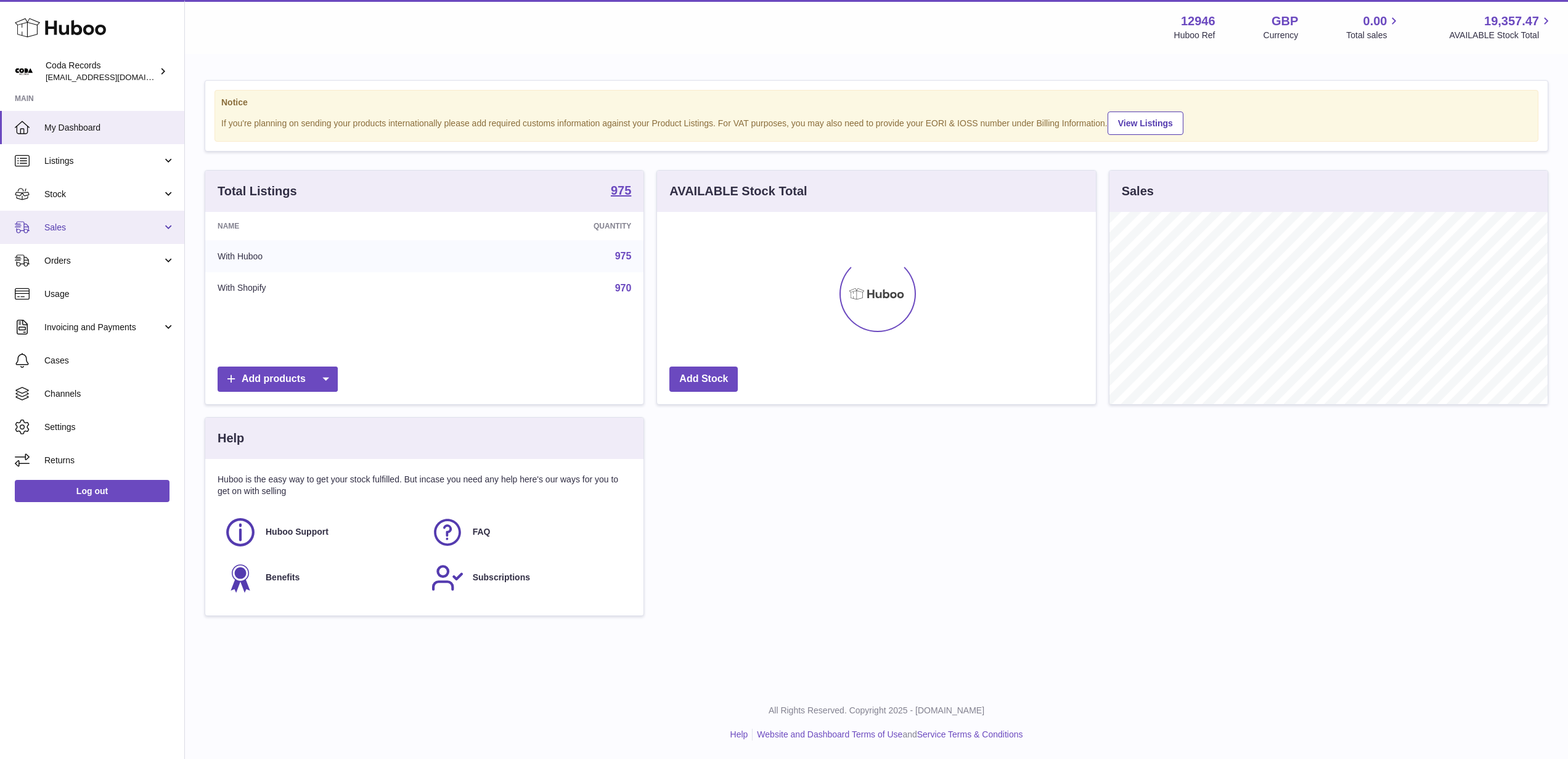
scroll to position [192, 439]
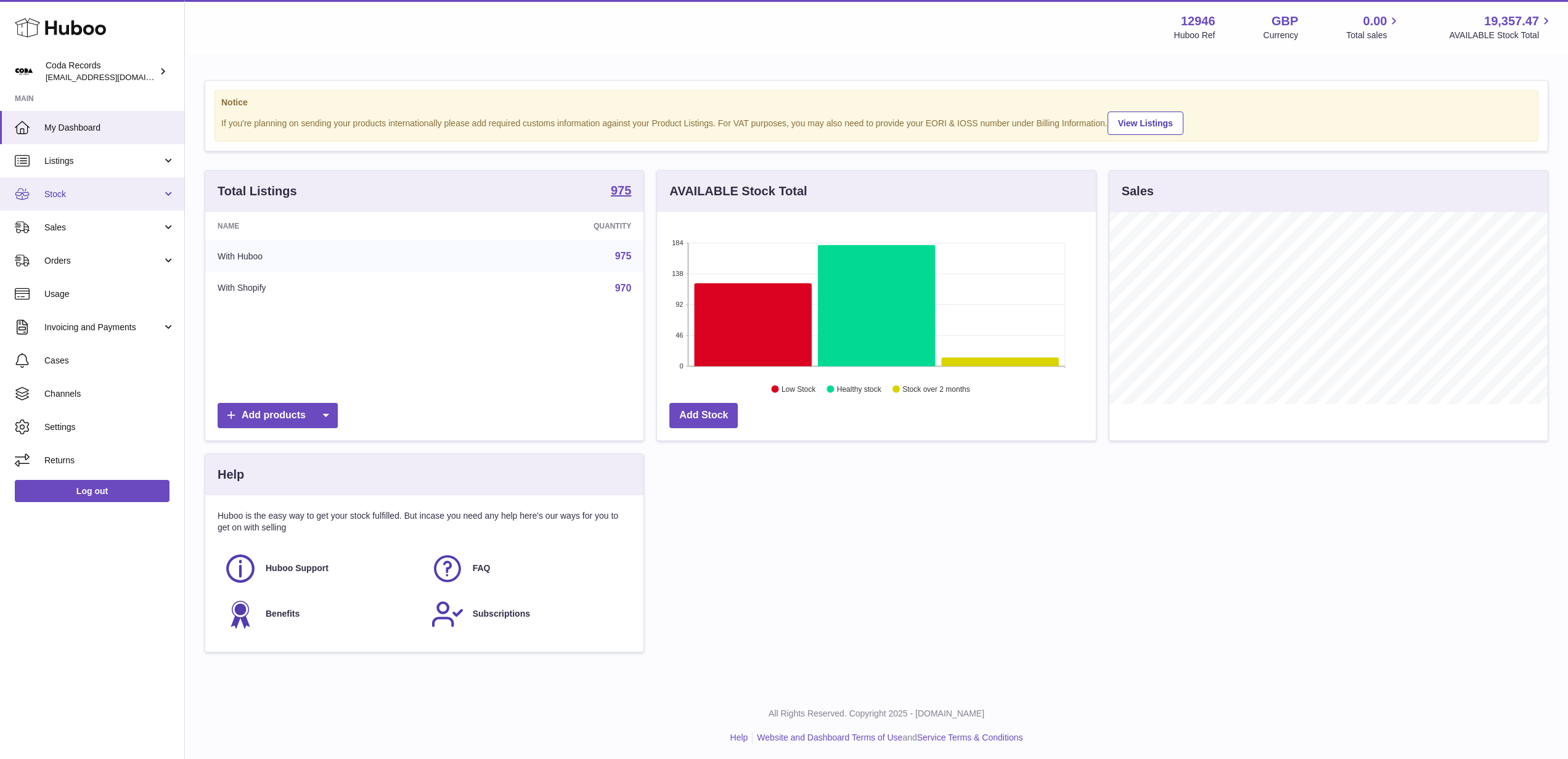
click at [116, 195] on span "Stock" at bounding box center [104, 194] width 118 height 12
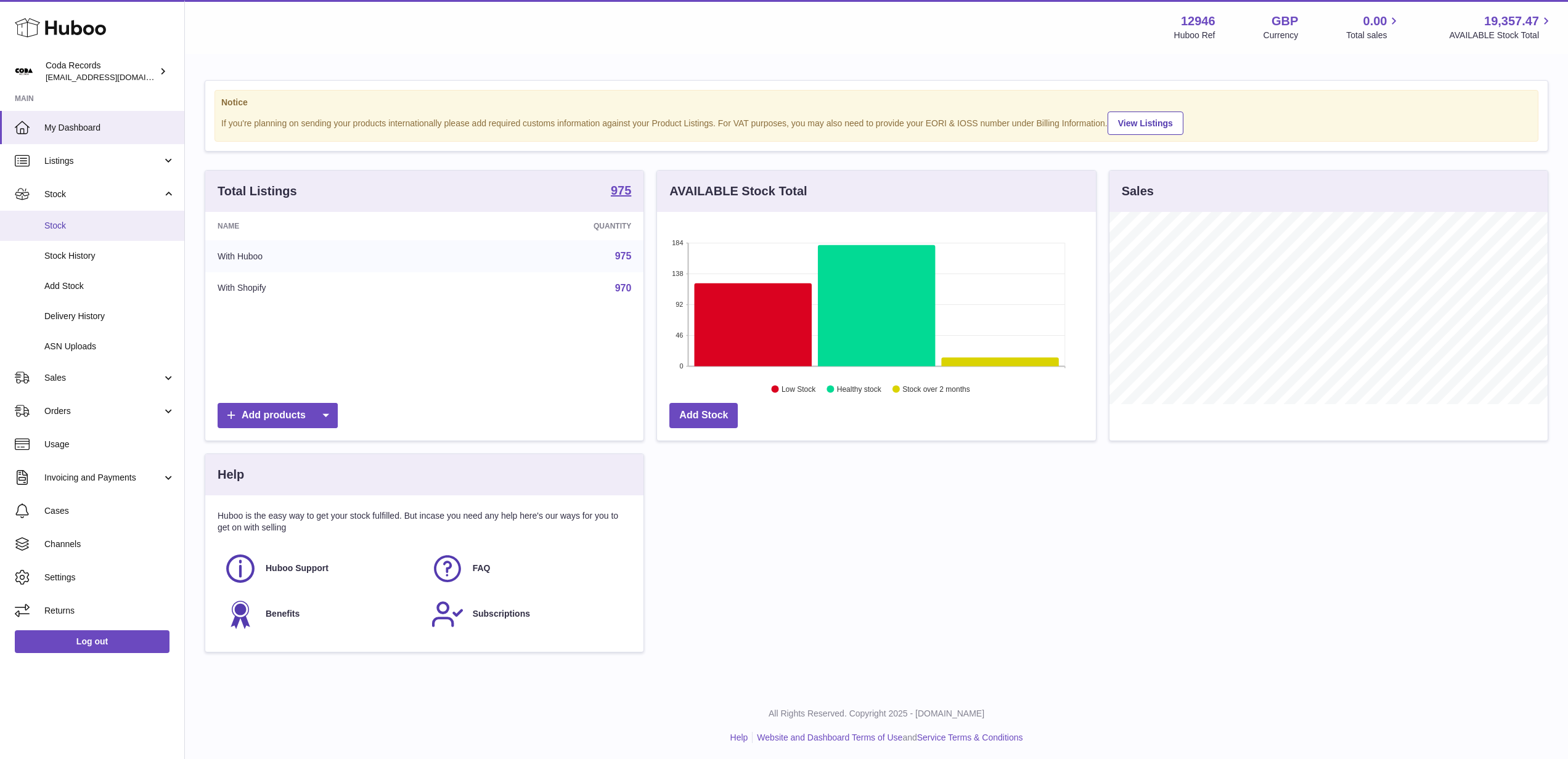
click at [85, 229] on span "Stock" at bounding box center [110, 226] width 131 height 12
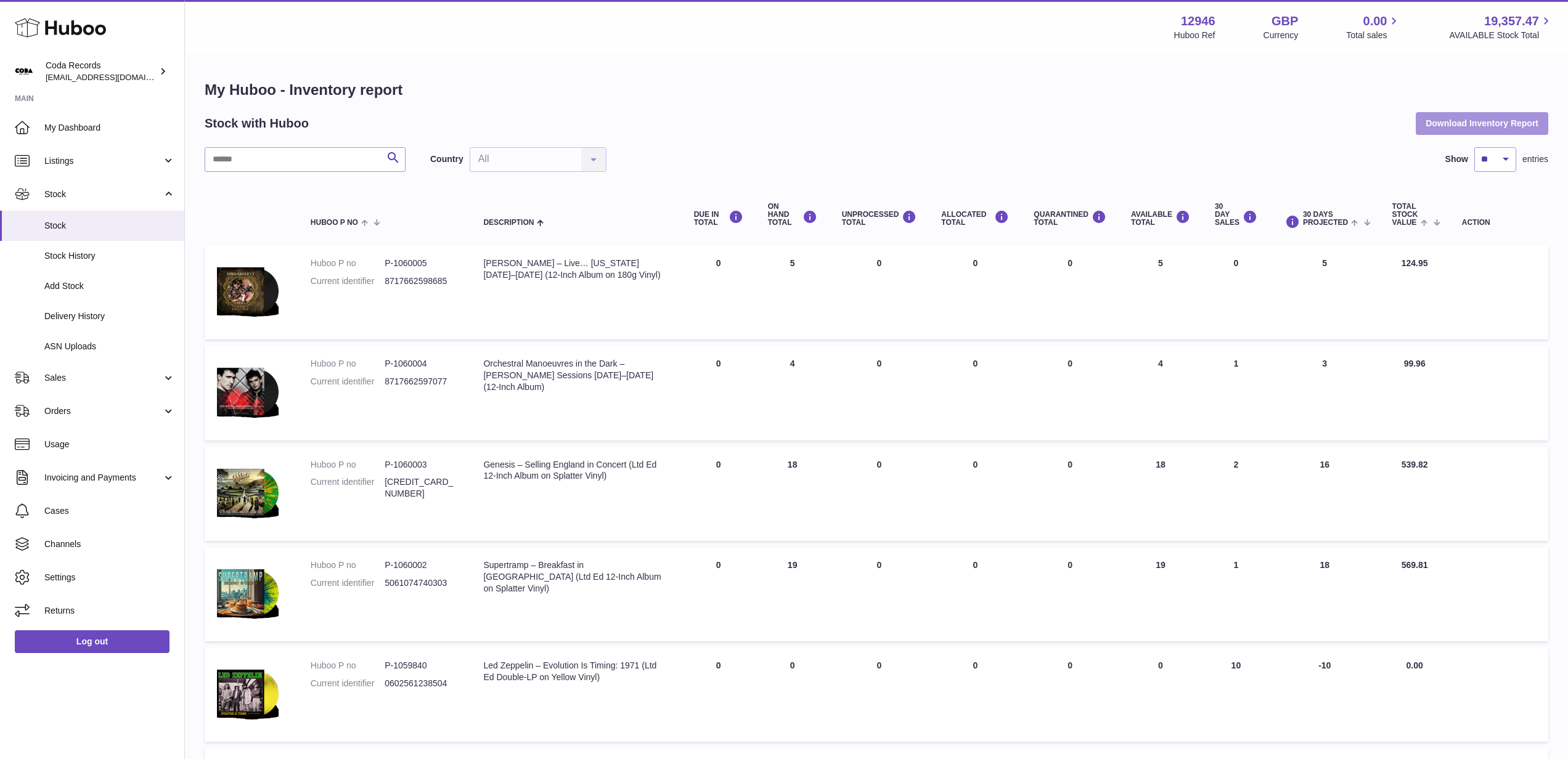
click at [1475, 123] on button "Download Inventory Report" at bounding box center [1482, 123] width 133 height 22
click at [110, 380] on span "Sales" at bounding box center [104, 378] width 118 height 12
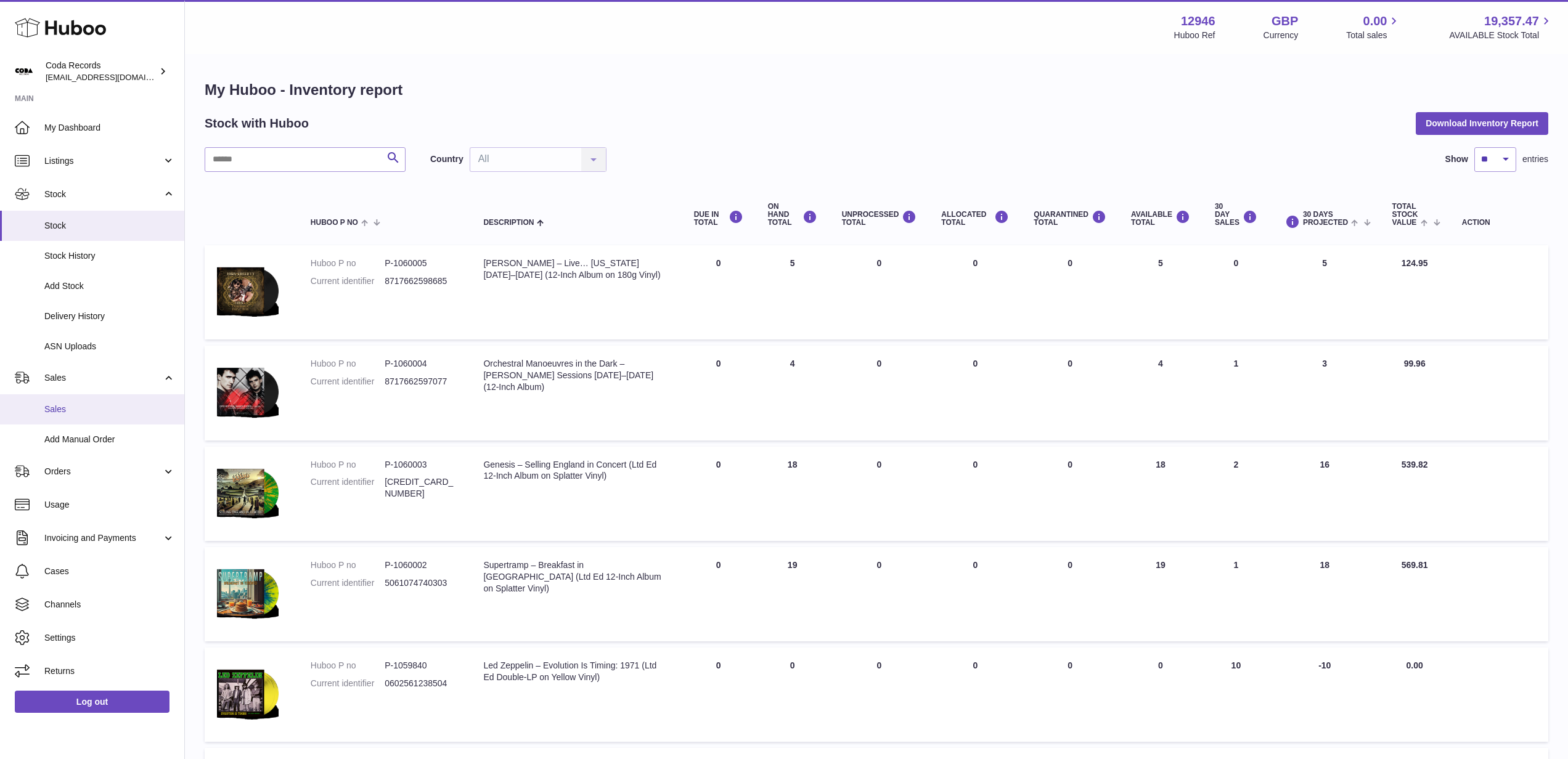
click at [110, 395] on link "Sales" at bounding box center [92, 410] width 184 height 30
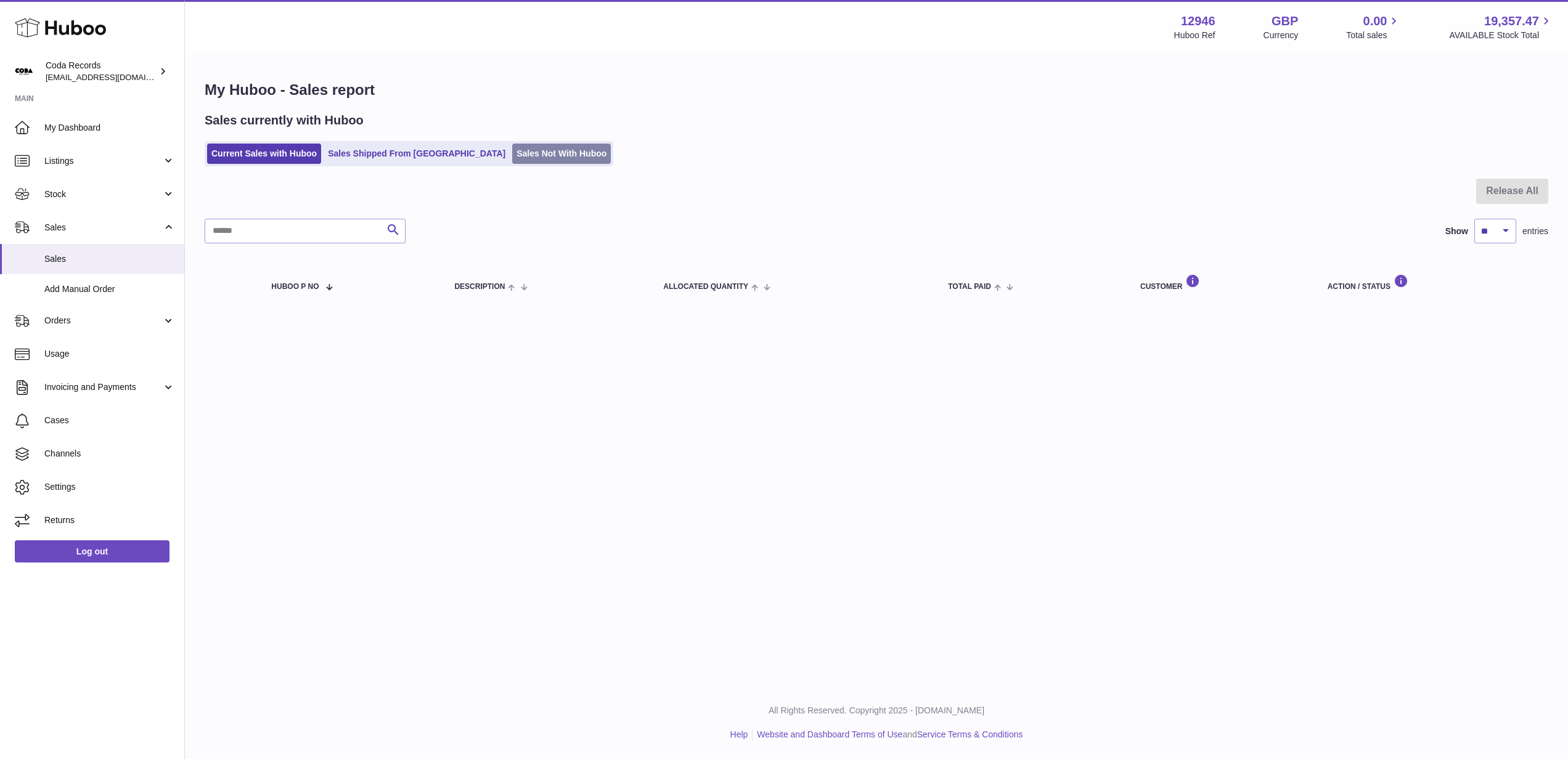
click at [512, 151] on link "Sales Not With Huboo" at bounding box center [561, 153] width 99 height 21
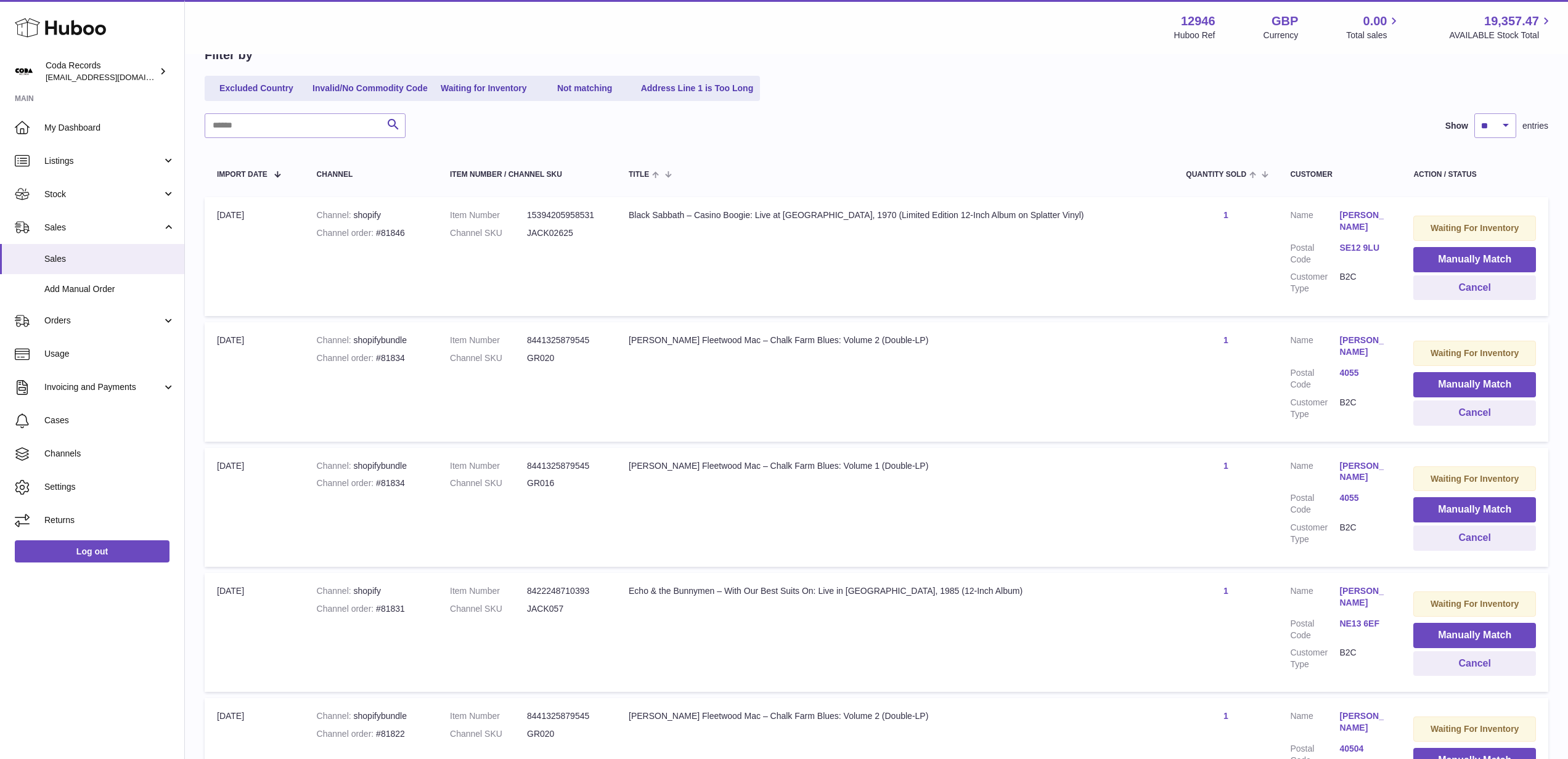
scroll to position [179, 0]
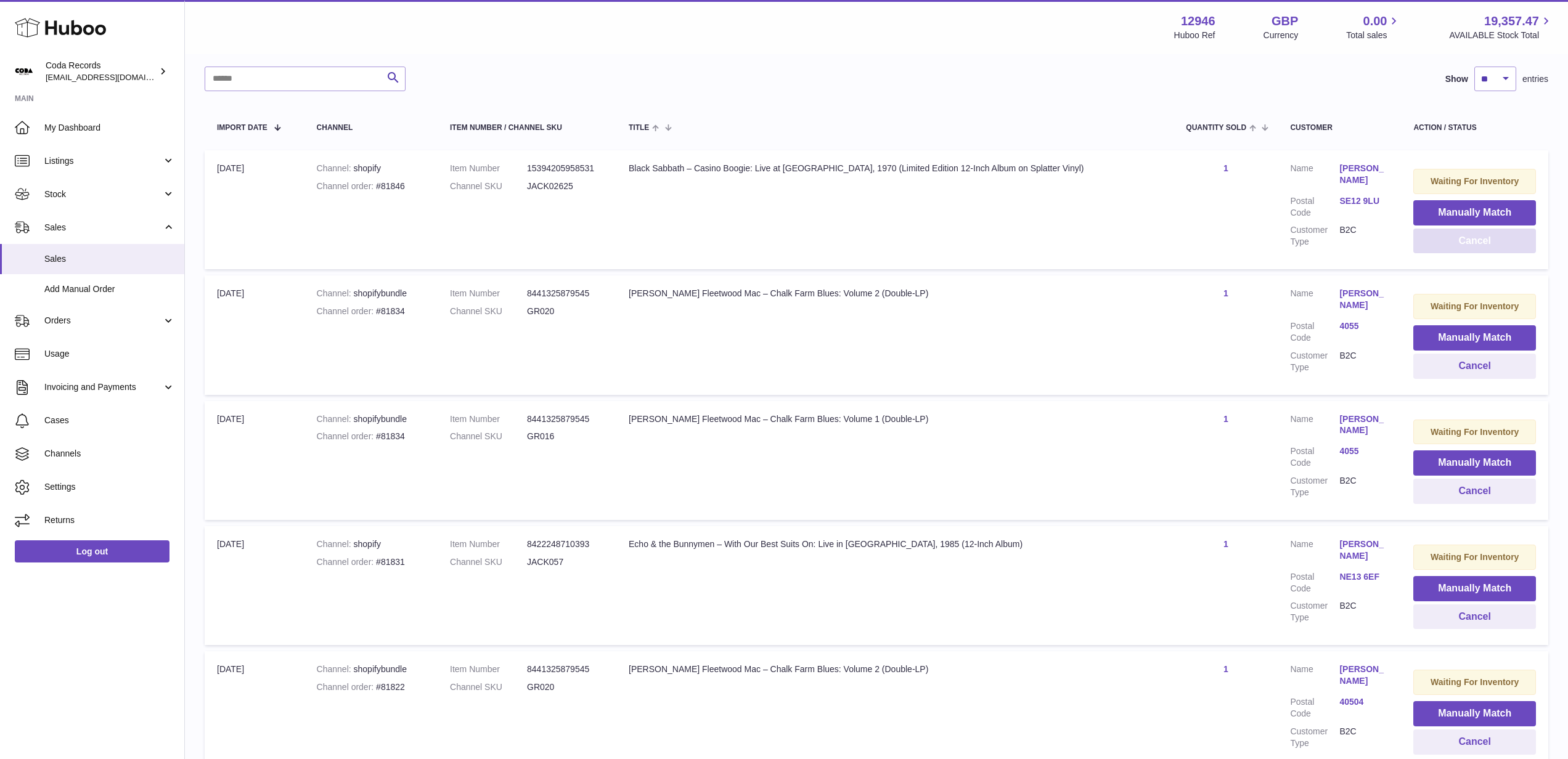
drag, startPoint x: 1479, startPoint y: 248, endPoint x: 1327, endPoint y: 268, distance: 153.3
click at [1479, 248] on button "Cancel" at bounding box center [1475, 241] width 123 height 25
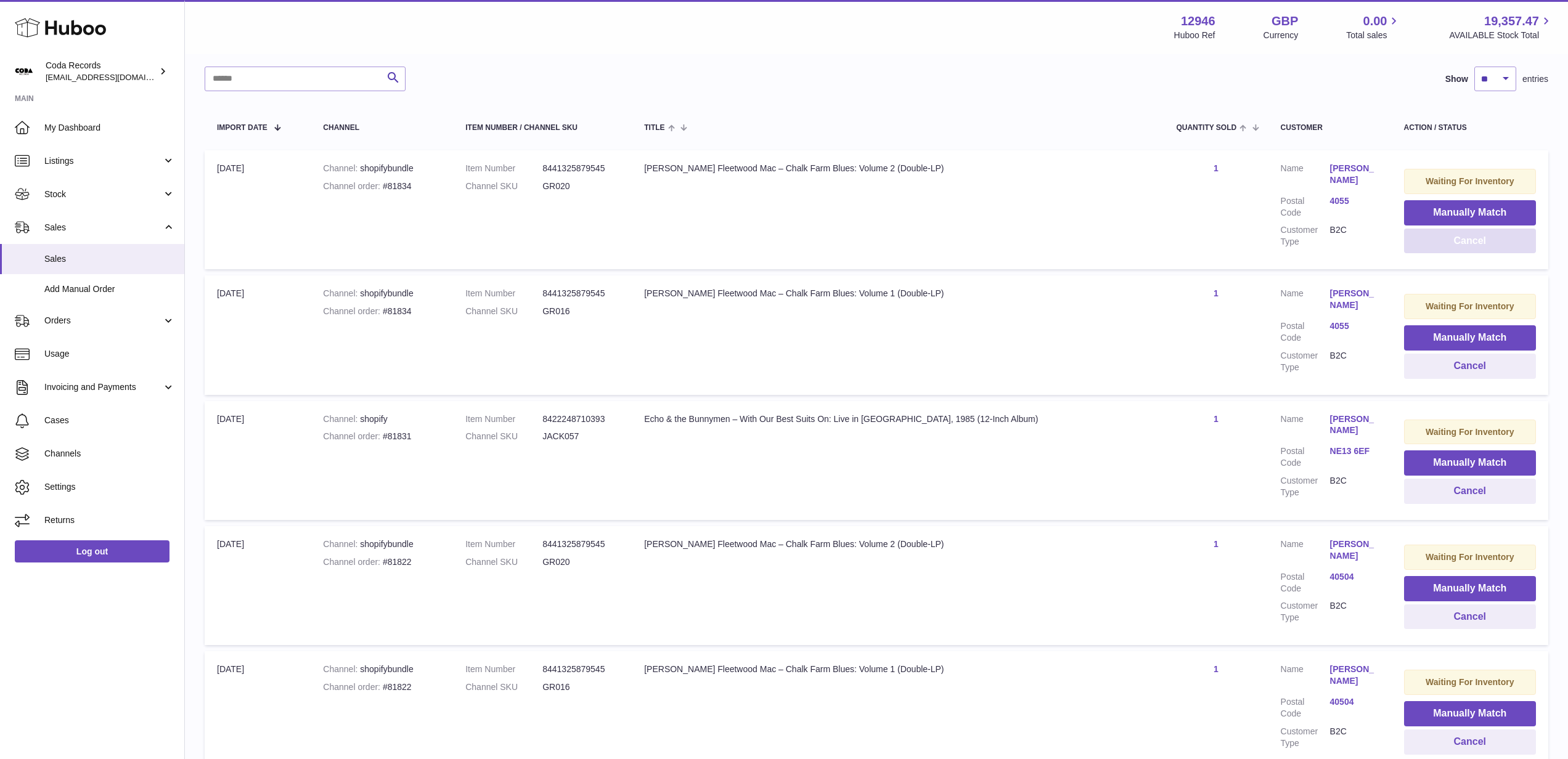
click at [1506, 245] on button "Cancel" at bounding box center [1469, 241] width 132 height 25
click at [1461, 247] on button "Cancel" at bounding box center [1472, 241] width 129 height 25
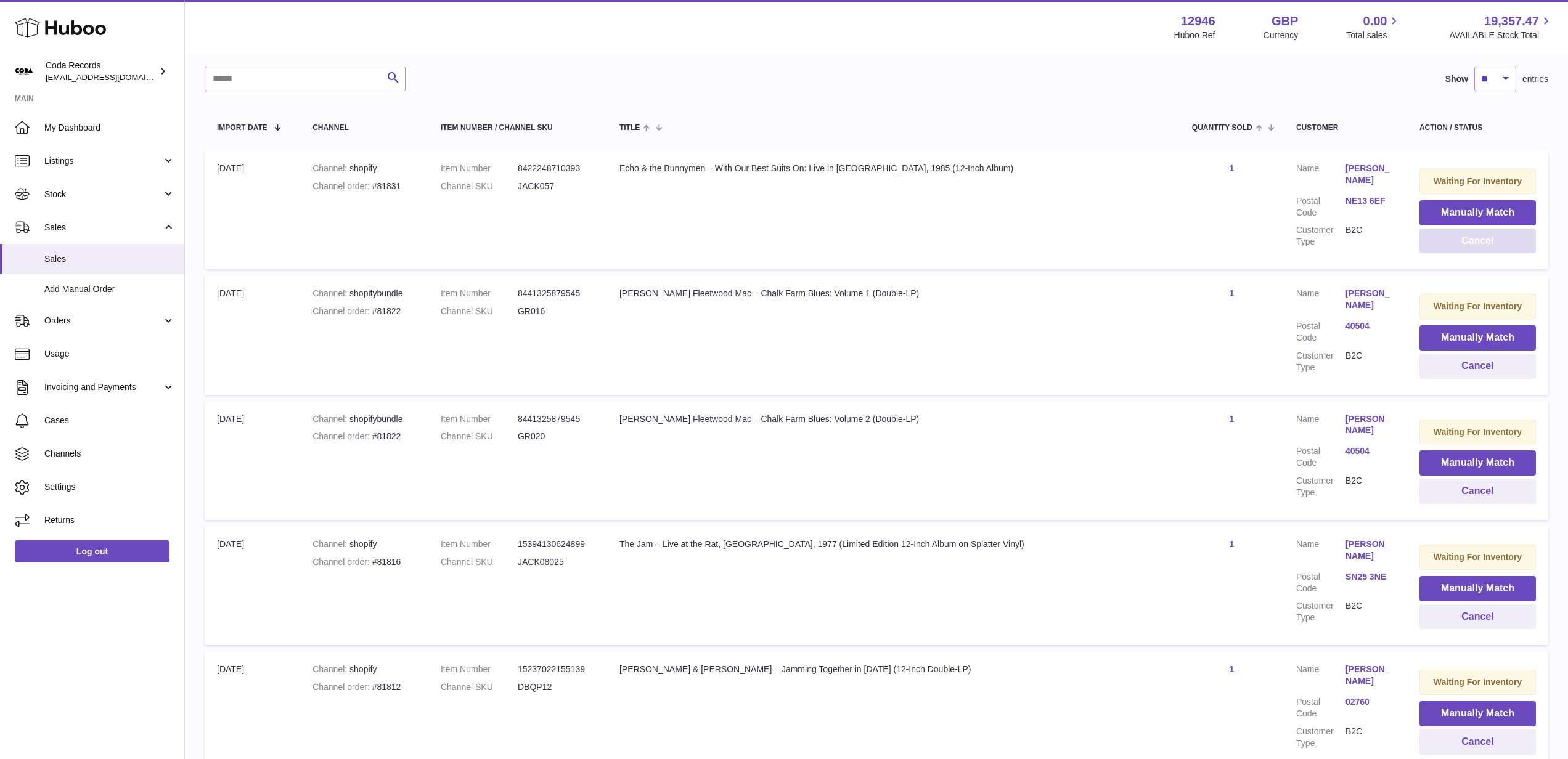
click at [1461, 247] on button "Cancel" at bounding box center [1478, 241] width 116 height 25
click at [1461, 247] on button "Cancel" at bounding box center [1478, 241] width 117 height 25
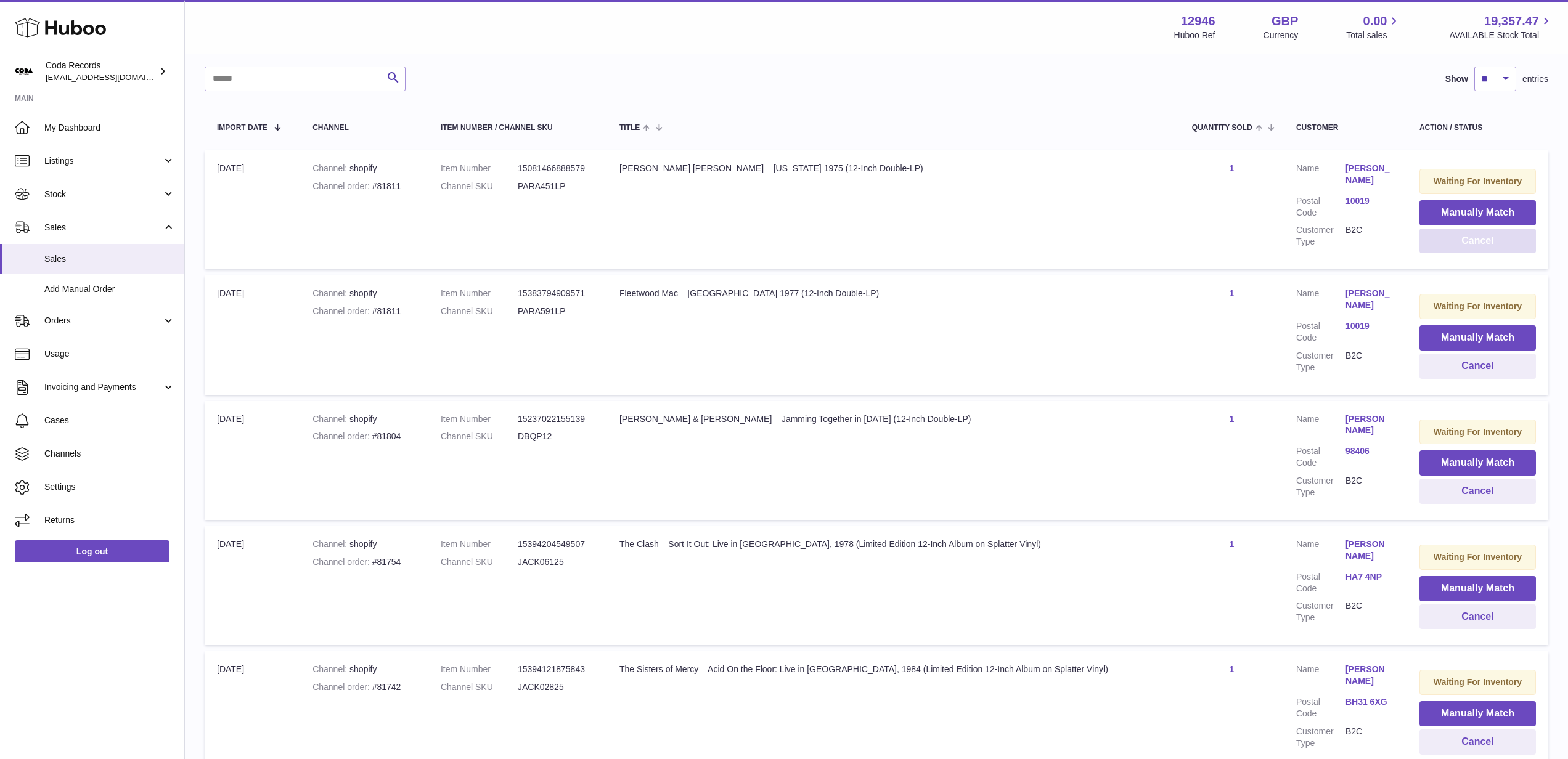
click at [1461, 247] on button "Cancel" at bounding box center [1478, 241] width 116 height 25
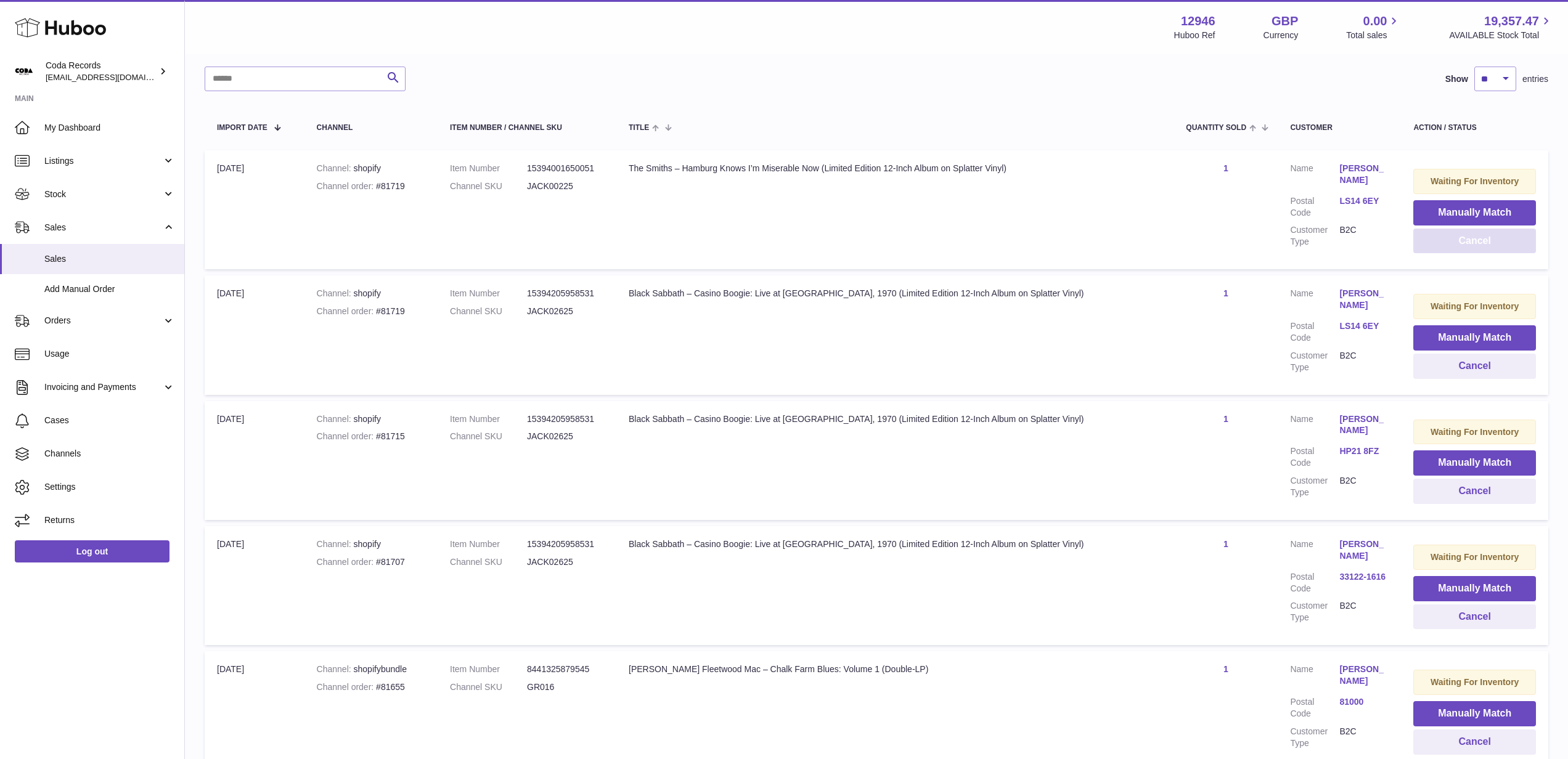
click at [1461, 247] on button "Cancel" at bounding box center [1475, 241] width 123 height 25
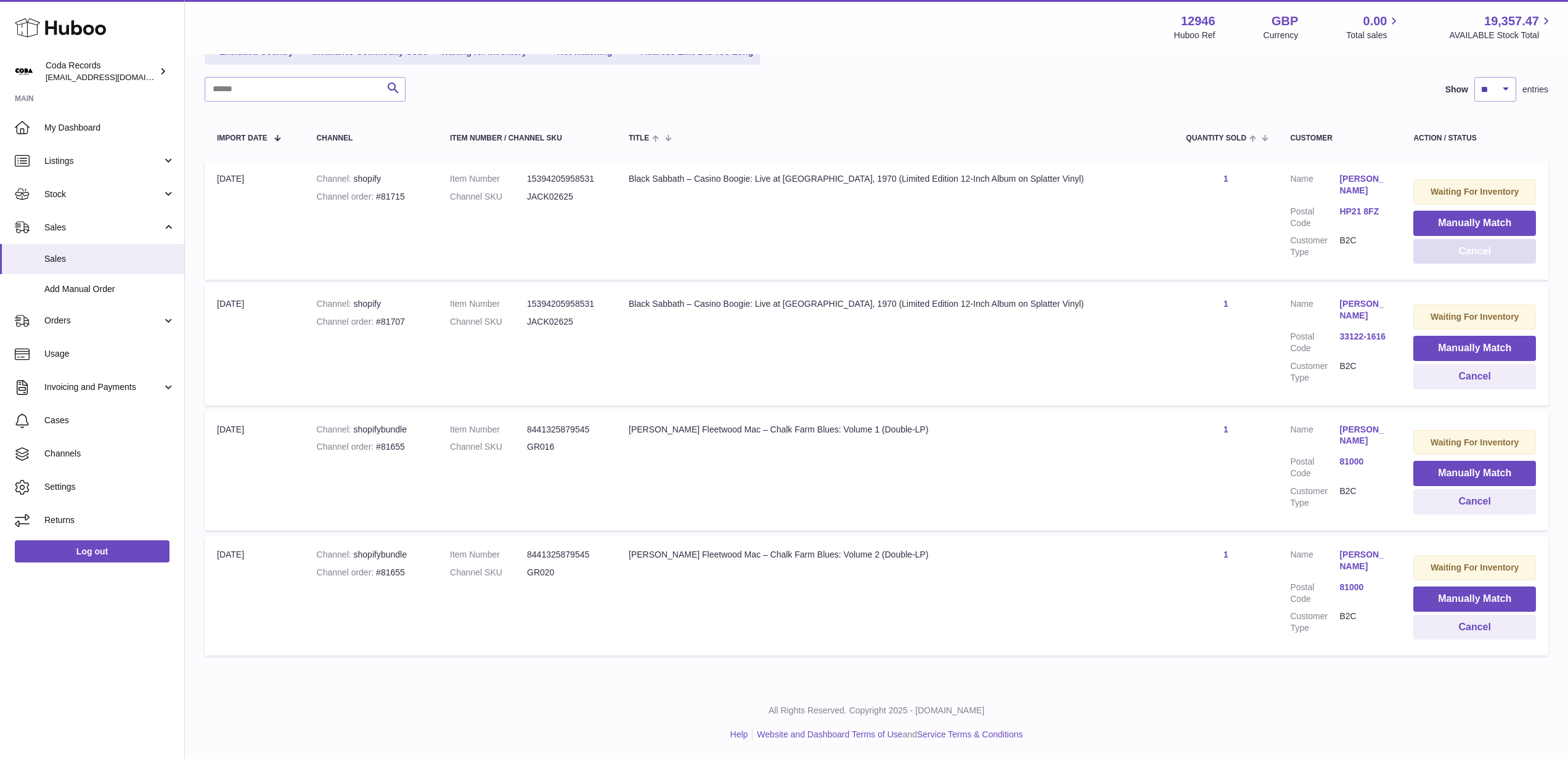
scroll to position [168, 0]
click at [1461, 247] on button "Cancel" at bounding box center [1475, 252] width 123 height 25
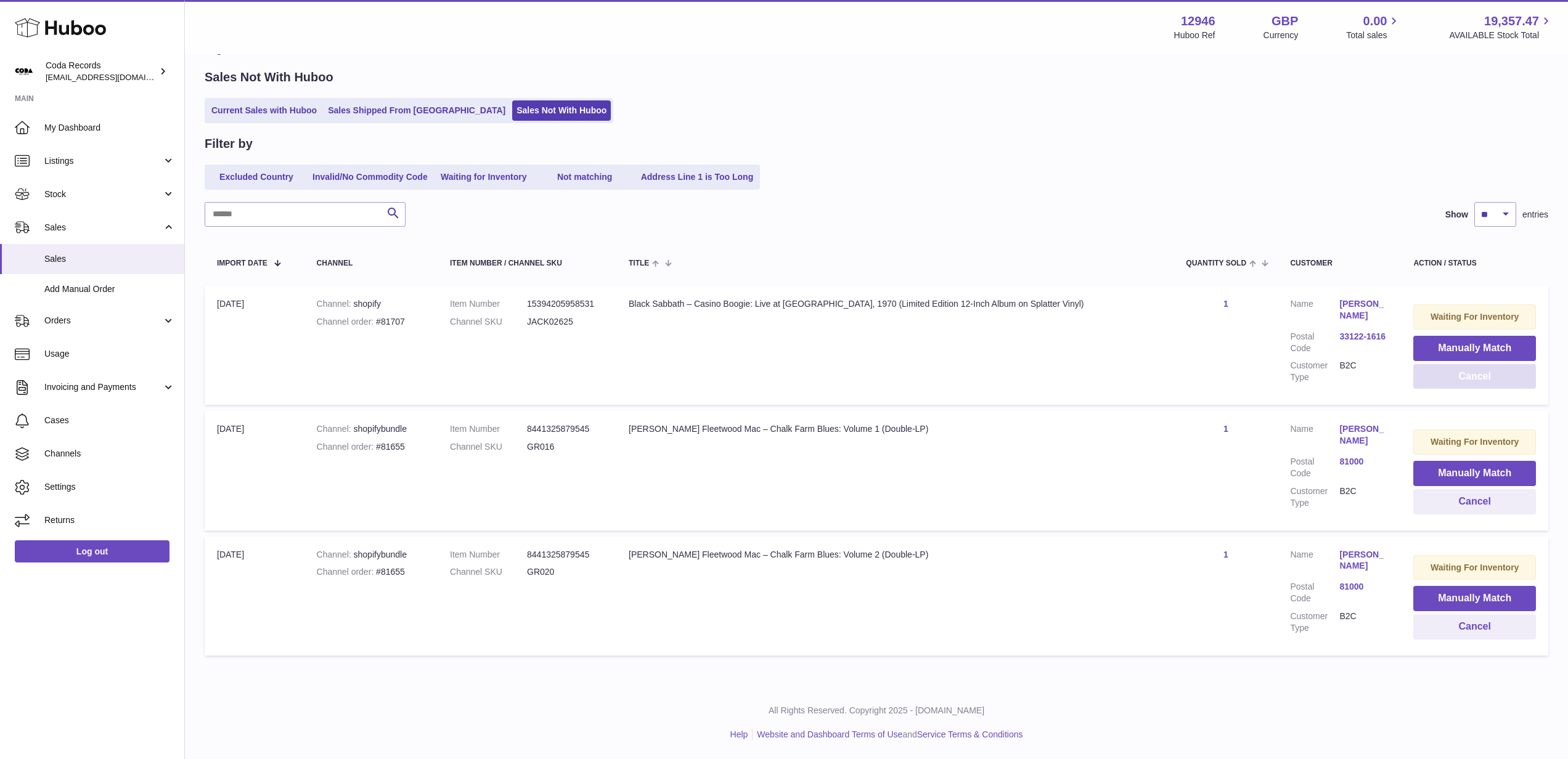
scroll to position [43, 0]
click at [1452, 383] on button "Cancel" at bounding box center [1475, 377] width 123 height 25
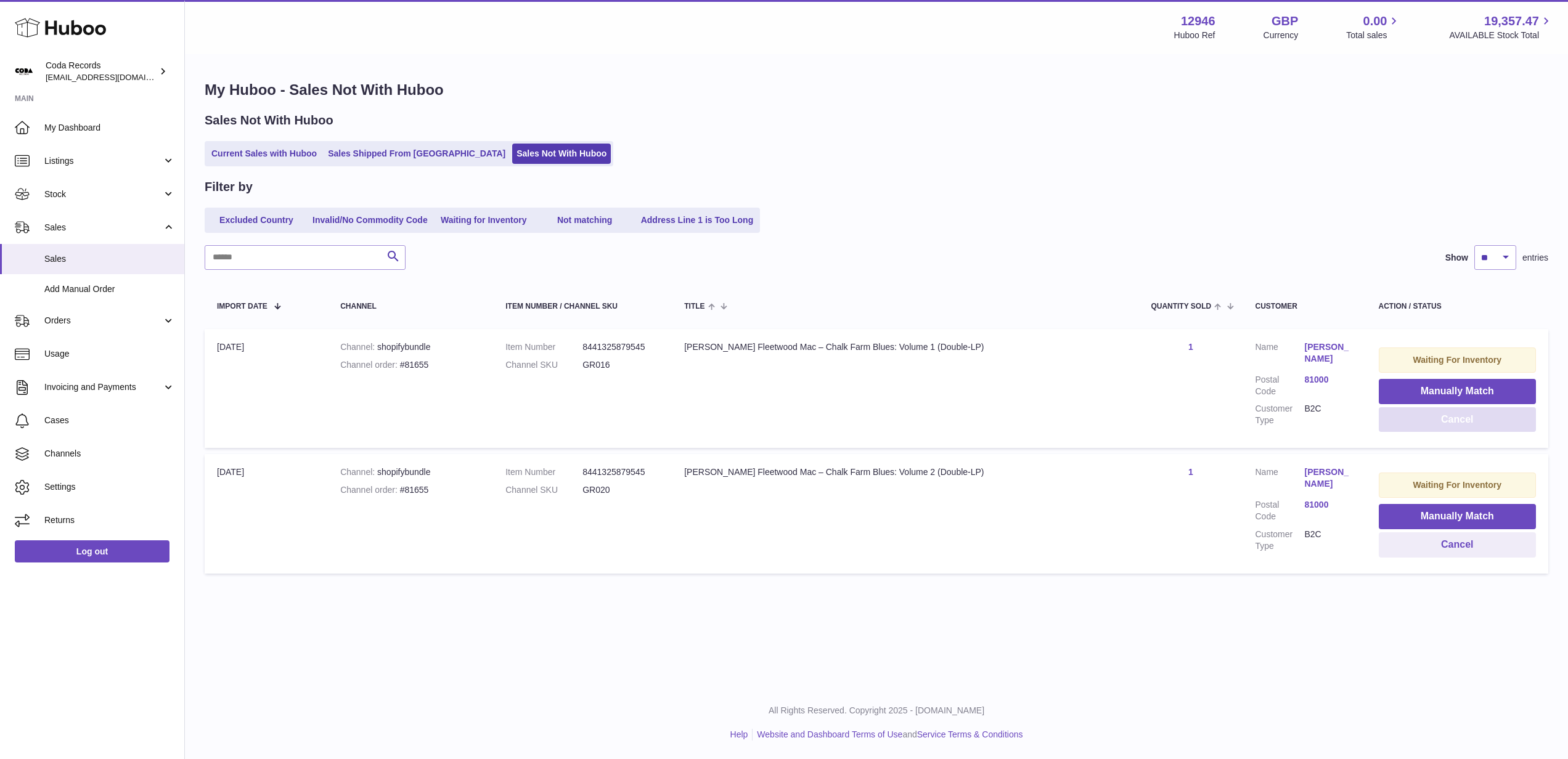
scroll to position [0, 0]
click at [1451, 422] on button "Cancel" at bounding box center [1458, 420] width 158 height 25
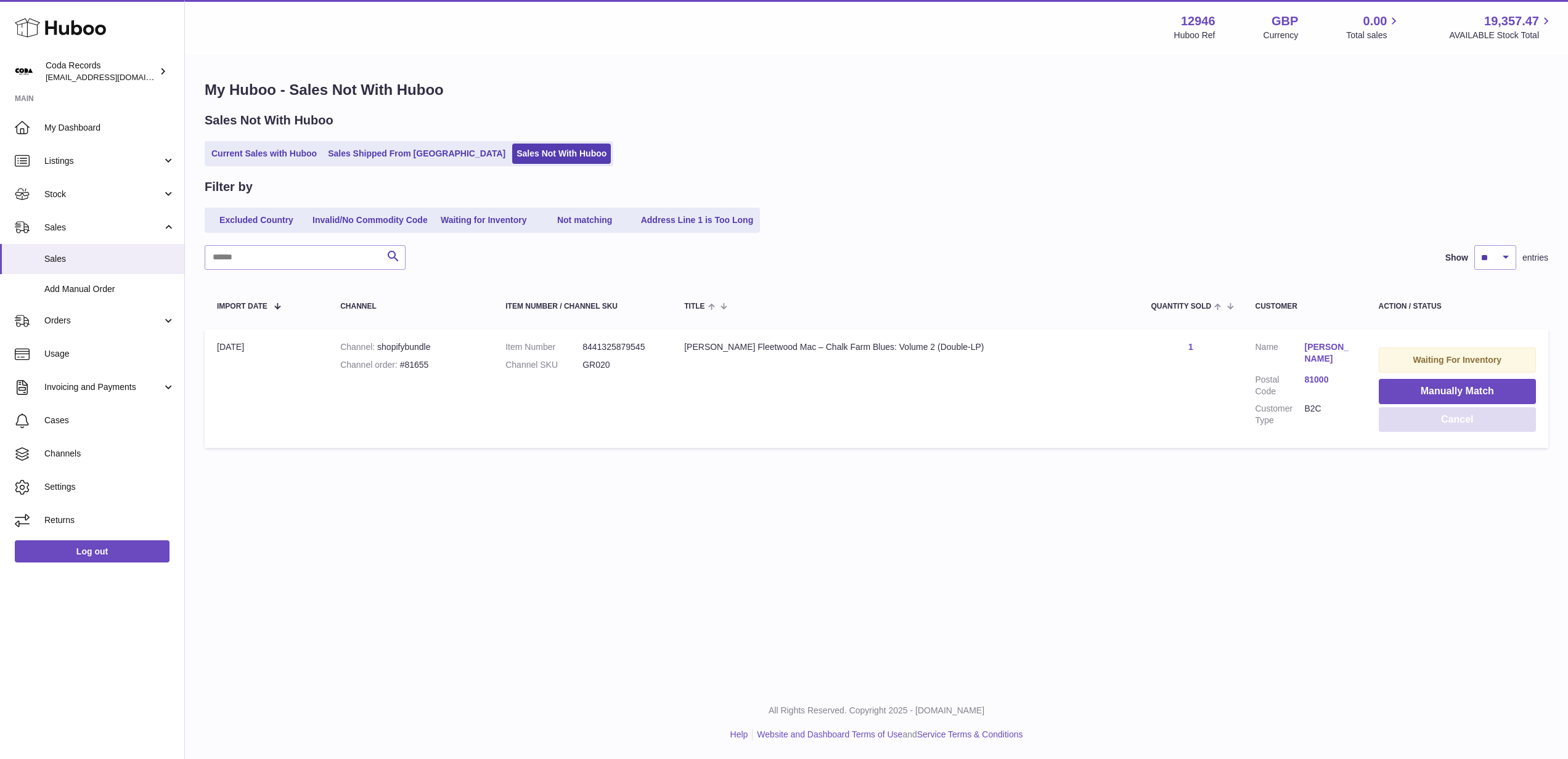
click at [1433, 422] on button "Cancel" at bounding box center [1458, 420] width 158 height 25
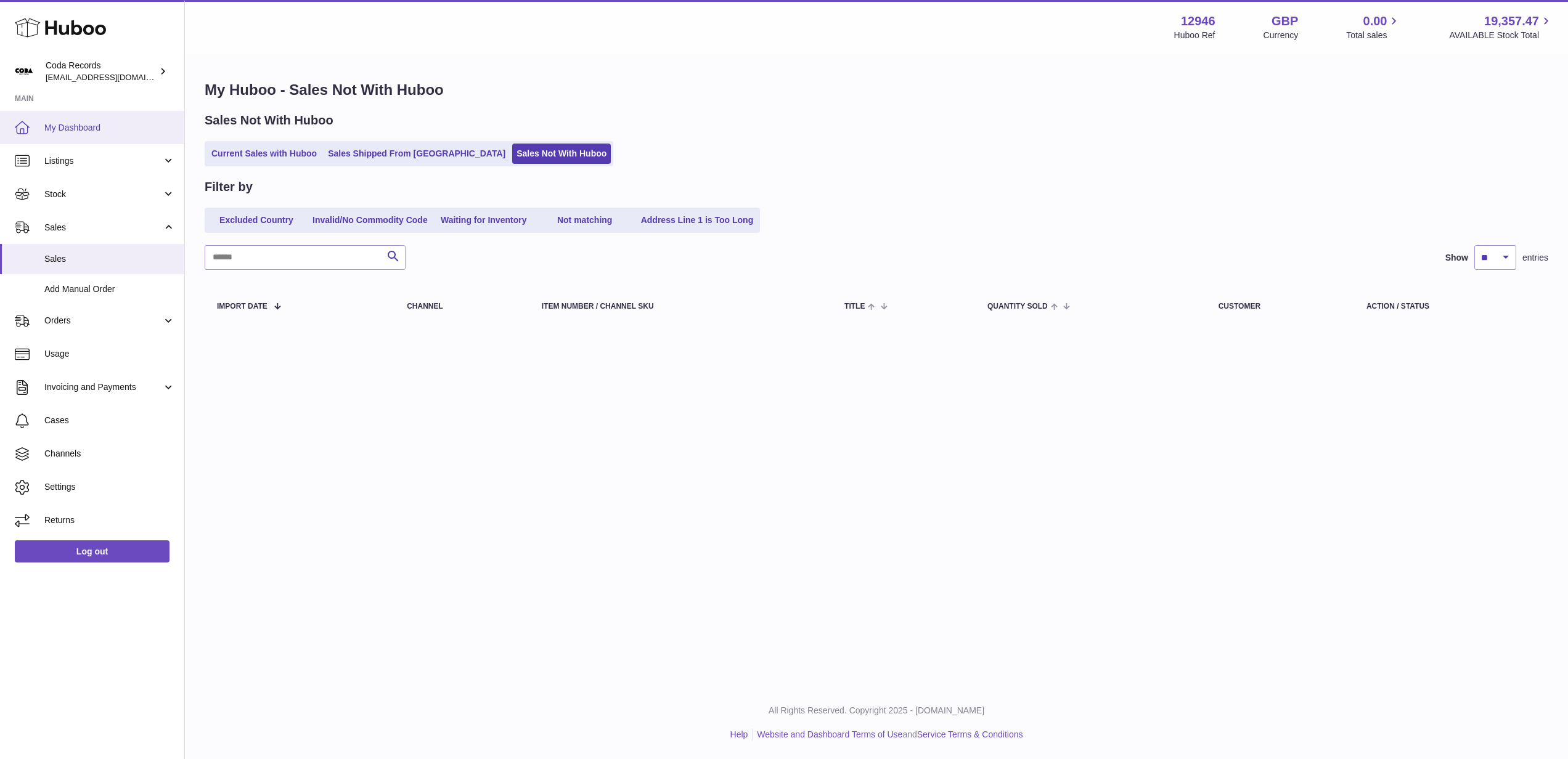
click at [100, 123] on span "My Dashboard" at bounding box center [110, 127] width 131 height 12
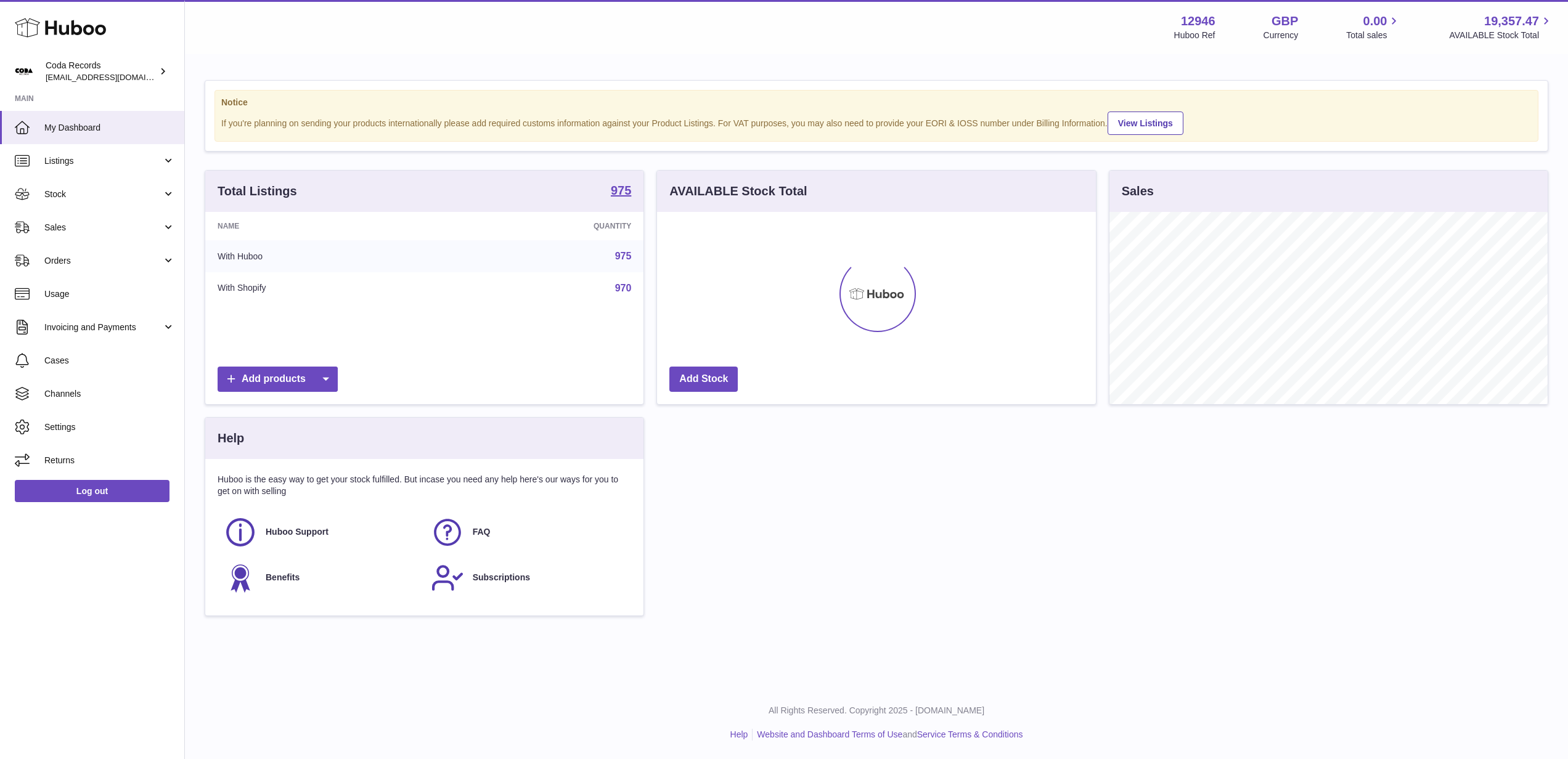
scroll to position [192, 439]
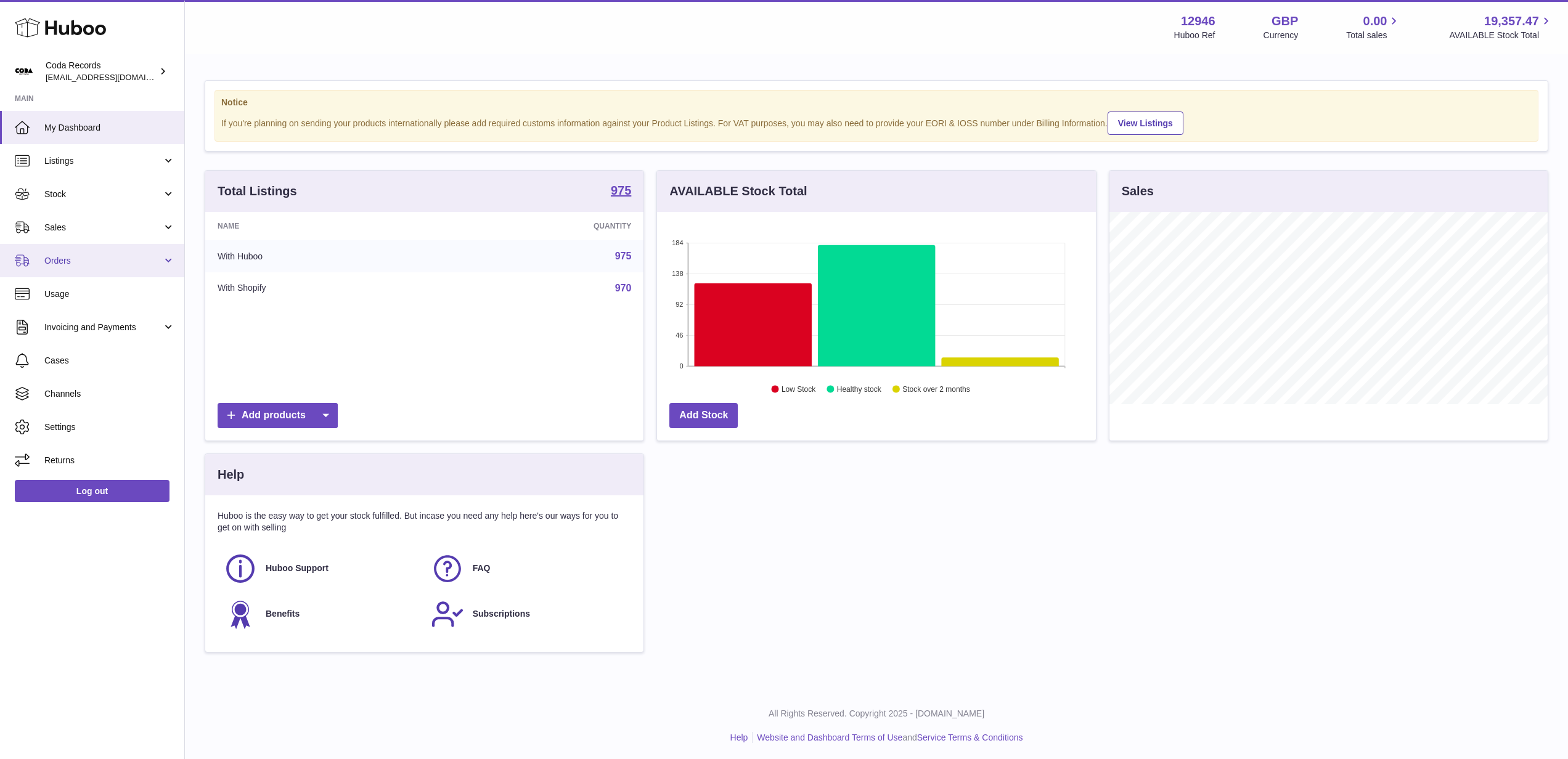
click at [95, 244] on link "Orders" at bounding box center [92, 260] width 184 height 33
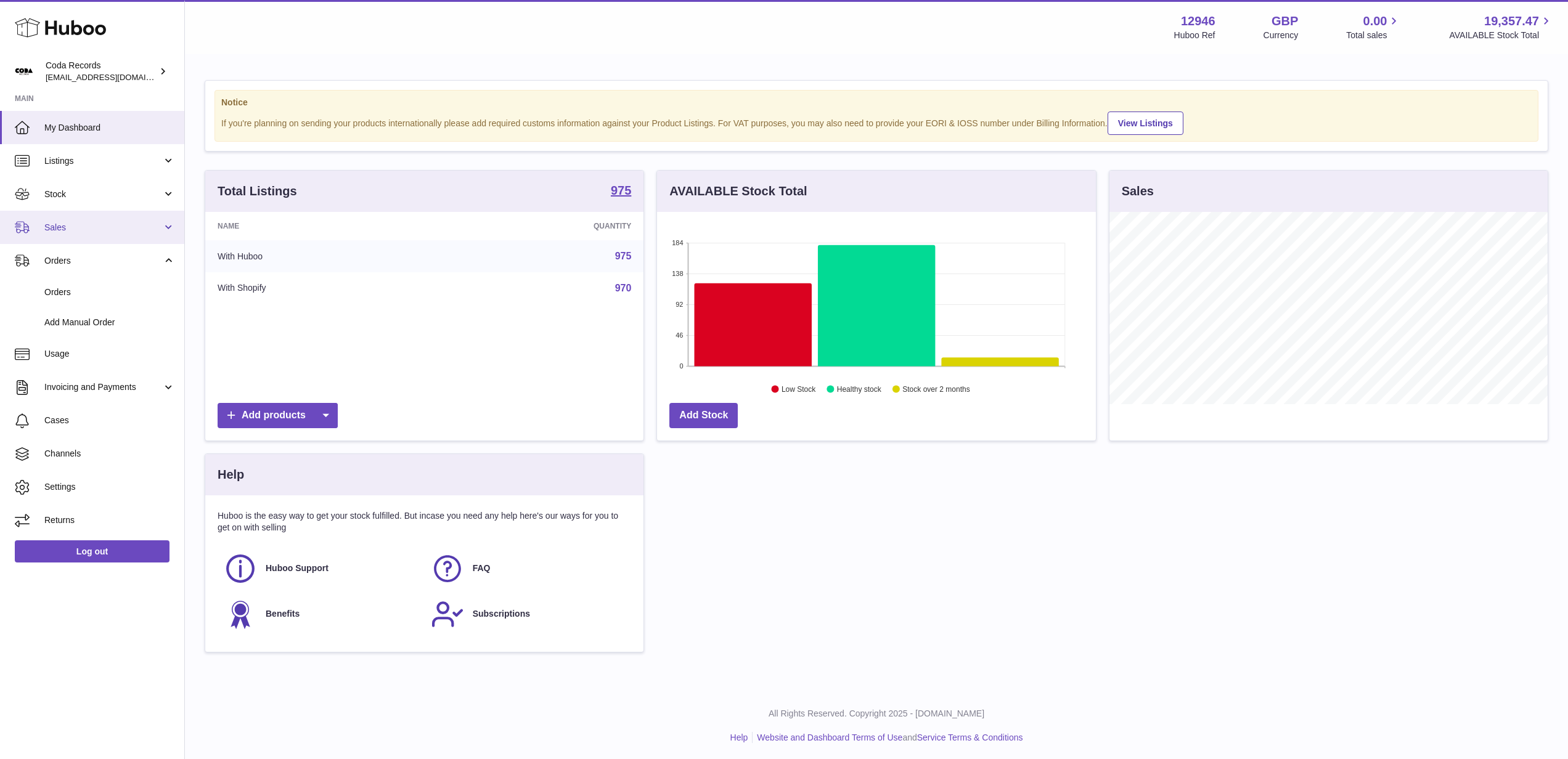
click at [93, 228] on span "Sales" at bounding box center [104, 227] width 118 height 12
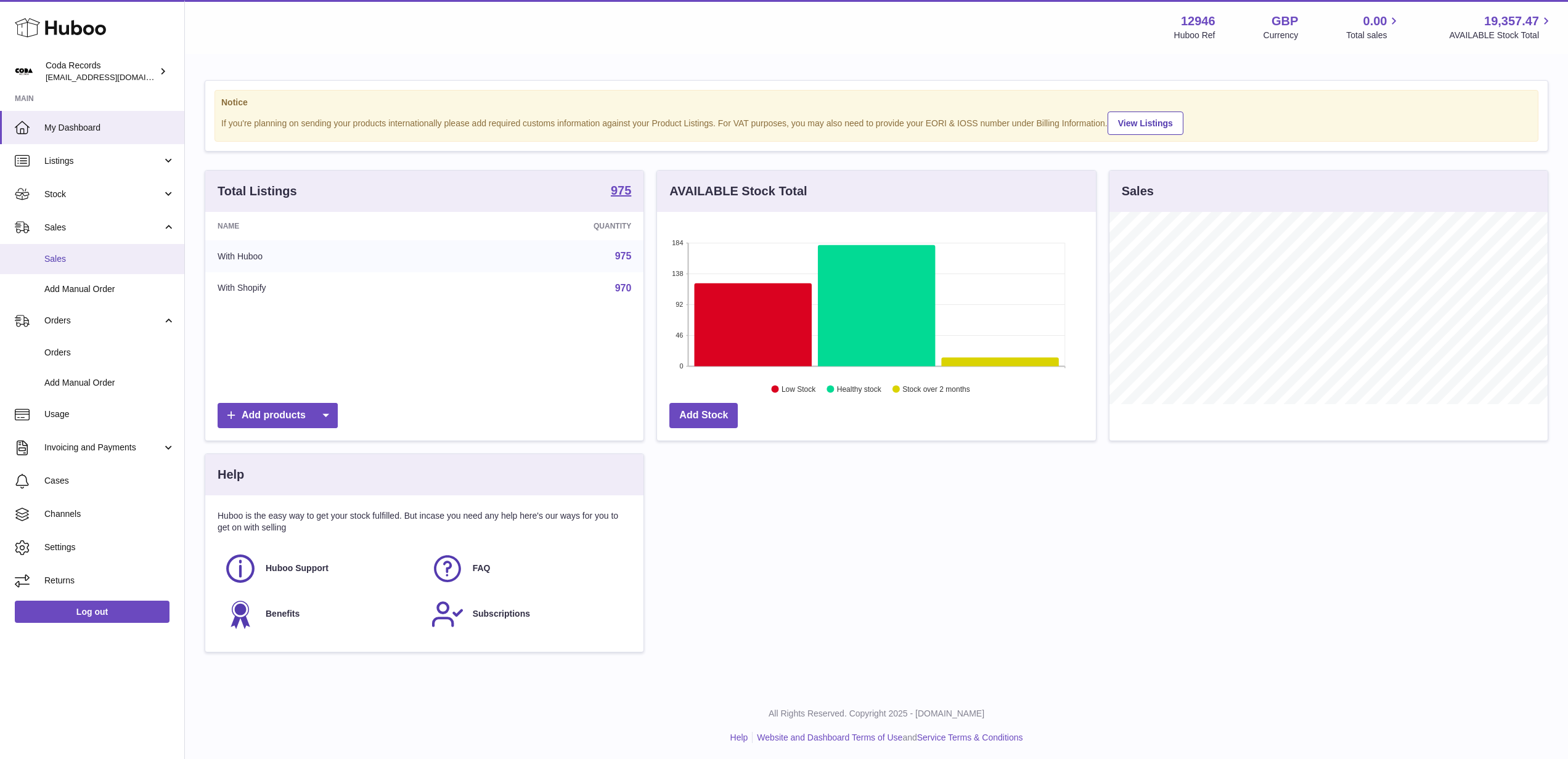
click at [95, 255] on span "Sales" at bounding box center [110, 259] width 131 height 12
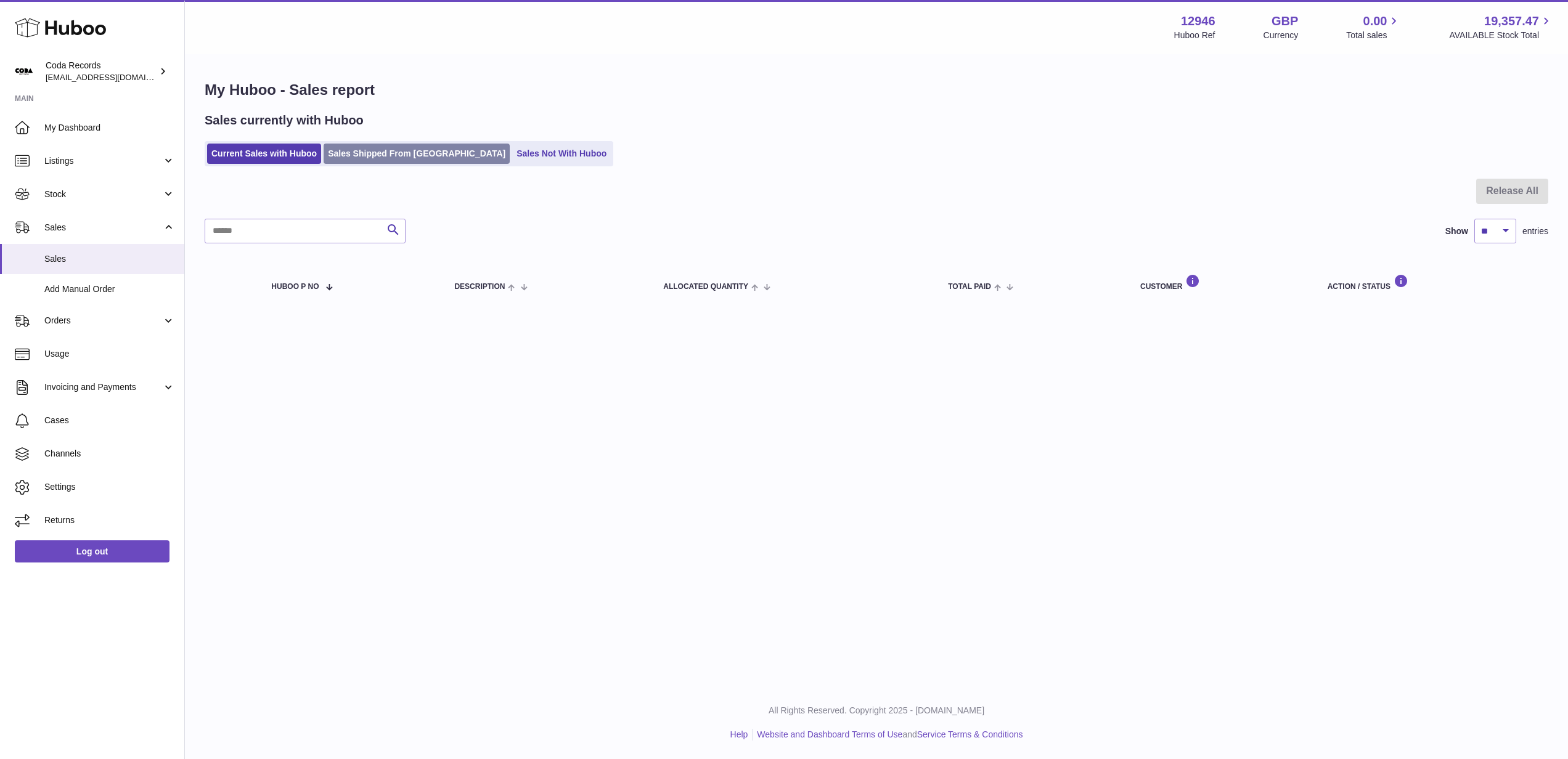
click at [387, 155] on link "Sales Shipped From [GEOGRAPHIC_DATA]" at bounding box center [416, 153] width 186 height 21
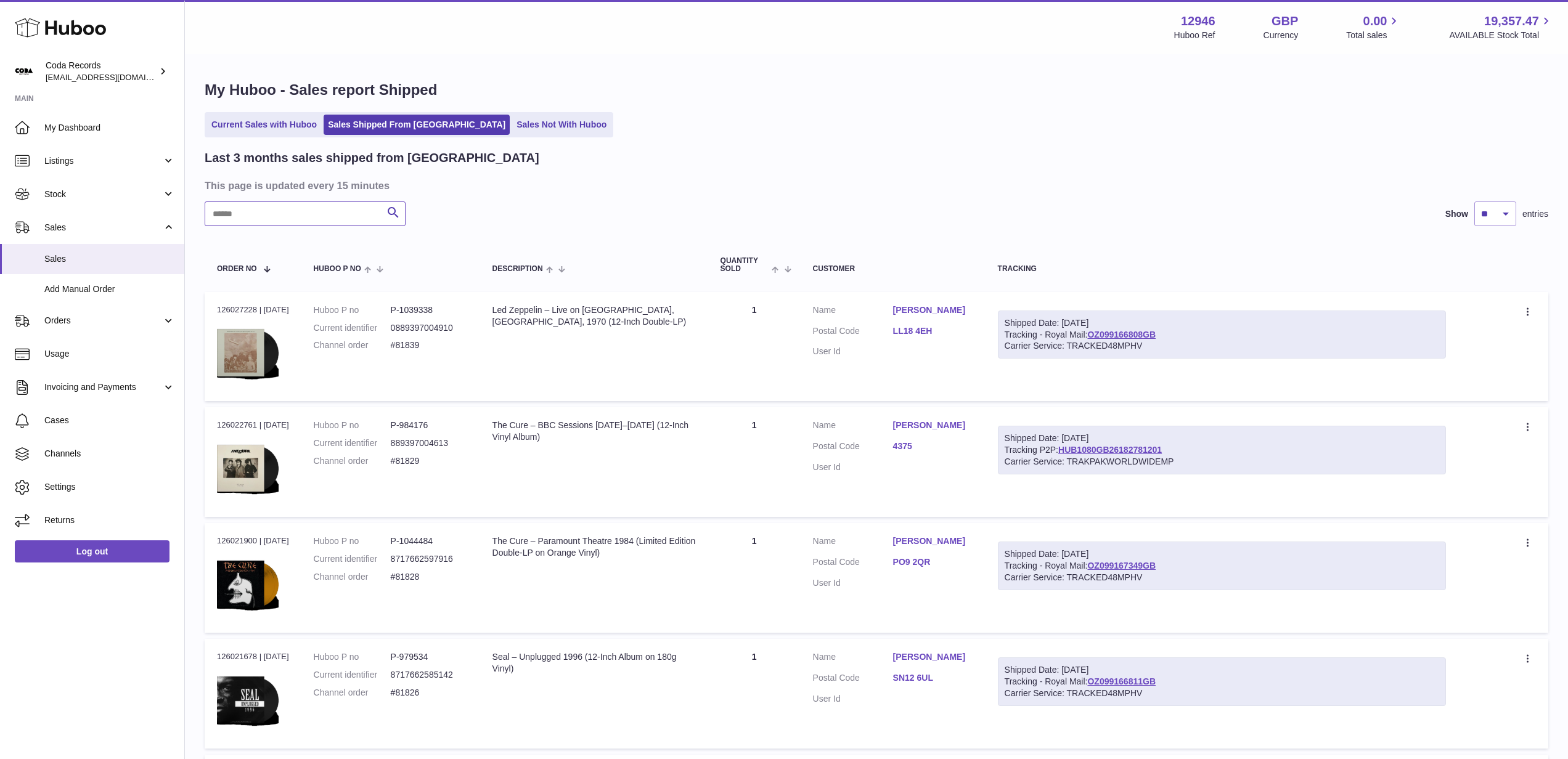
click at [340, 210] on input "text" at bounding box center [305, 214] width 201 height 25
paste input "*****"
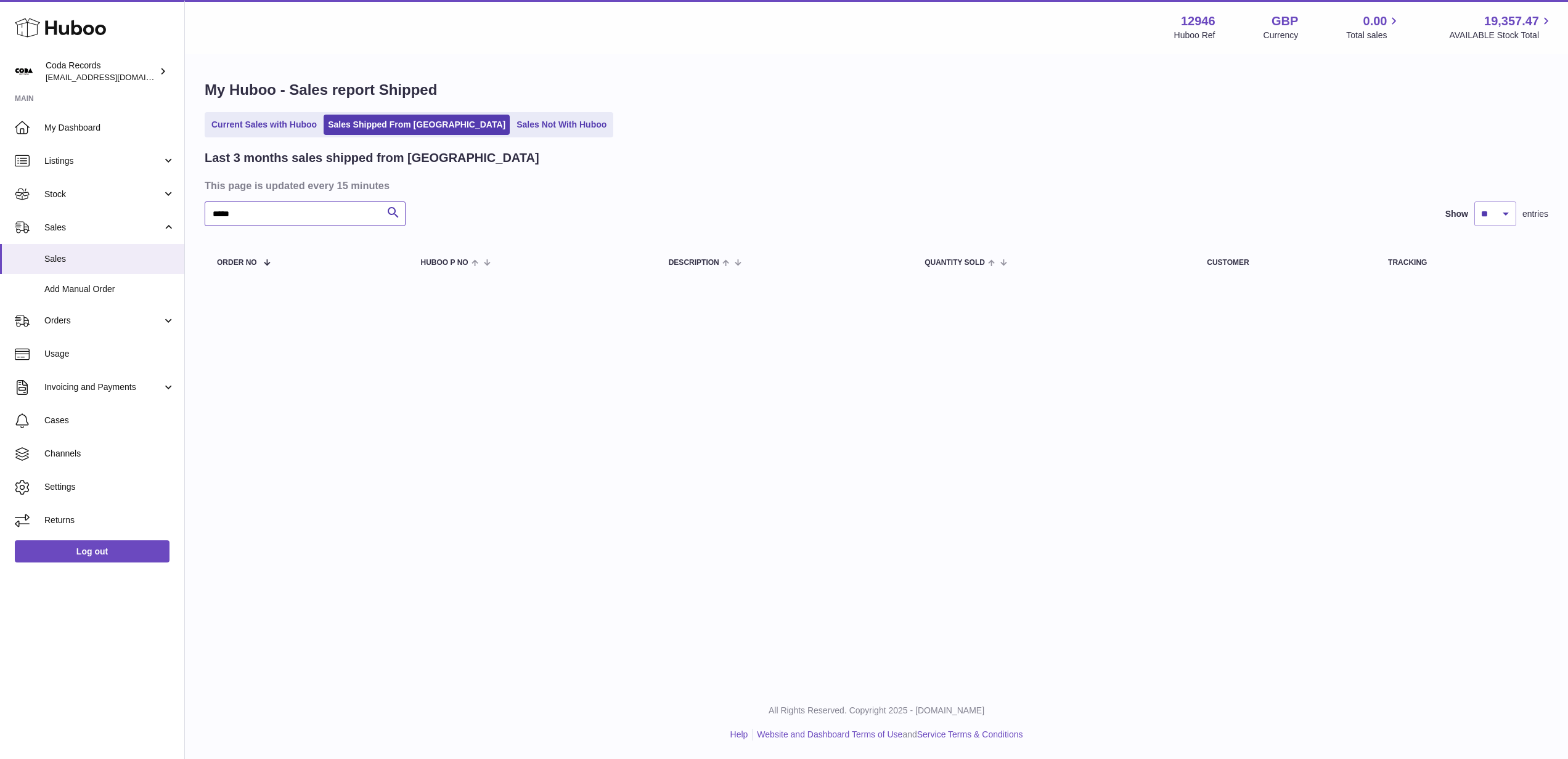
click at [342, 220] on input "*****" at bounding box center [305, 214] width 201 height 25
click at [342, 221] on input "*****" at bounding box center [305, 214] width 201 height 25
paste input "text"
click at [313, 214] on input "*****" at bounding box center [305, 214] width 201 height 25
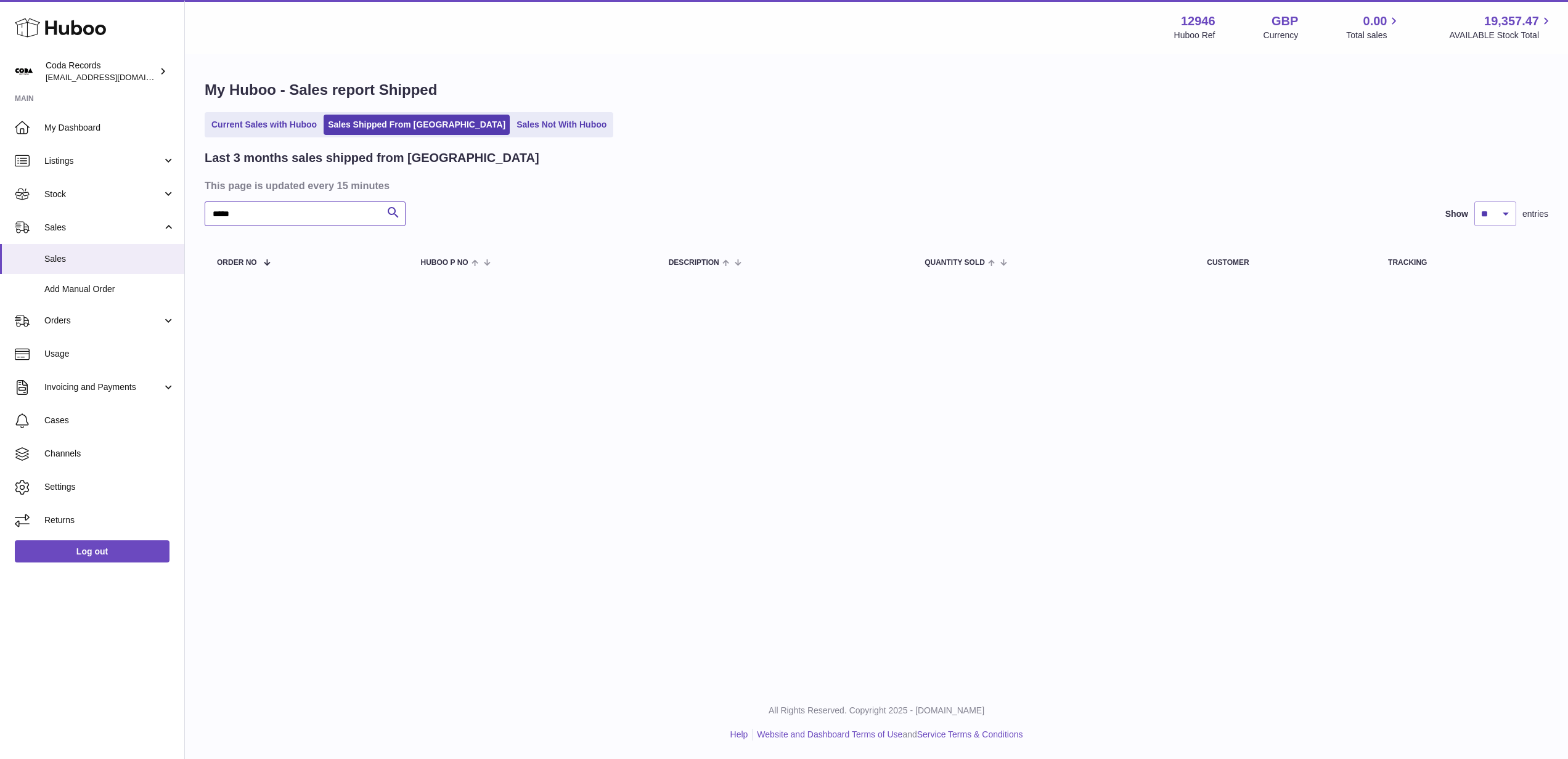
click at [313, 214] on input "*****" at bounding box center [305, 214] width 201 height 25
paste input "text"
type input "*****"
click at [105, 185] on link "Stock" at bounding box center [92, 193] width 184 height 33
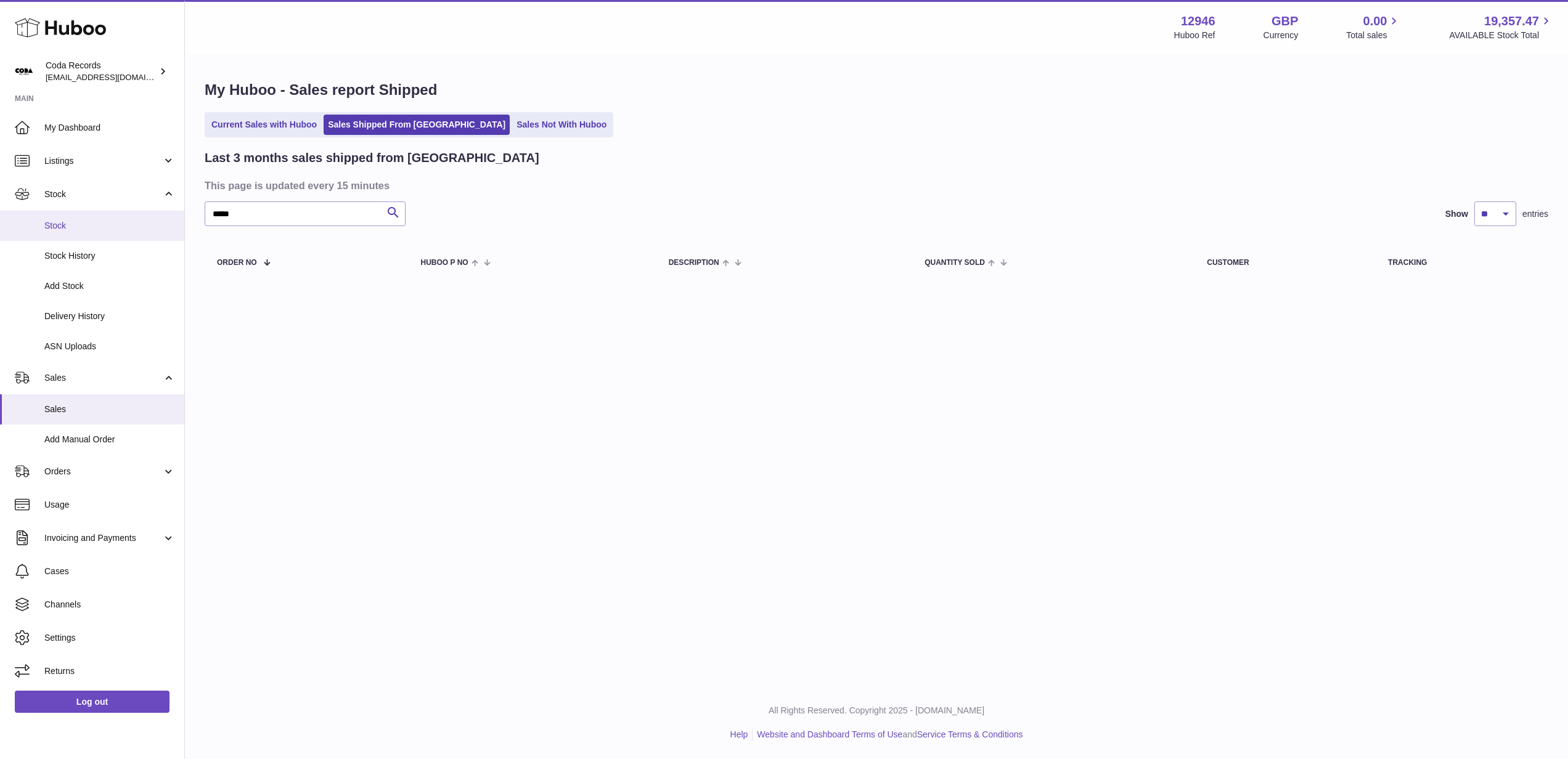
click at [99, 222] on span "Stock" at bounding box center [110, 226] width 131 height 12
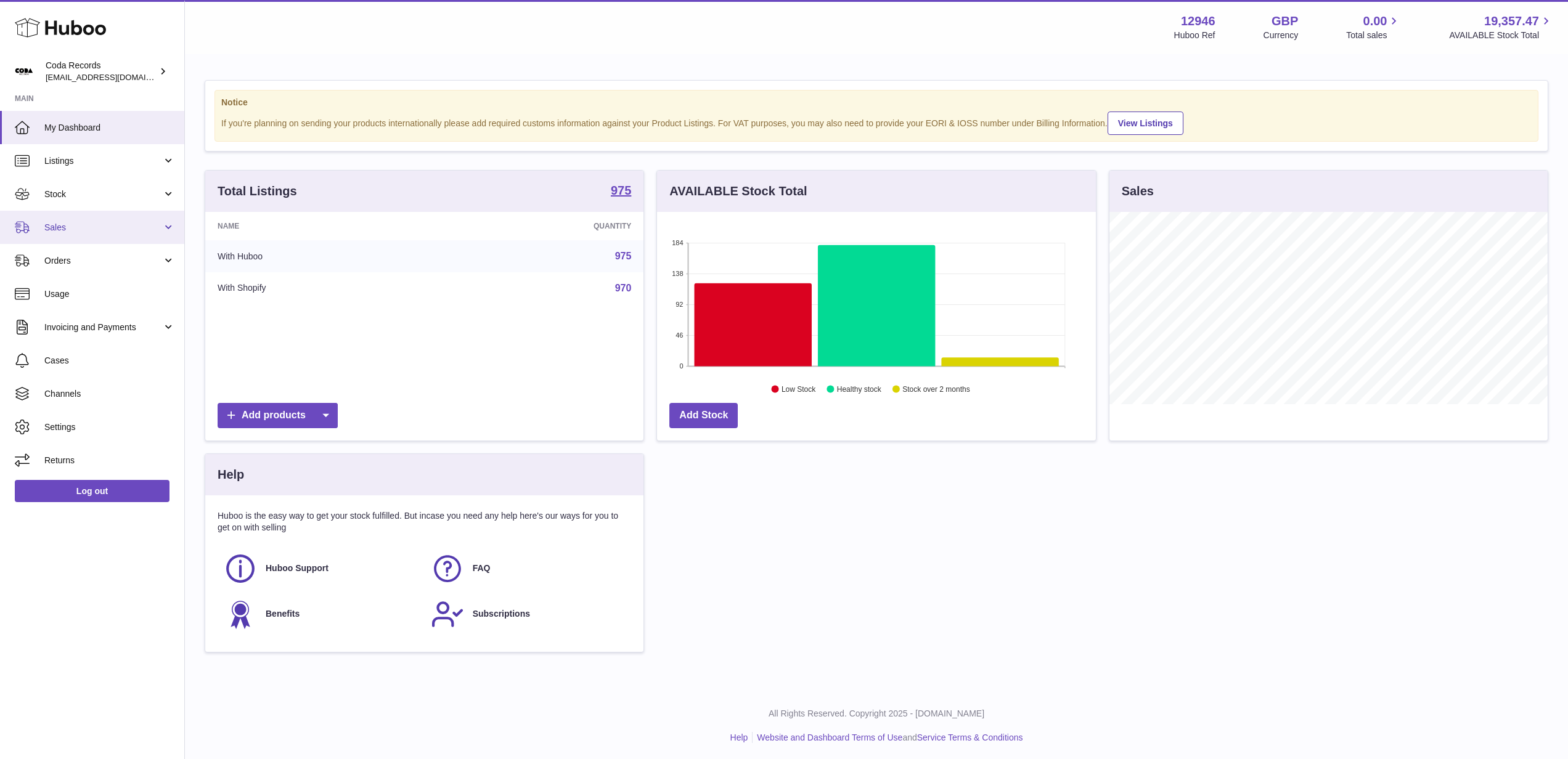
scroll to position [192, 439]
click at [112, 197] on span "Stock" at bounding box center [104, 194] width 118 height 12
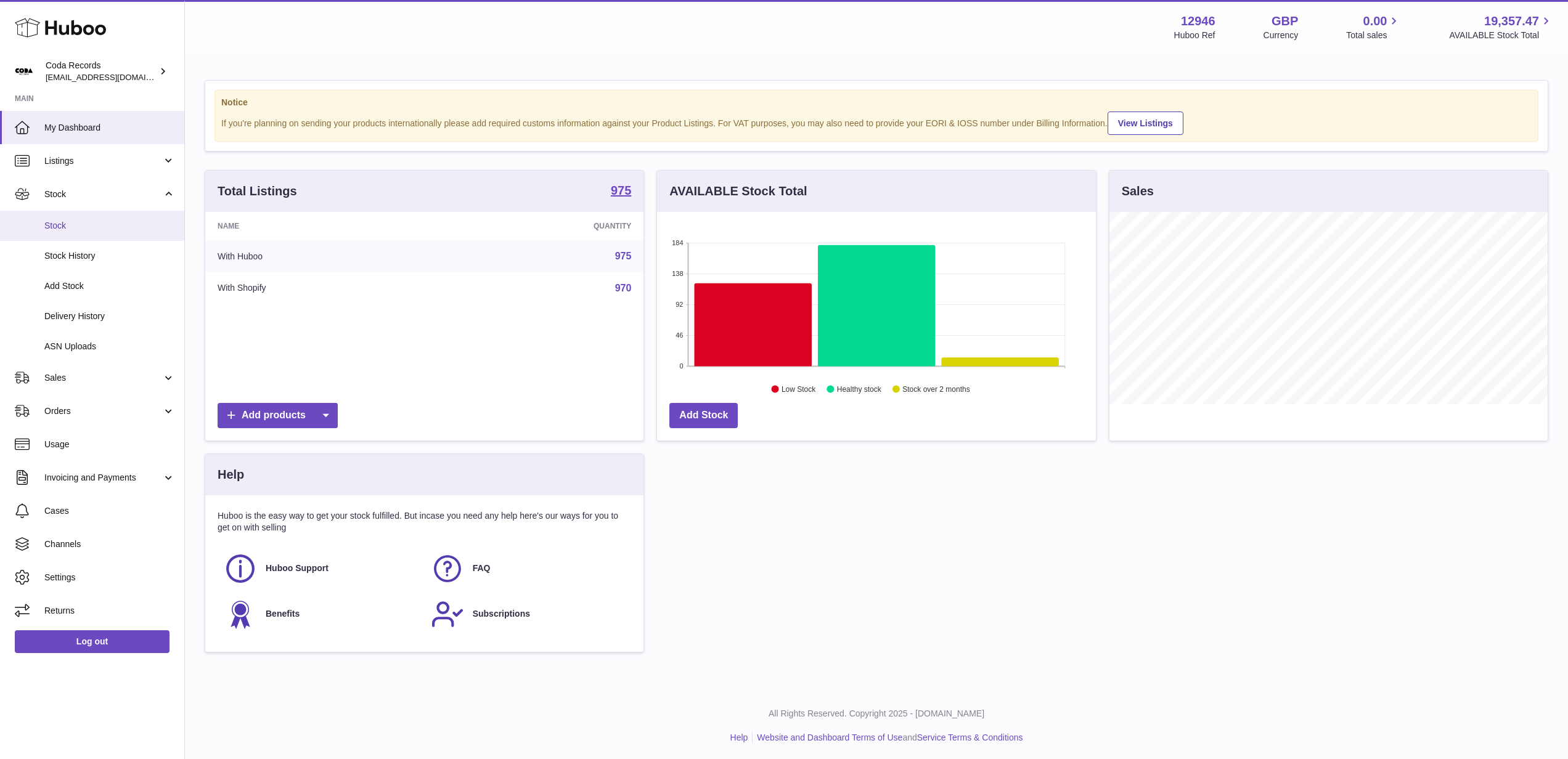
click at [90, 225] on span "Stock" at bounding box center [110, 226] width 131 height 12
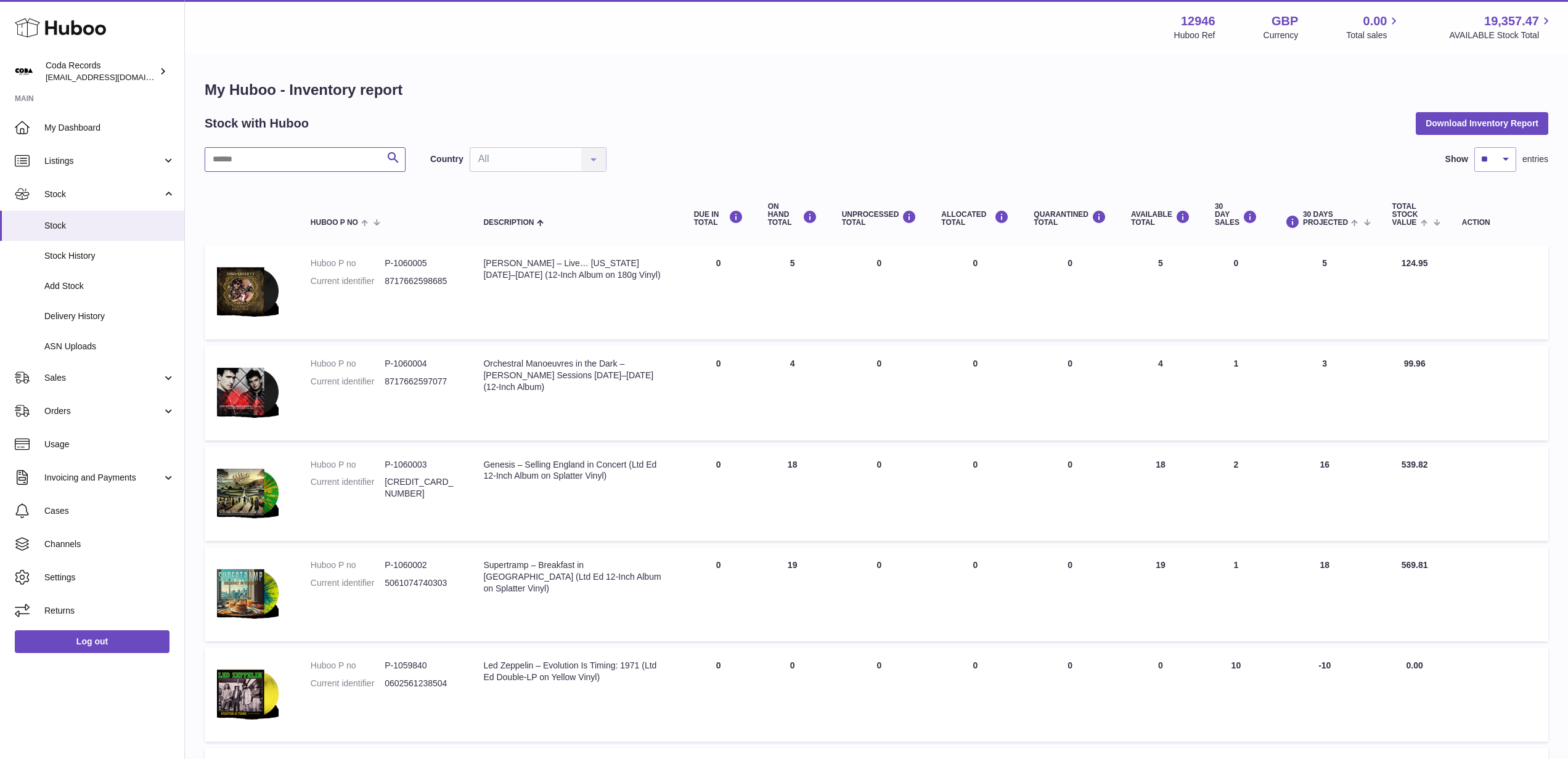
click at [311, 160] on input "text" at bounding box center [305, 160] width 201 height 25
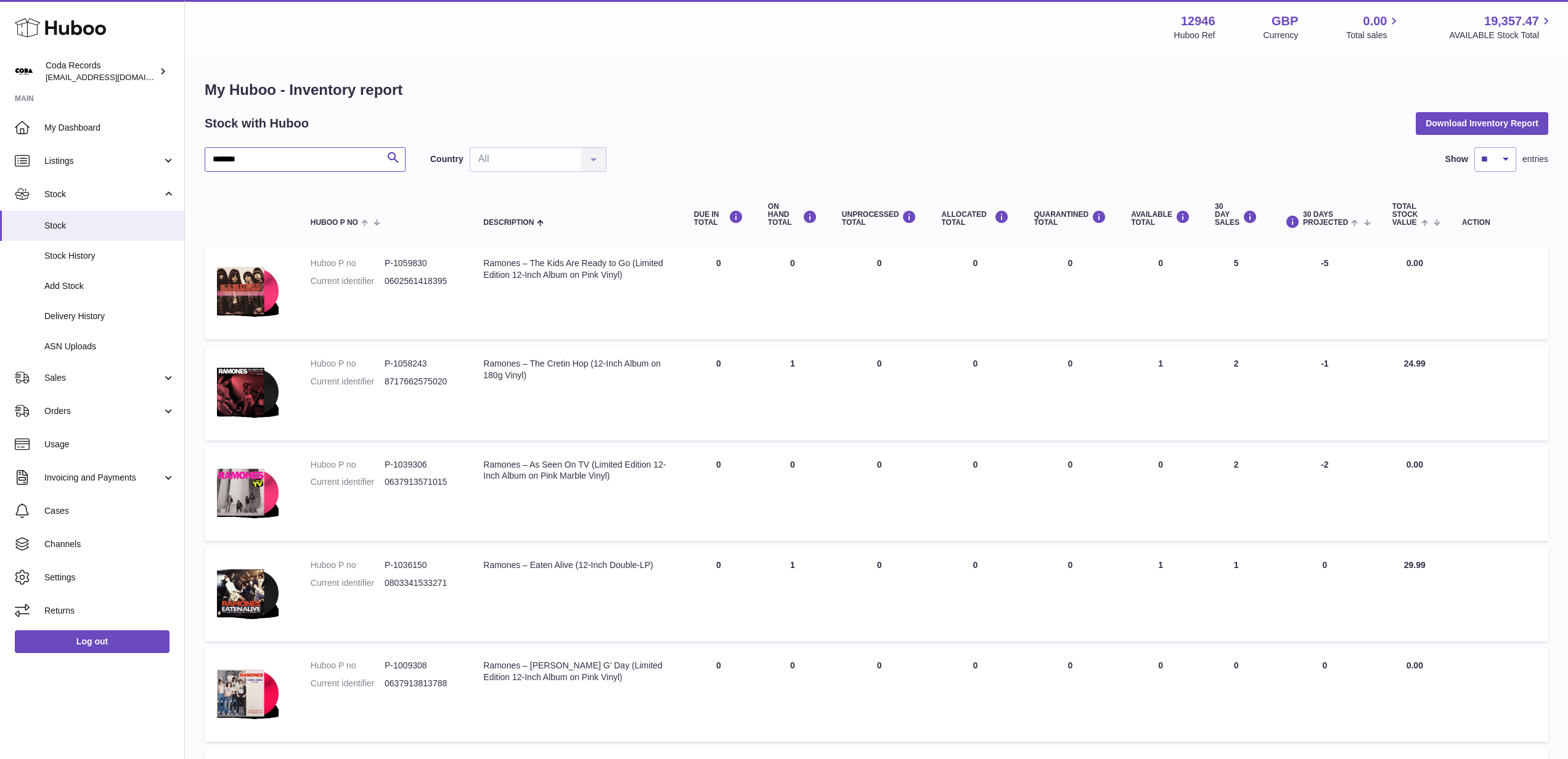
type input "*******"
click at [1169, 278] on td "AVAILABLE Total 0" at bounding box center [1161, 292] width 84 height 94
click at [1167, 278] on td "AVAILABLE Total 0" at bounding box center [1161, 292] width 84 height 94
click at [944, 102] on div "My Huboo - Inventory report Stock with Huboo Download Inventory Report ******* …" at bounding box center [877, 567] width 1344 height 972
click at [97, 378] on span "Sales" at bounding box center [104, 378] width 118 height 12
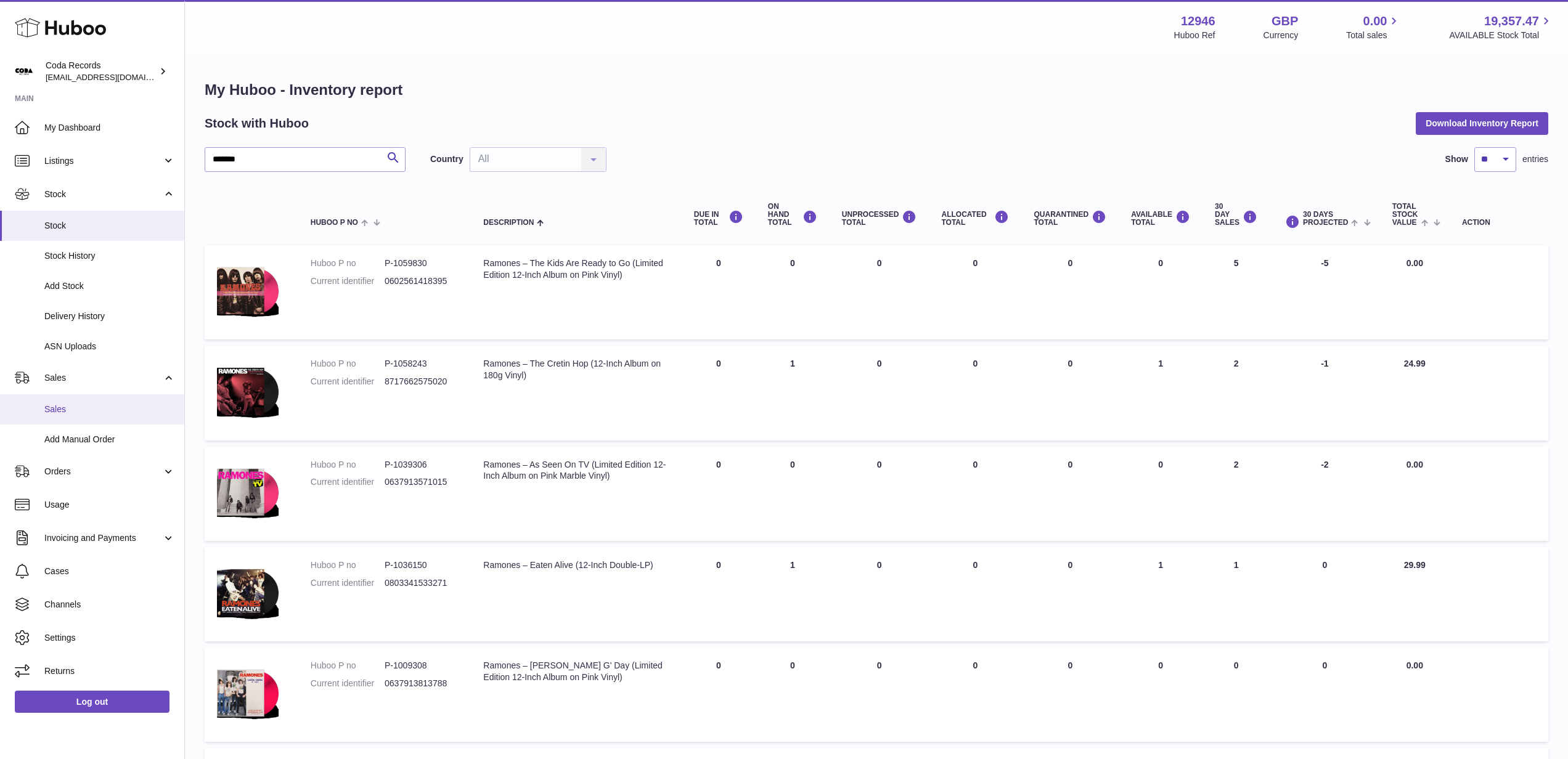
click at [107, 406] on span "Sales" at bounding box center [110, 409] width 131 height 12
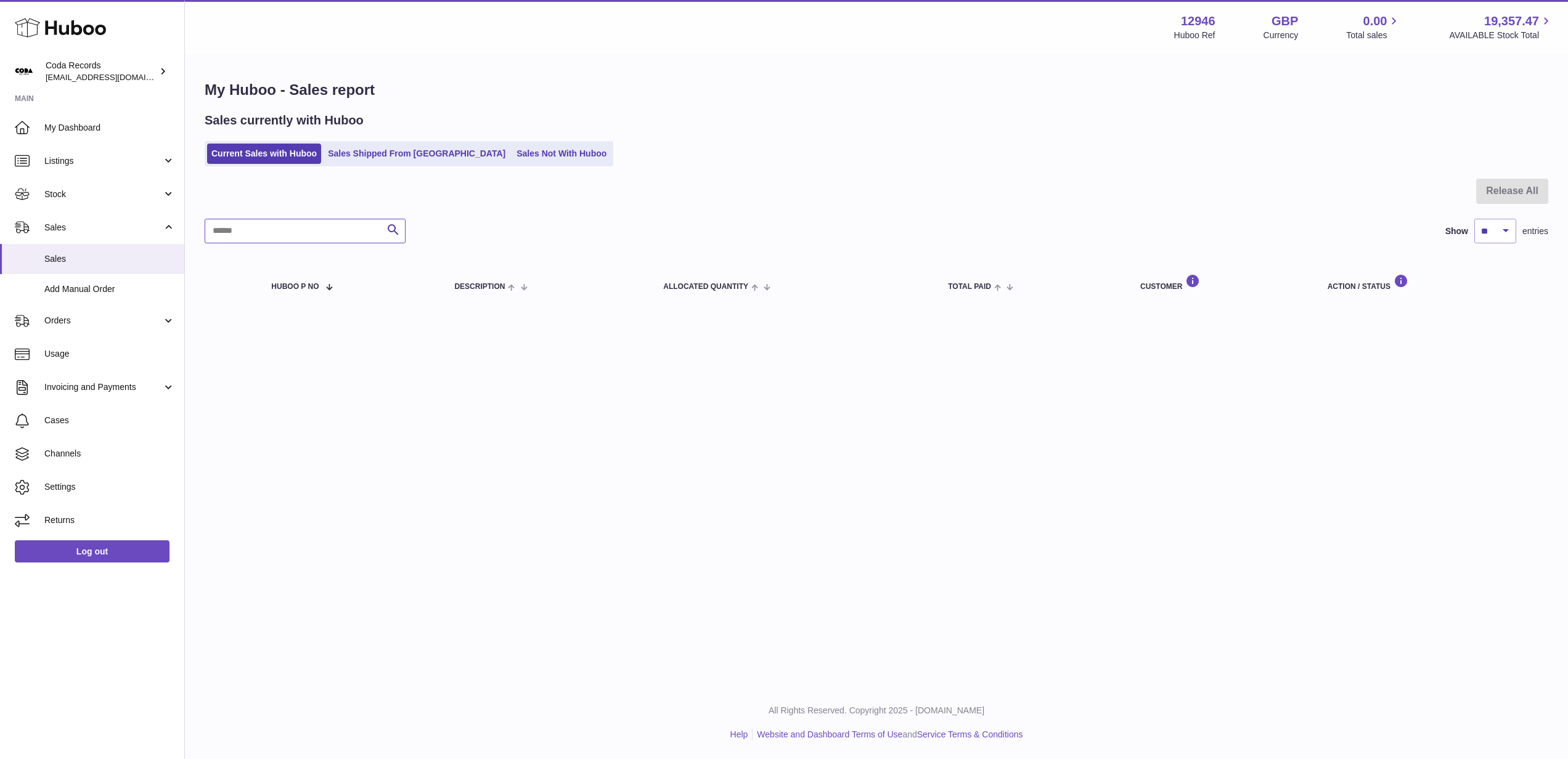
click at [334, 227] on input "text" at bounding box center [305, 231] width 201 height 25
click at [373, 158] on link "Sales Shipped From [GEOGRAPHIC_DATA]" at bounding box center [416, 153] width 186 height 21
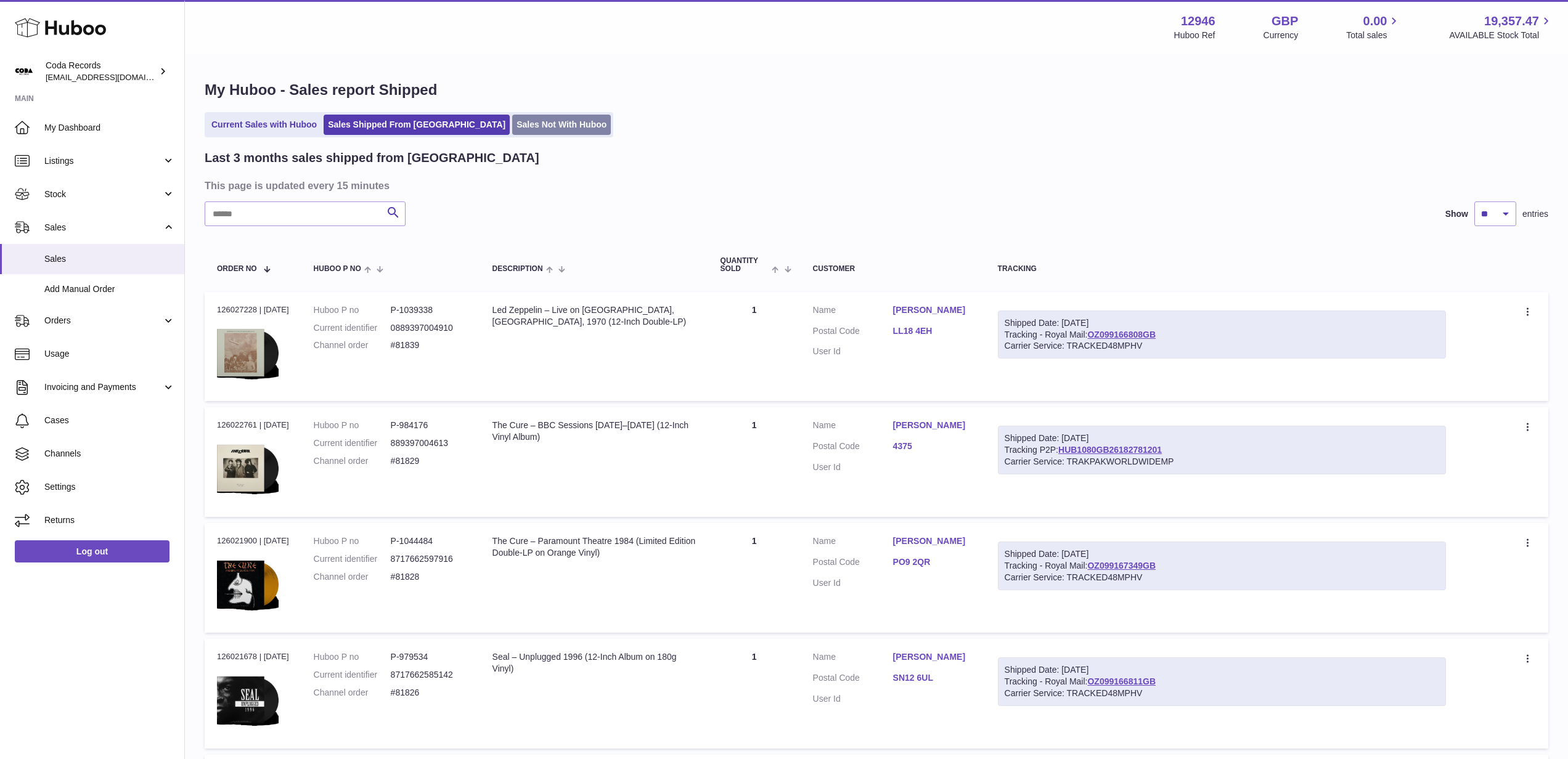
click at [512, 130] on link "Sales Not With Huboo" at bounding box center [561, 124] width 99 height 21
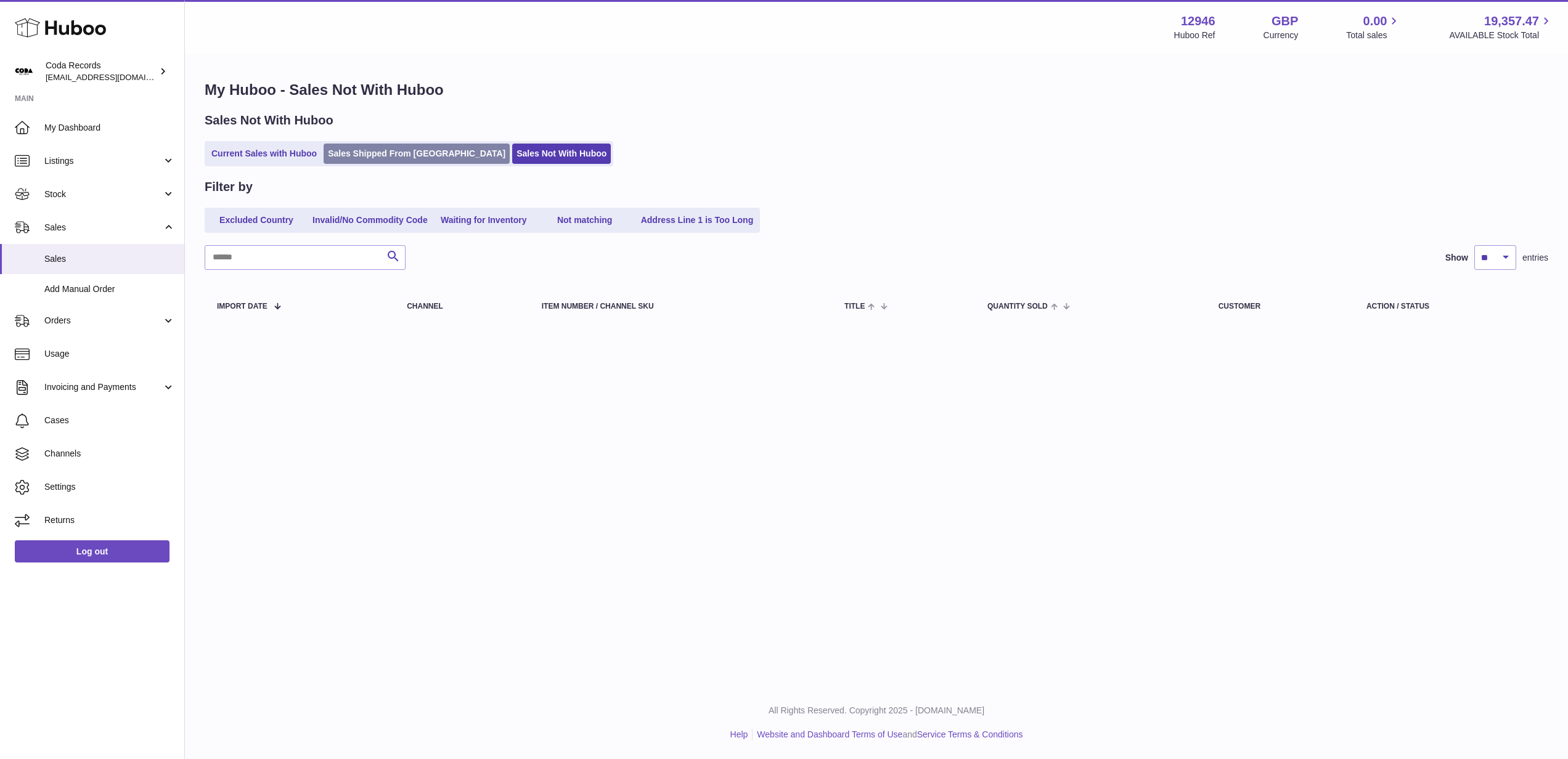
drag, startPoint x: 389, startPoint y: 156, endPoint x: 389, endPoint y: 163, distance: 7.0
click at [389, 156] on link "Sales Shipped From [GEOGRAPHIC_DATA]" at bounding box center [416, 153] width 186 height 21
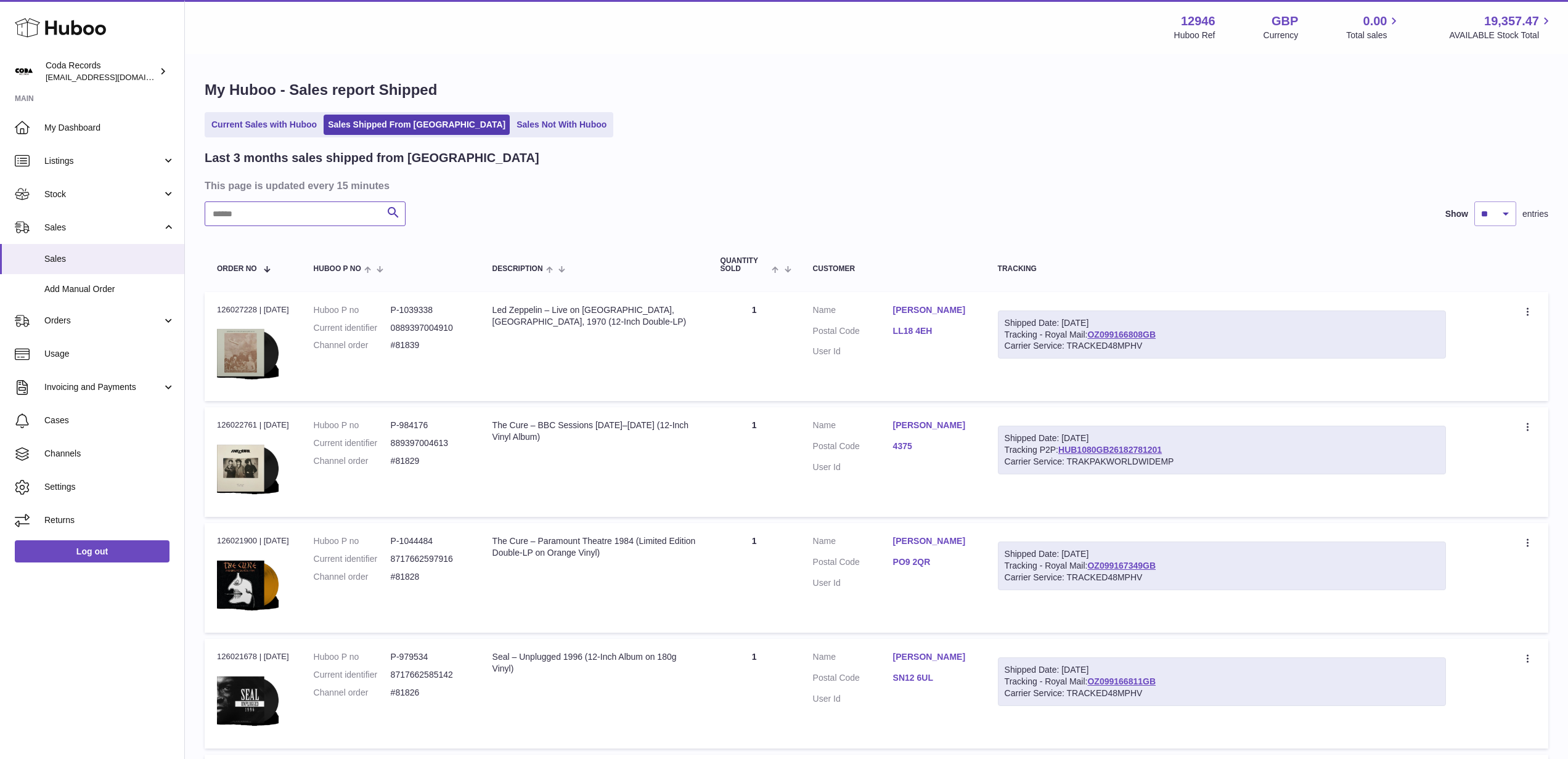
click at [304, 205] on input "text" at bounding box center [305, 214] width 201 height 25
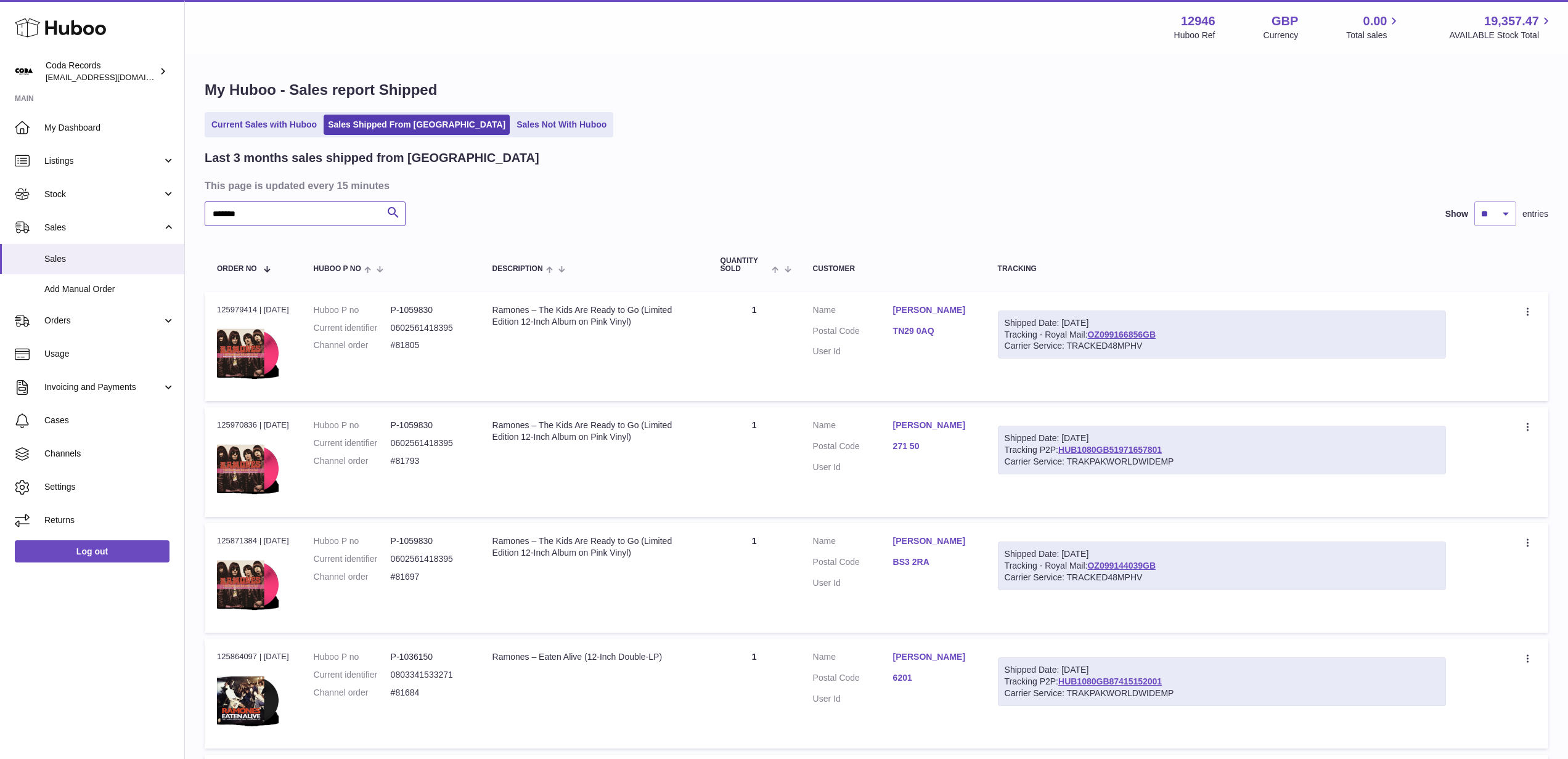
type input "*******"
click at [125, 197] on span "Stock" at bounding box center [104, 194] width 118 height 12
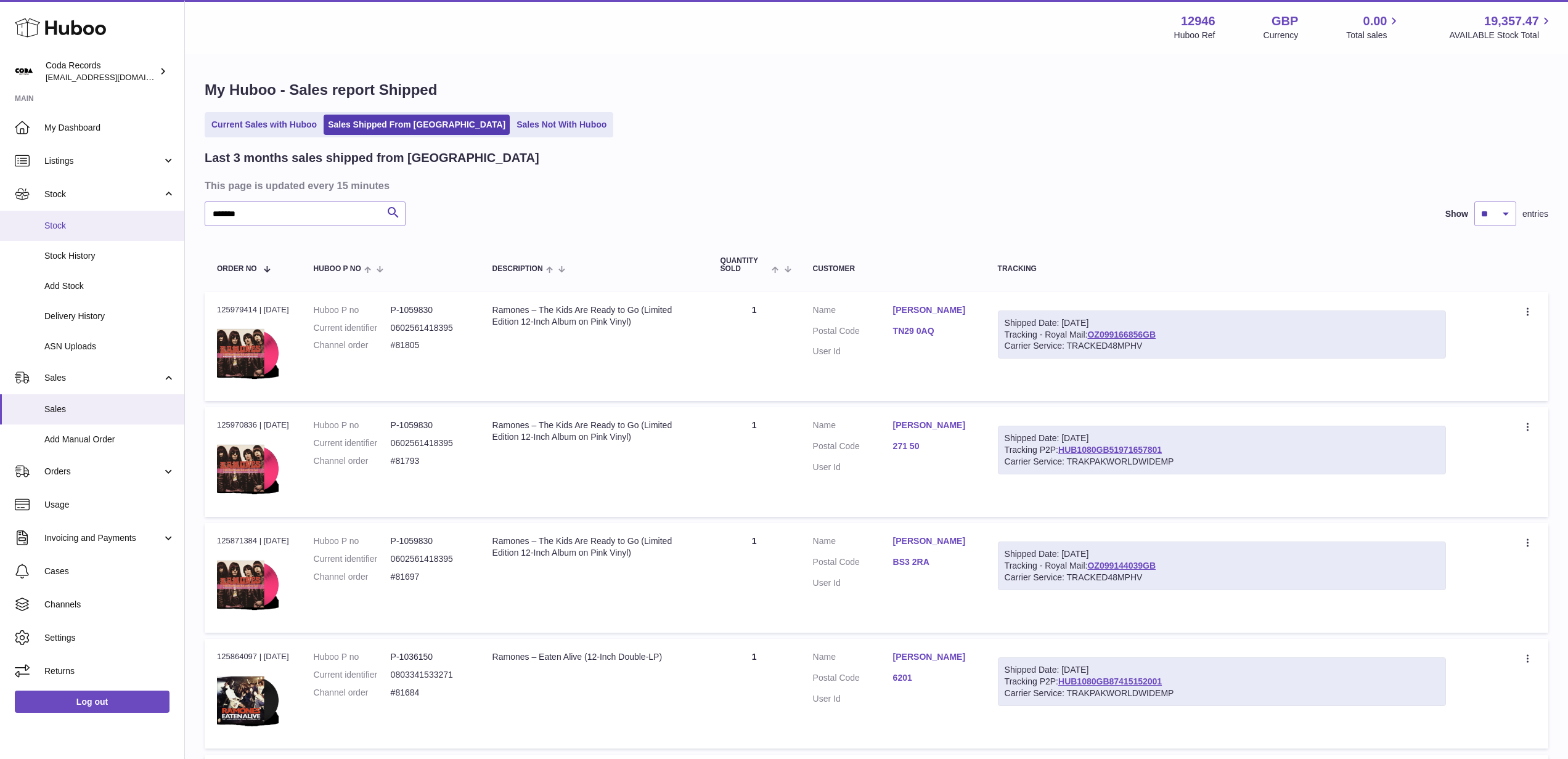
click at [124, 218] on link "Stock" at bounding box center [92, 226] width 184 height 30
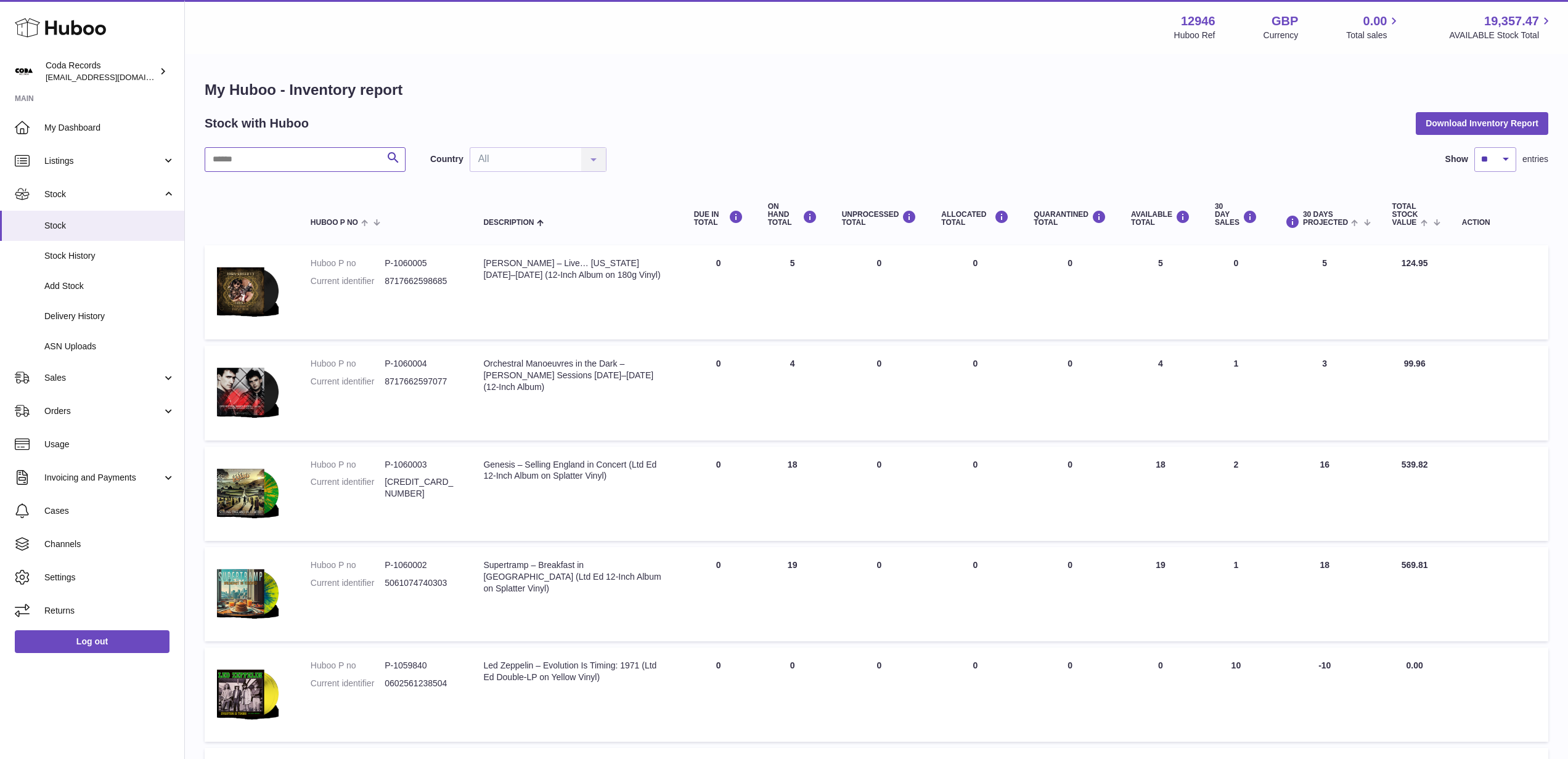
click at [334, 164] on input "text" at bounding box center [305, 160] width 201 height 25
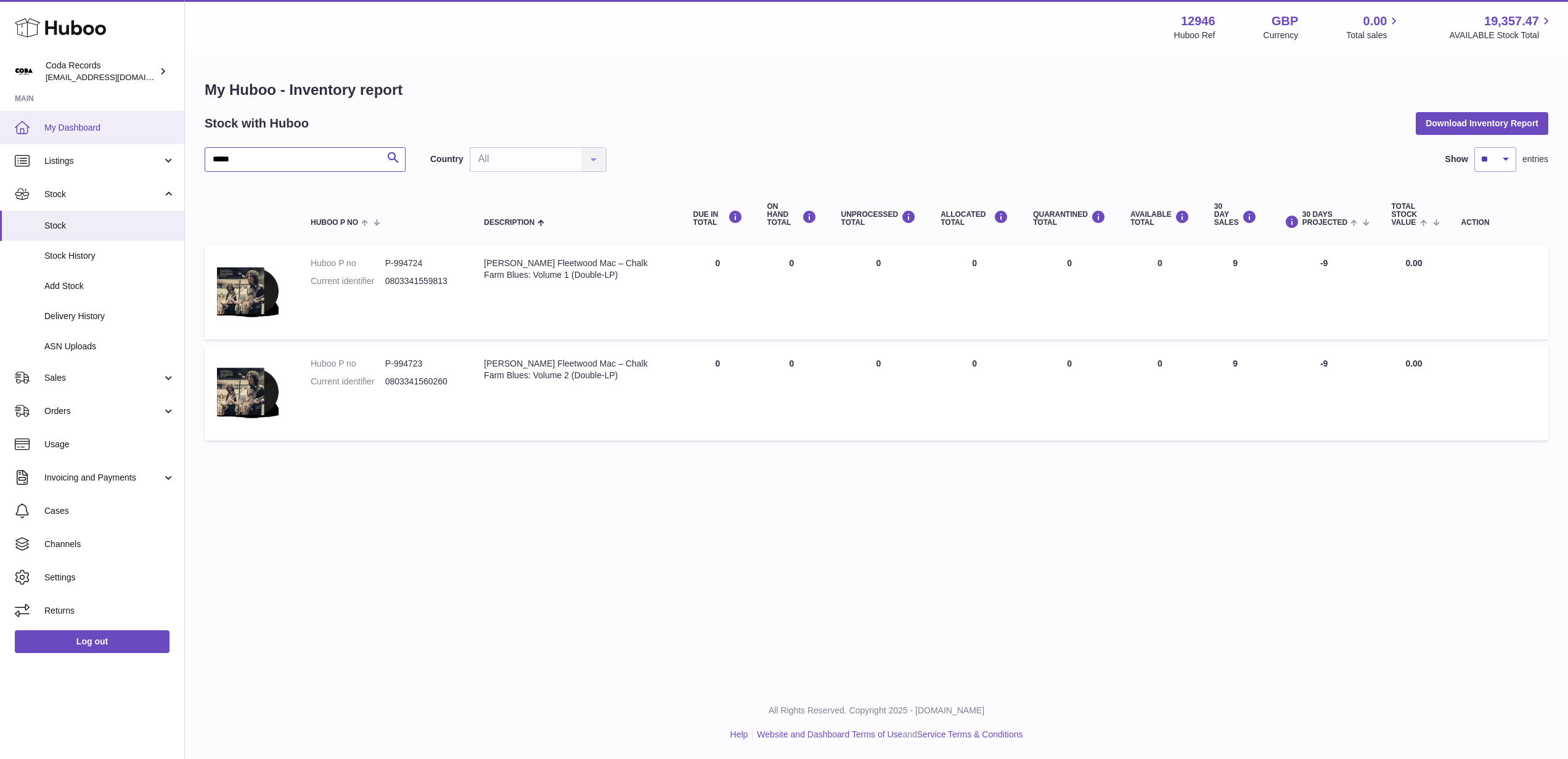
type input "*****"
click at [99, 124] on span "My Dashboard" at bounding box center [110, 127] width 131 height 12
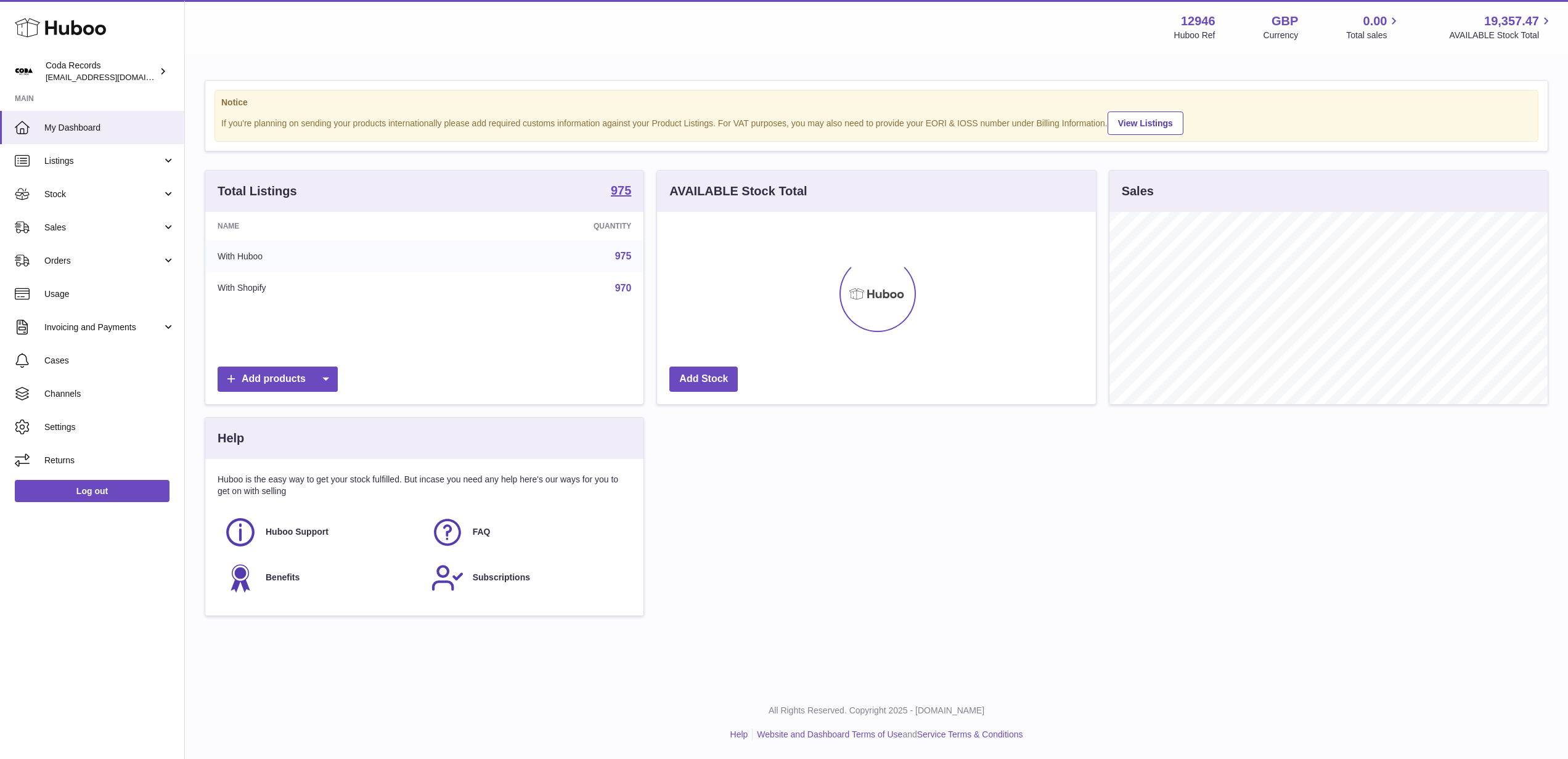
scroll to position [192, 439]
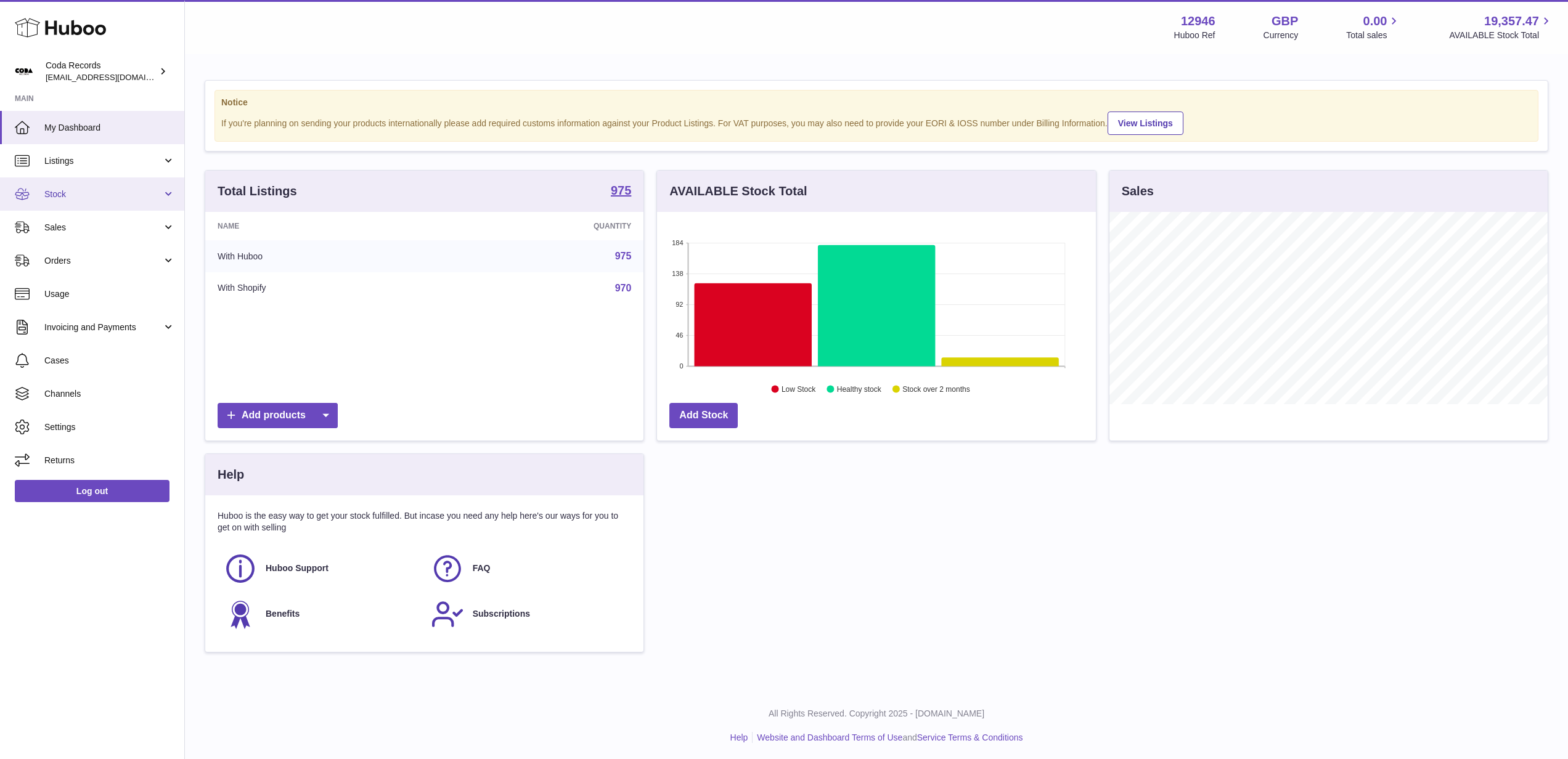
click at [98, 193] on span "Stock" at bounding box center [104, 194] width 118 height 12
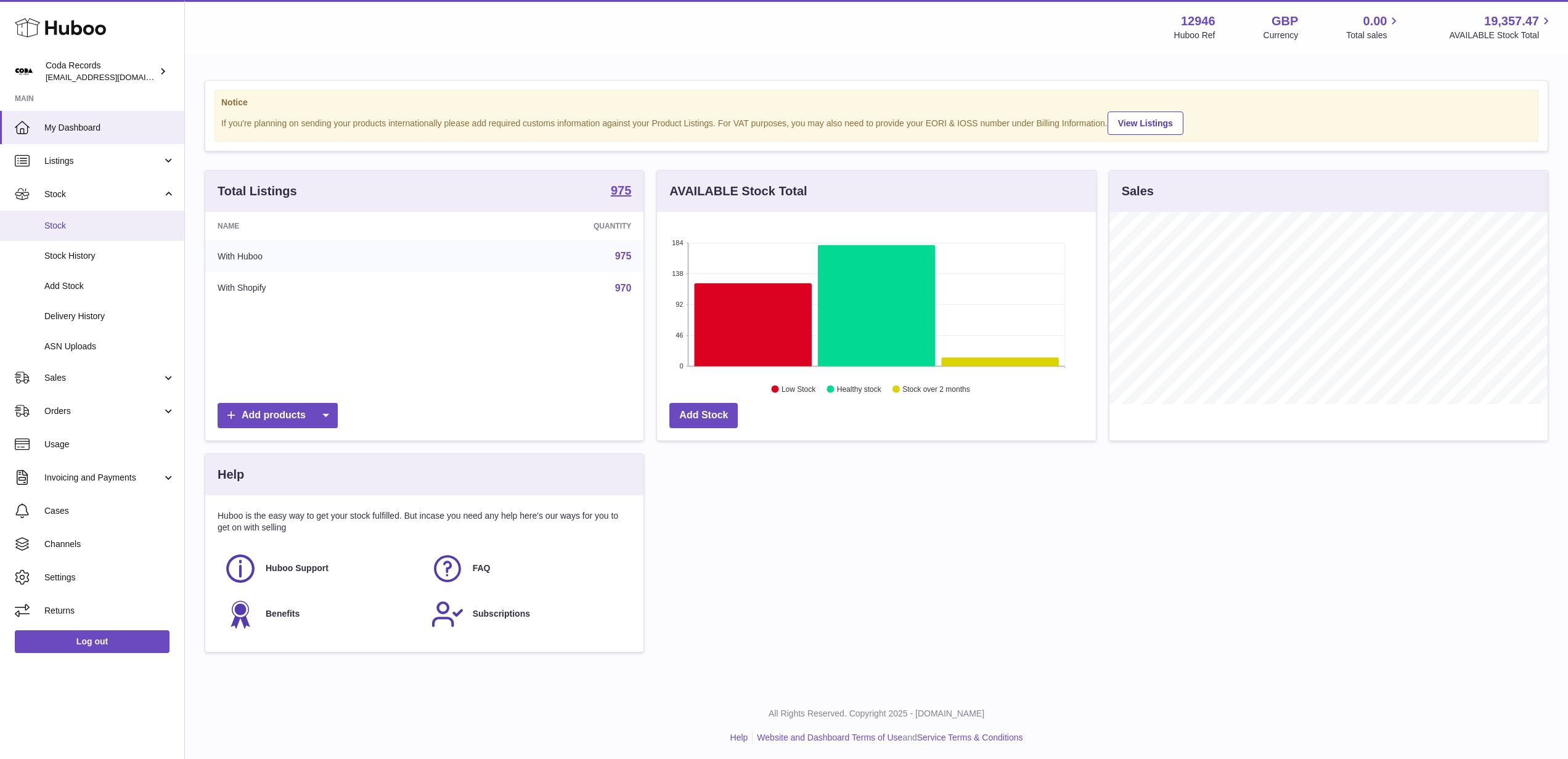
click at [114, 225] on span "Stock" at bounding box center [110, 226] width 131 height 12
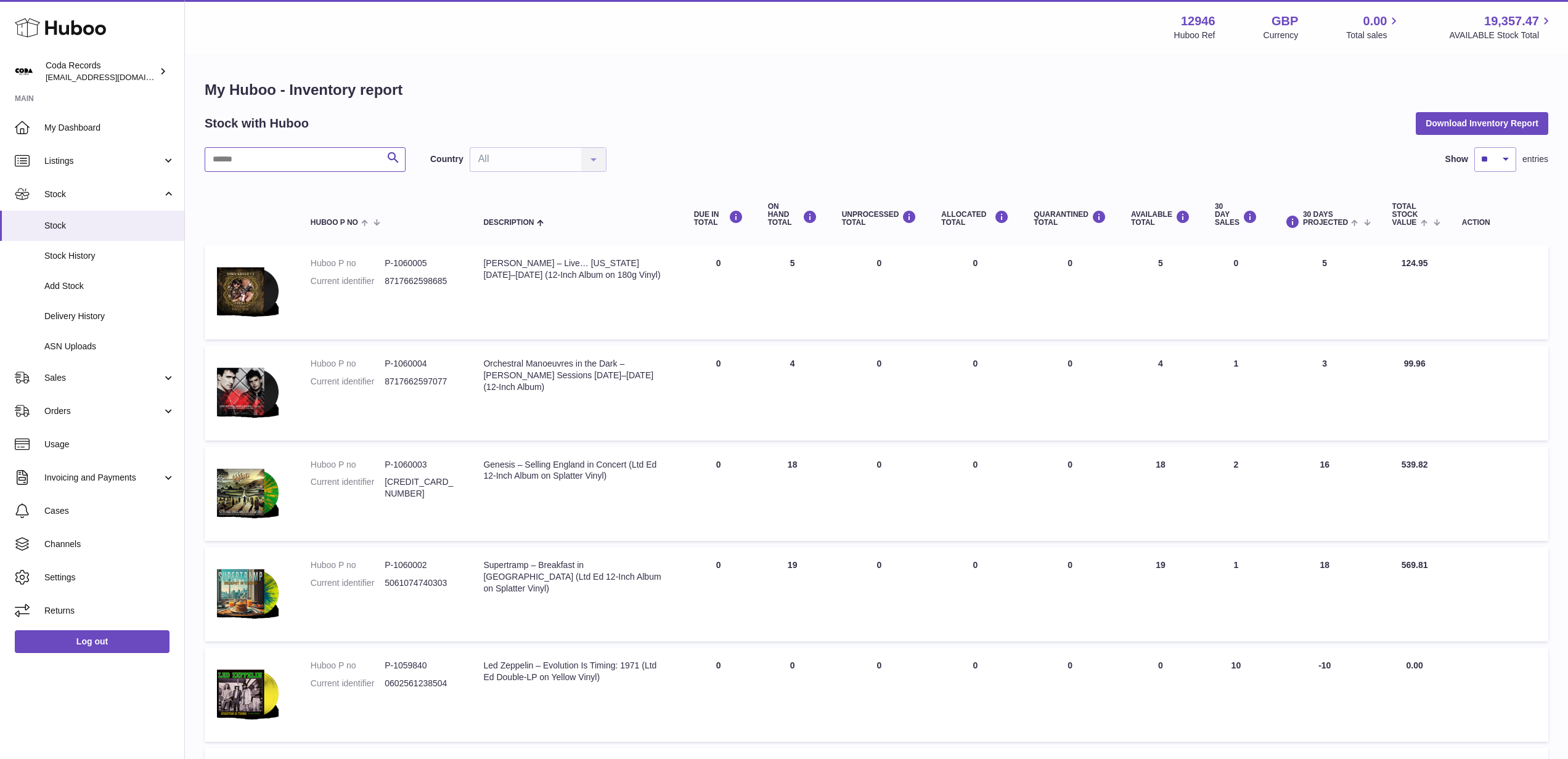
click at [354, 161] on input "text" at bounding box center [305, 160] width 201 height 25
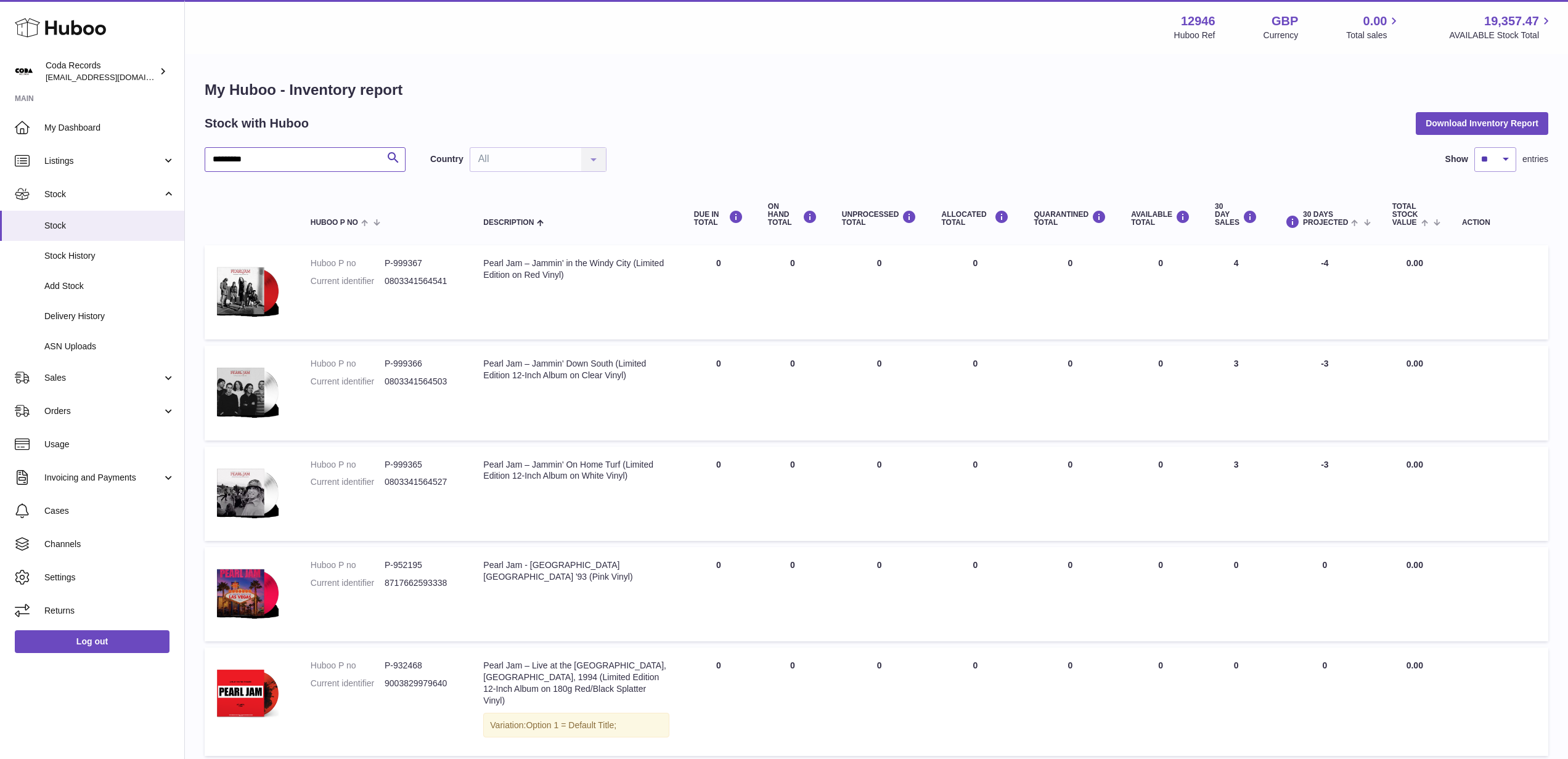
type input "*********"
